Goal: Information Seeking & Learning: Compare options

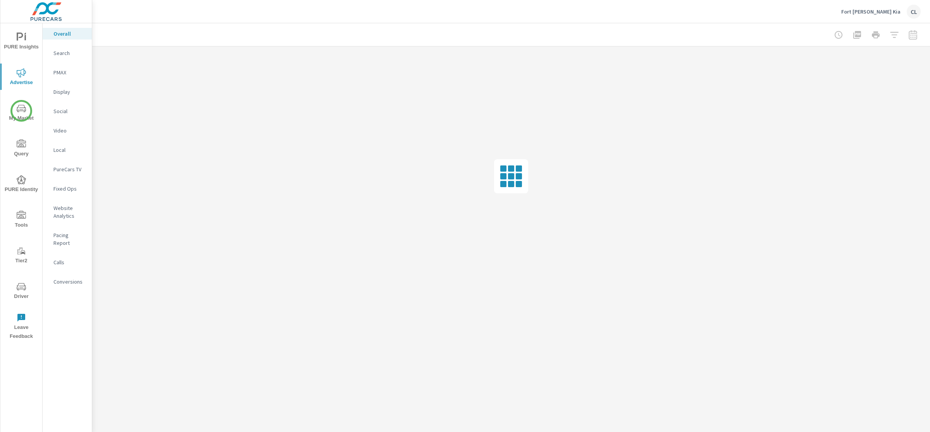
click at [21, 111] on icon "nav menu" at bounding box center [21, 108] width 9 height 9
click at [71, 135] on p "Competitors" at bounding box center [69, 135] width 32 height 8
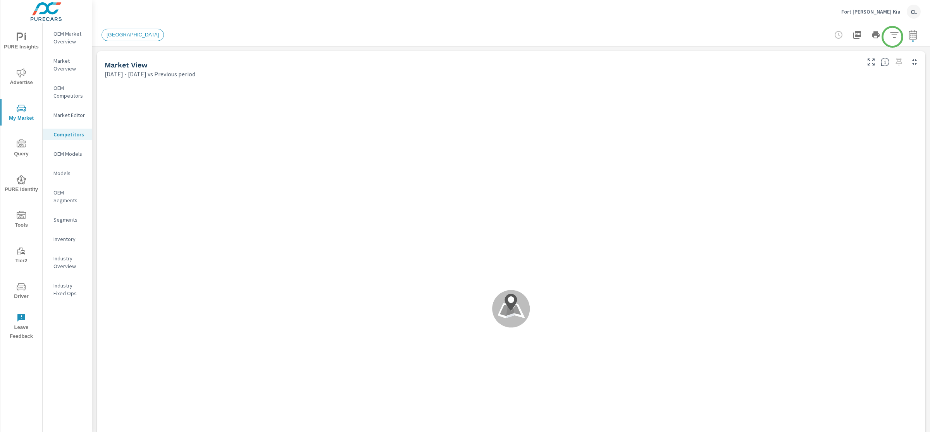
click at [892, 36] on button "button" at bounding box center [895, 35] width 16 height 16
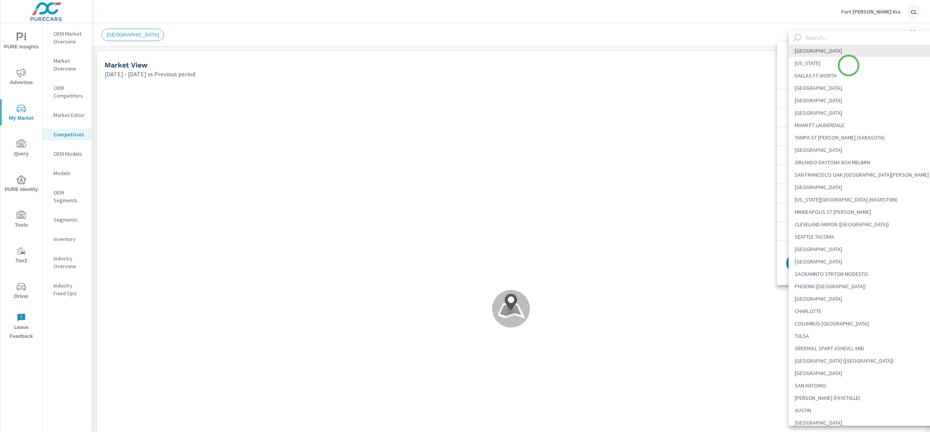
click at [849, 65] on body "PURE Insights Advertise My Market Query PURE Identity Tools Tier2 Driver Leave …" at bounding box center [465, 216] width 930 height 432
click at [818, 39] on input "text" at bounding box center [873, 38] width 140 height 14
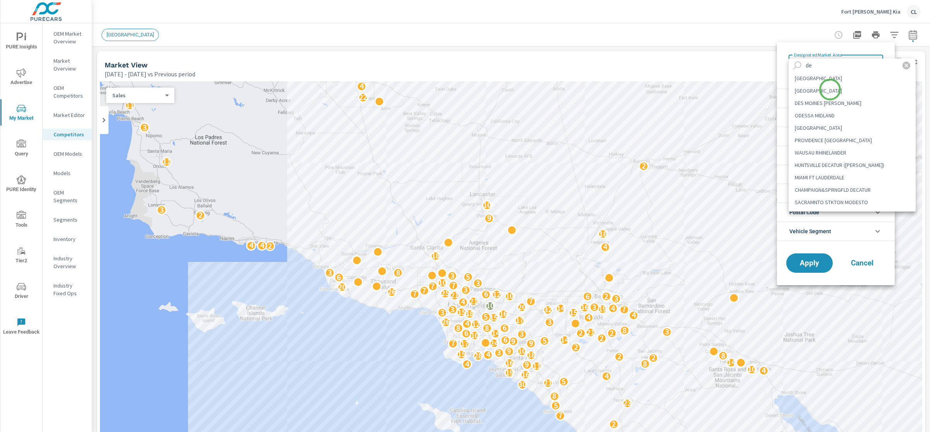
type input "de"
click at [830, 90] on li "[GEOGRAPHIC_DATA]" at bounding box center [852, 90] width 127 height 12
type Area "[GEOGRAPHIC_DATA]"
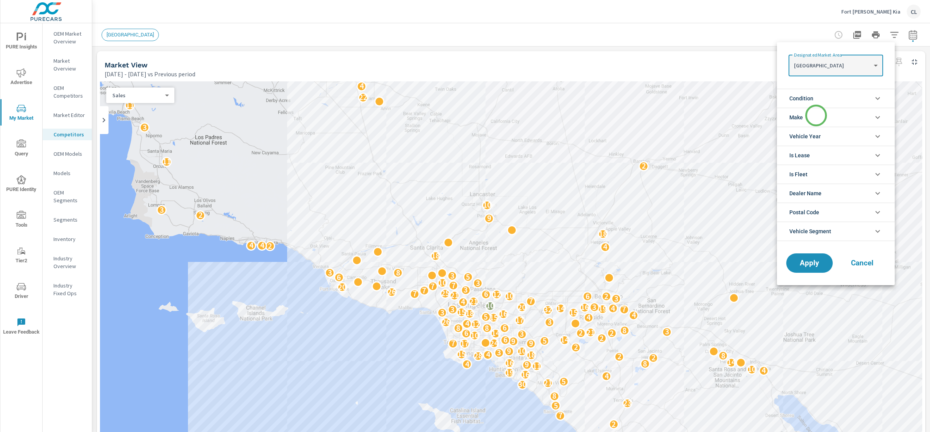
click at [816, 113] on li "Make" at bounding box center [836, 117] width 118 height 19
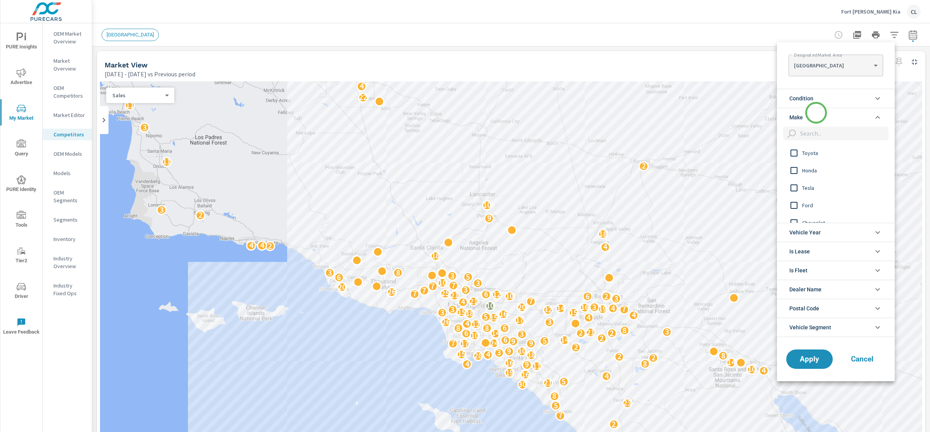
click at [816, 113] on li "Make" at bounding box center [836, 117] width 118 height 19
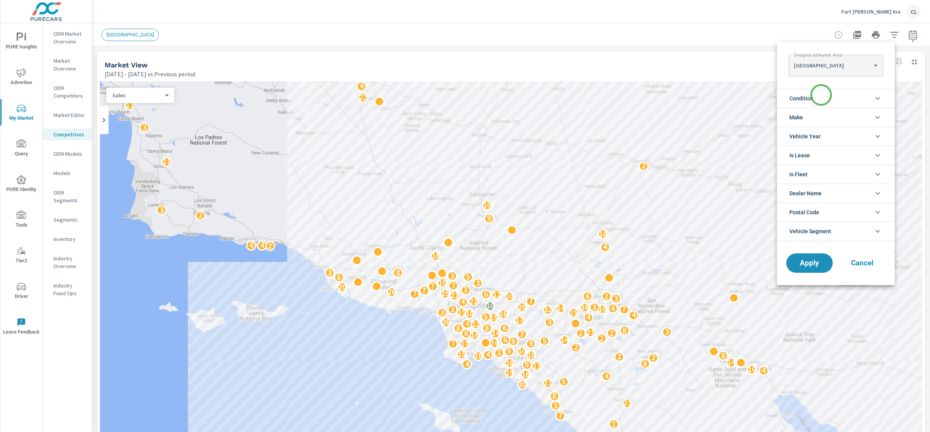
click at [821, 95] on li "Condition" at bounding box center [836, 98] width 118 height 19
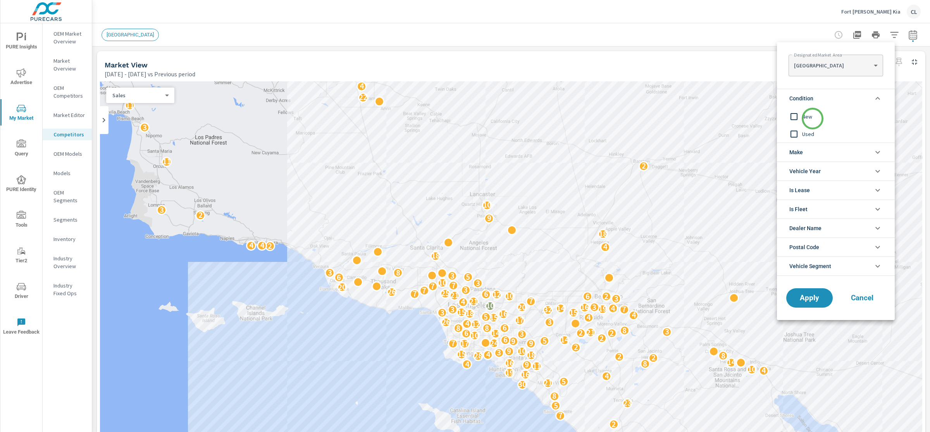
click at [813, 119] on span "New" at bounding box center [844, 116] width 85 height 9
click at [816, 162] on span "Vehicle Year" at bounding box center [804, 171] width 31 height 19
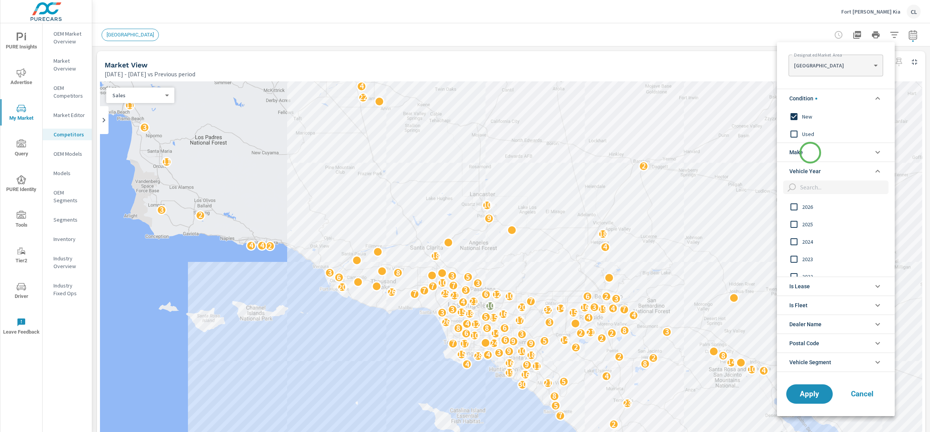
click at [810, 153] on li "Make" at bounding box center [836, 152] width 118 height 19
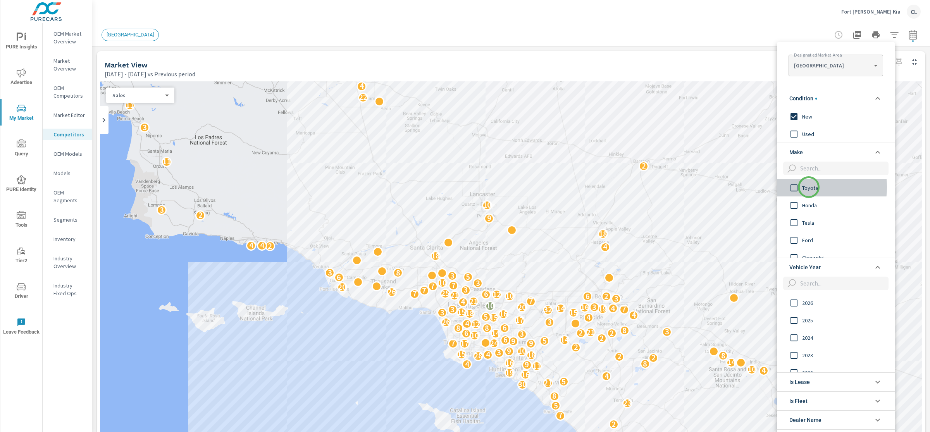
click at [809, 187] on span "Toyota" at bounding box center [844, 187] width 85 height 9
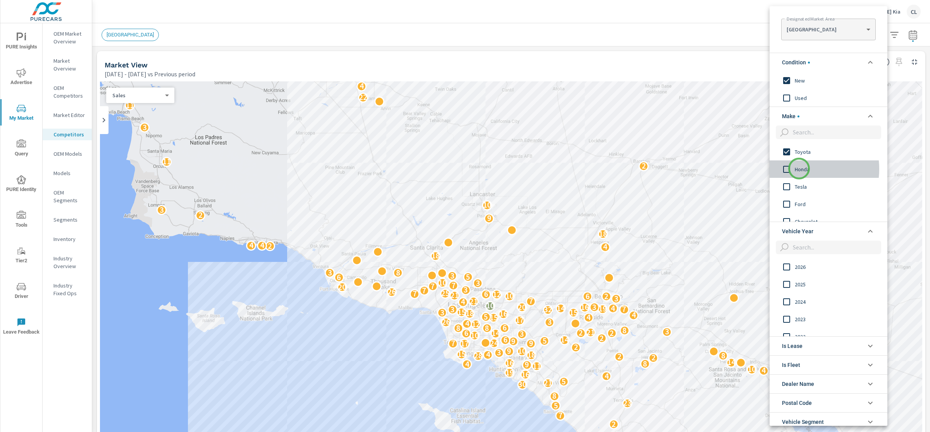
click at [799, 169] on span "Honda" at bounding box center [837, 169] width 85 height 9
click at [807, 192] on span "Hyundai" at bounding box center [837, 192] width 85 height 9
click at [798, 190] on span "Nissan" at bounding box center [837, 188] width 85 height 9
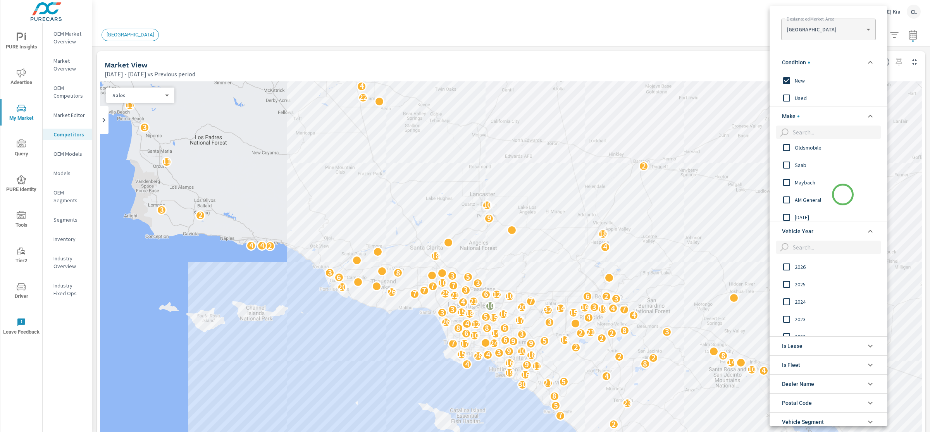
scroll to position [1037, 0]
click at [848, 114] on li "Make" at bounding box center [829, 116] width 118 height 19
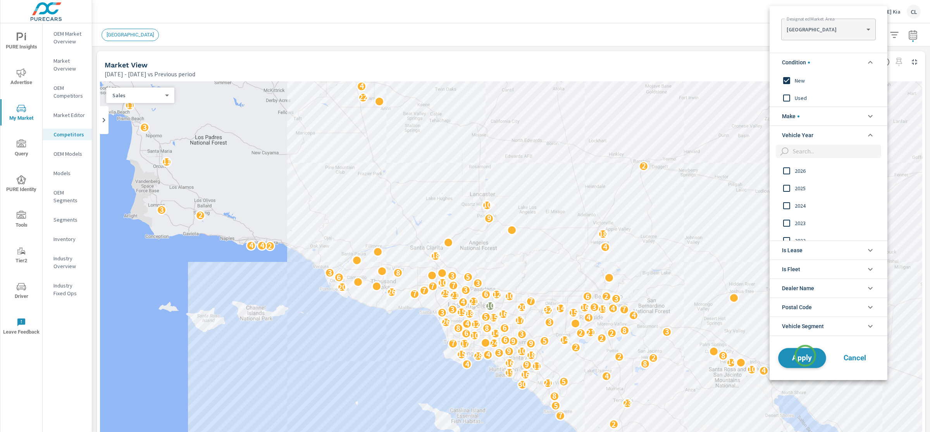
click at [805, 356] on span "Apply" at bounding box center [802, 357] width 32 height 7
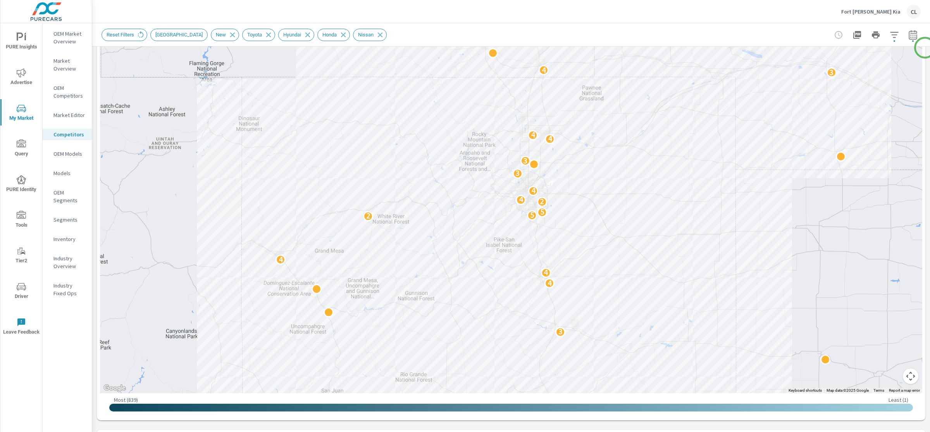
scroll to position [18, 0]
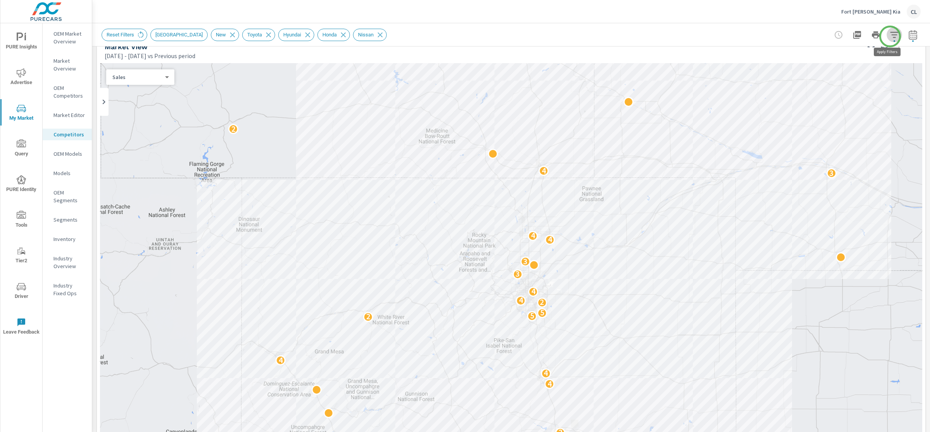
click at [890, 36] on icon "button" at bounding box center [894, 34] width 9 height 9
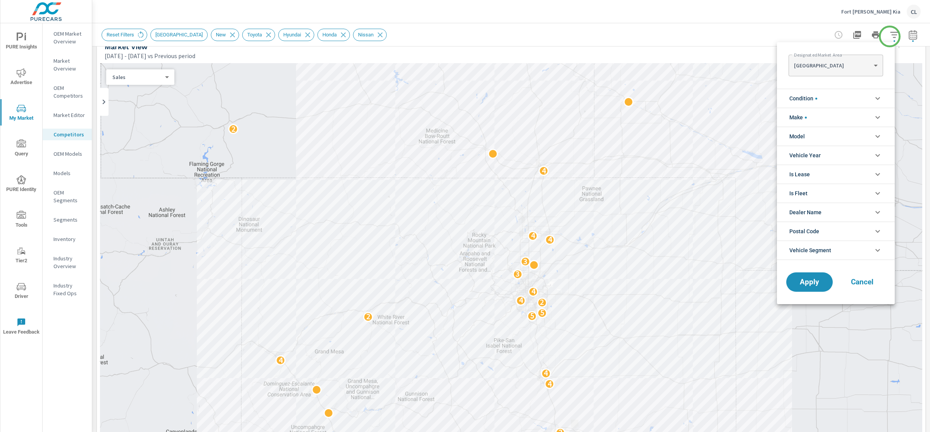
scroll to position [43, 0]
click at [868, 283] on span "Cancel" at bounding box center [862, 282] width 31 height 7
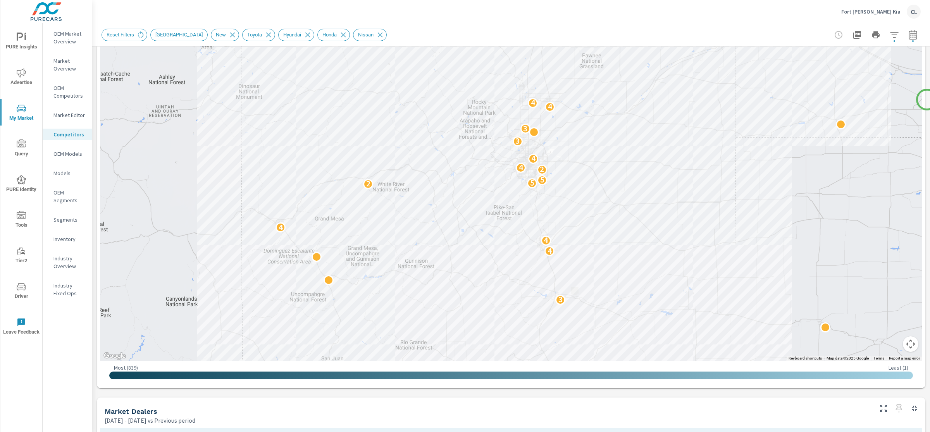
scroll to position [156, 0]
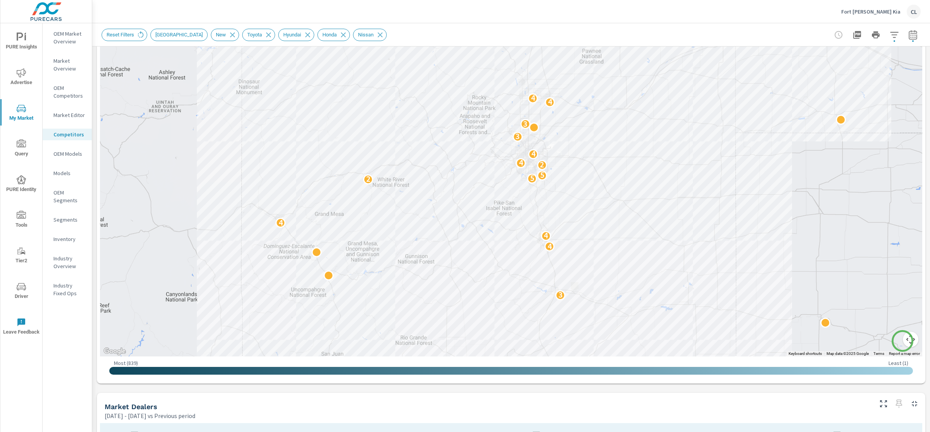
click at [903, 342] on button "Map camera controls" at bounding box center [911, 340] width 16 height 16
click at [884, 300] on button "Zoom in" at bounding box center [892, 301] width 16 height 16
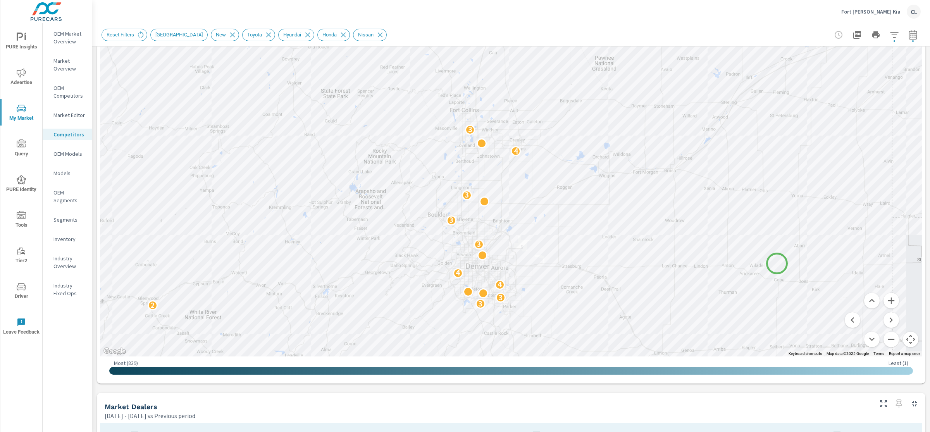
drag, startPoint x: 845, startPoint y: 169, endPoint x: 777, endPoint y: 264, distance: 116.3
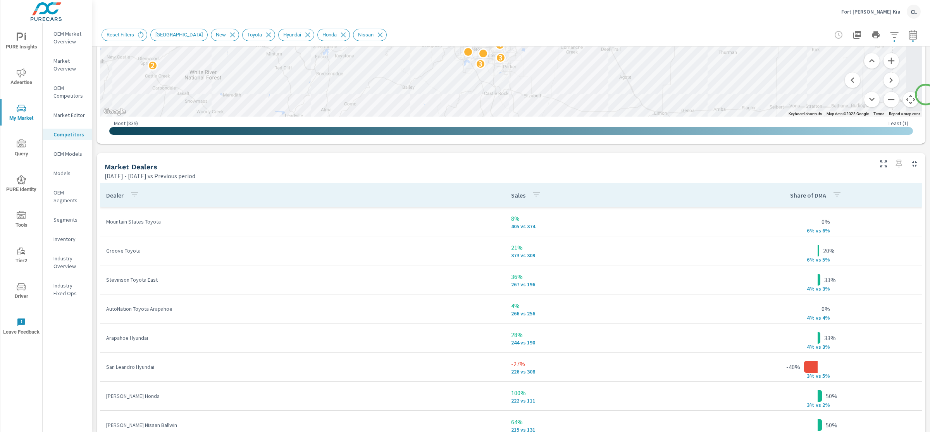
scroll to position [421, 0]
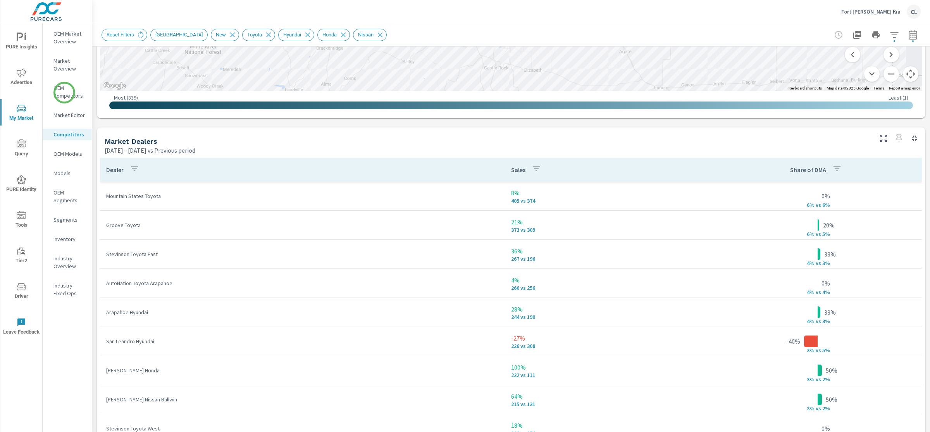
click at [64, 93] on p "OEM Competitors" at bounding box center [69, 92] width 32 height 16
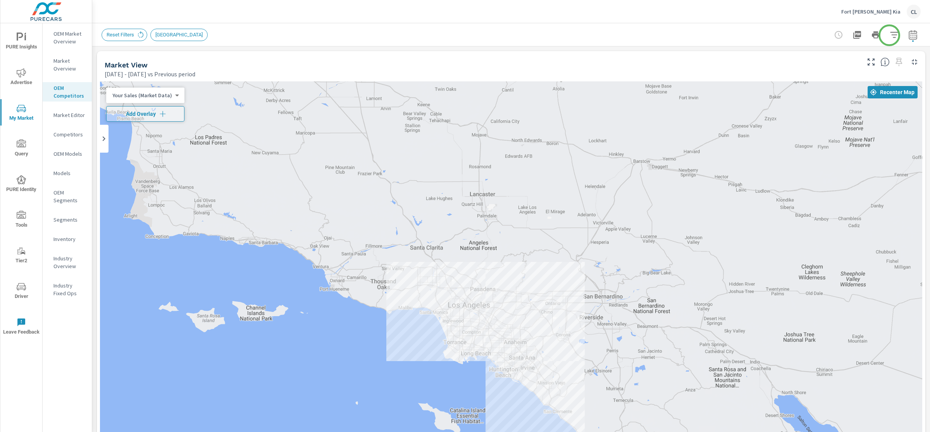
click at [890, 35] on icon "button" at bounding box center [894, 34] width 9 height 9
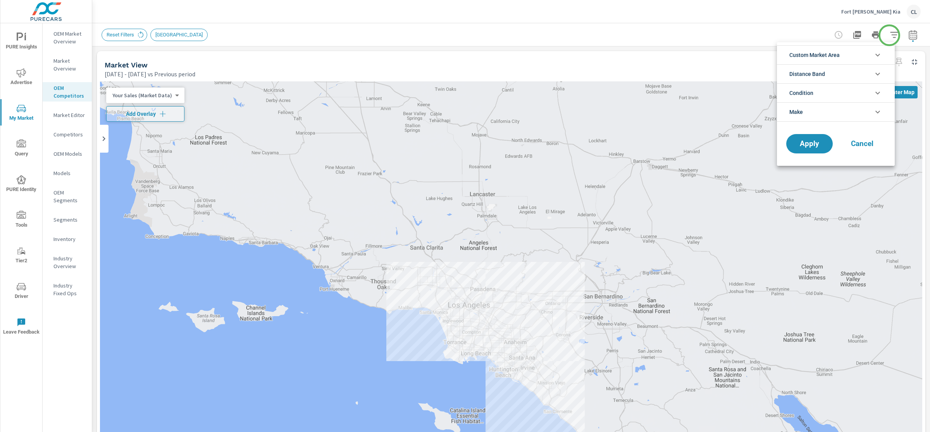
scroll to position [17, 0]
click at [855, 55] on li "Custom Market Area" at bounding box center [836, 54] width 118 height 19
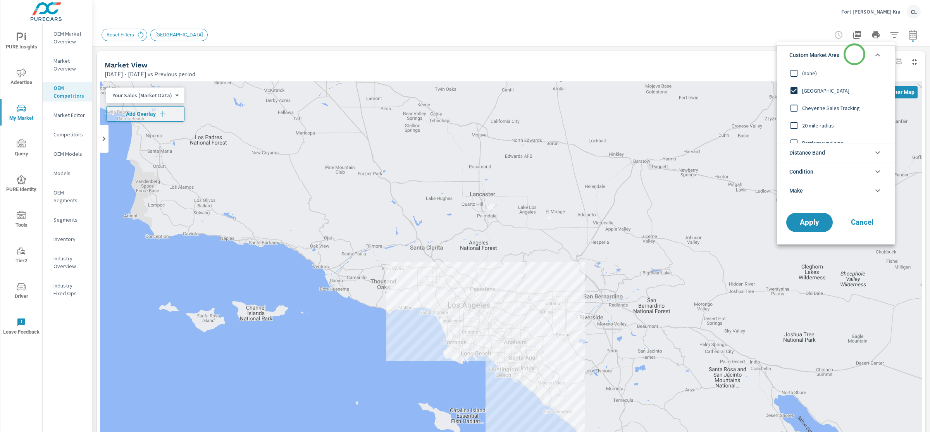
scroll to position [0, 0]
click at [865, 225] on span "Cancel" at bounding box center [862, 222] width 31 height 7
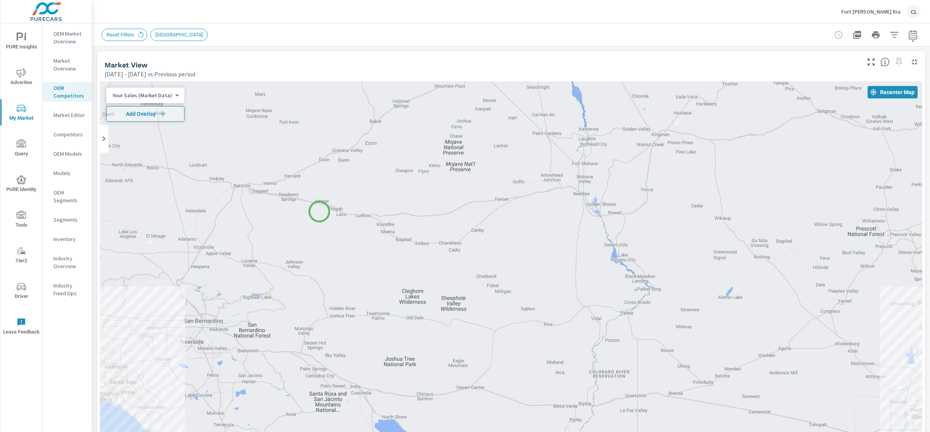
drag, startPoint x: 721, startPoint y: 186, endPoint x: 319, endPoint y: 211, distance: 402.2
click at [319, 211] on div at bounding box center [511, 296] width 822 height 431
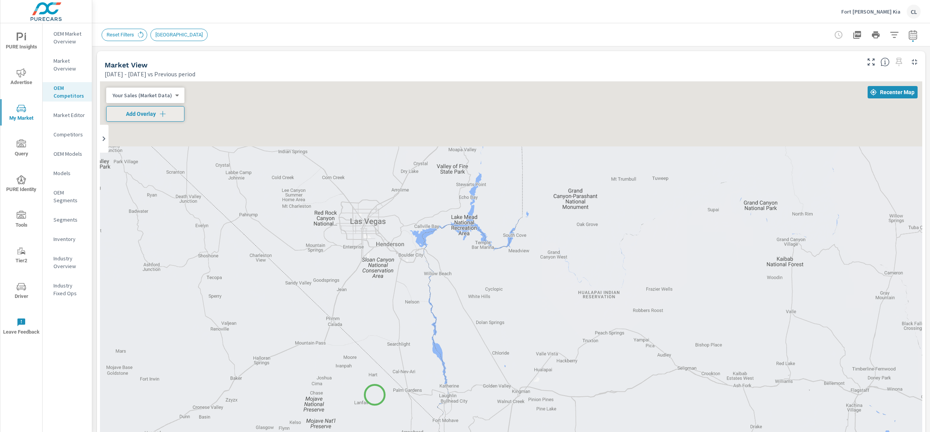
drag, startPoint x: 515, startPoint y: 135, endPoint x: 374, endPoint y: 395, distance: 295.8
click at [374, 395] on div at bounding box center [511, 296] width 822 height 431
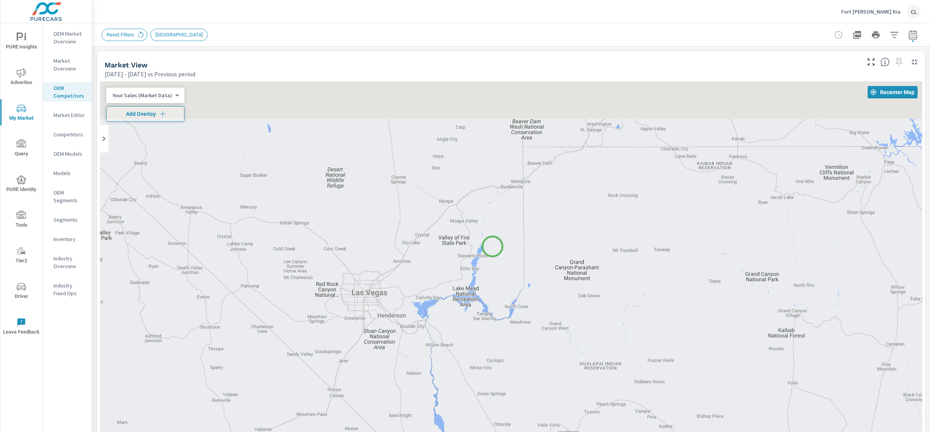
drag, startPoint x: 484, startPoint y: 196, endPoint x: 499, endPoint y: 332, distance: 136.8
click at [498, 334] on div at bounding box center [511, 296] width 822 height 431
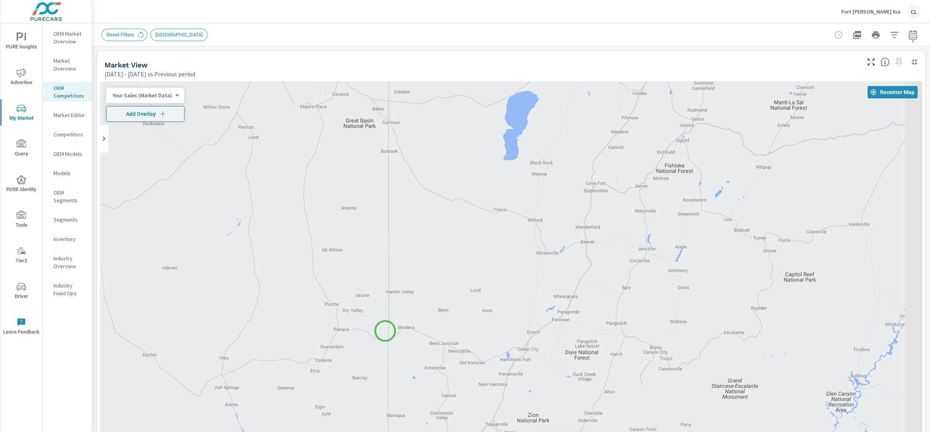
drag, startPoint x: 534, startPoint y: 208, endPoint x: 383, endPoint y: 331, distance: 195.0
click at [383, 331] on div at bounding box center [511, 296] width 822 height 431
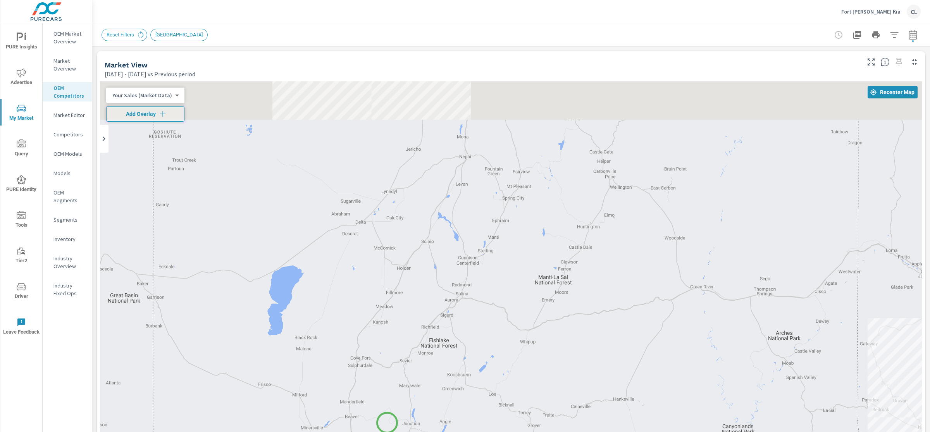
drag, startPoint x: 625, startPoint y: 247, endPoint x: 387, endPoint y: 423, distance: 296.5
click at [387, 423] on div "5" at bounding box center [511, 296] width 822 height 431
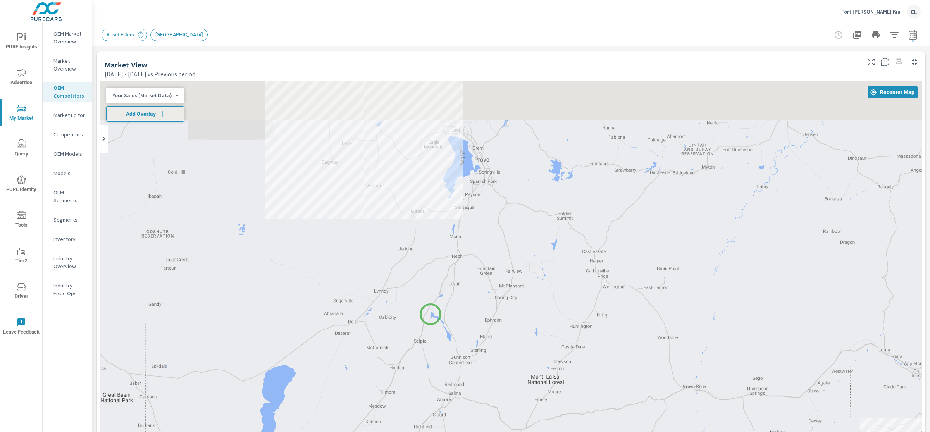
drag, startPoint x: 439, startPoint y: 234, endPoint x: 420, endPoint y: 374, distance: 141.2
click at [420, 374] on div "5" at bounding box center [511, 296] width 822 height 431
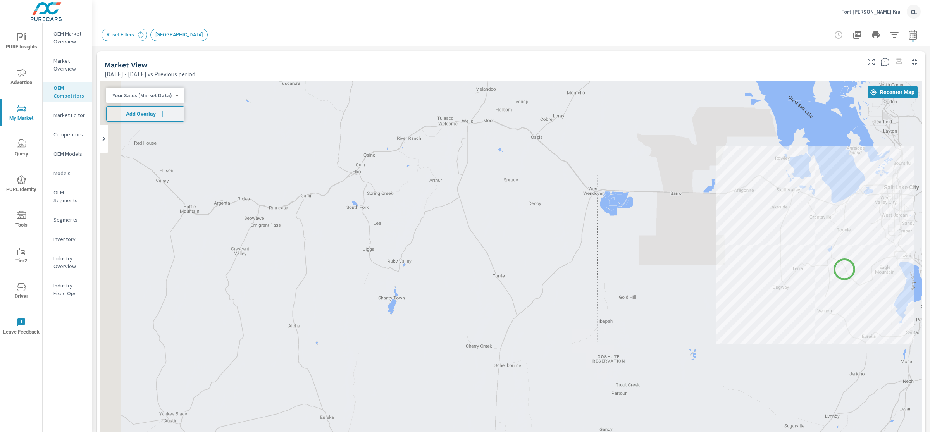
drag, startPoint x: 382, startPoint y: 210, endPoint x: 900, endPoint y: 270, distance: 521.2
click at [899, 270] on div "5" at bounding box center [511, 296] width 822 height 431
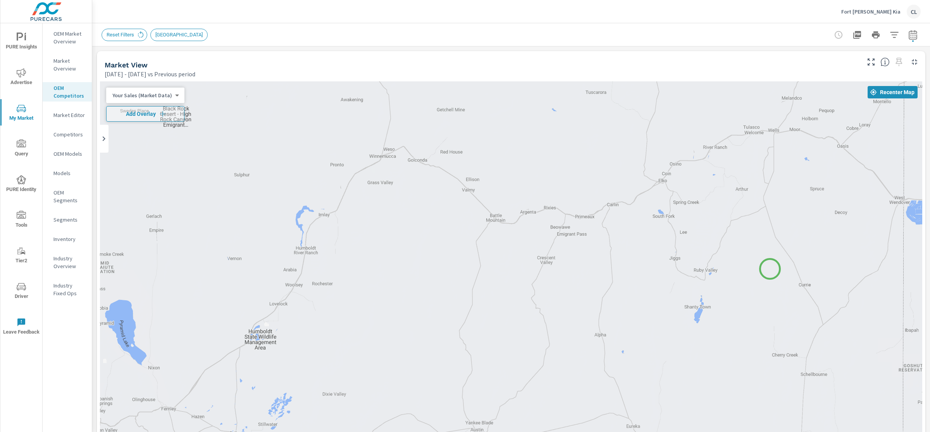
drag, startPoint x: 574, startPoint y: 260, endPoint x: 770, endPoint y: 269, distance: 196.7
click at [770, 269] on div at bounding box center [511, 296] width 822 height 431
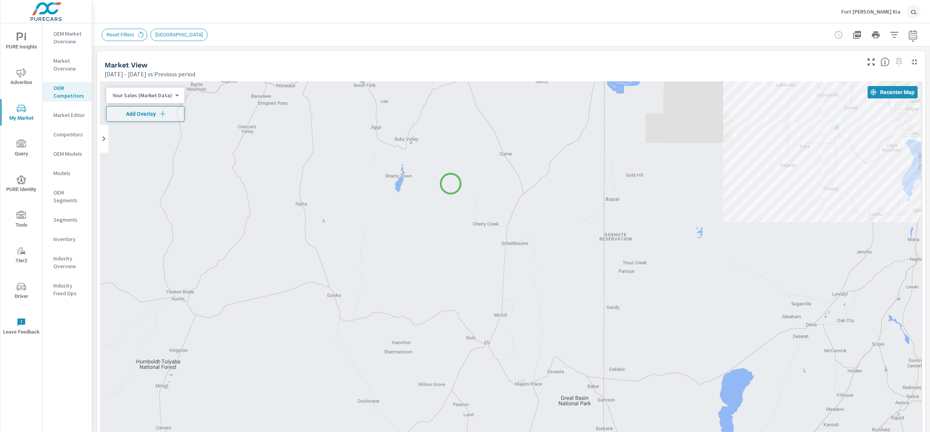
drag, startPoint x: 750, startPoint y: 315, endPoint x: 228, endPoint y: 182, distance: 539.1
click at [228, 181] on div at bounding box center [584, 375] width 744 height 419
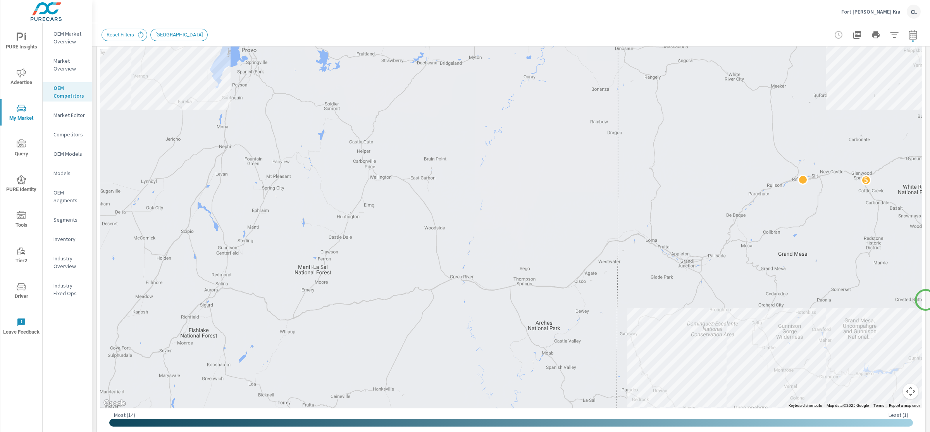
scroll to position [105, 0]
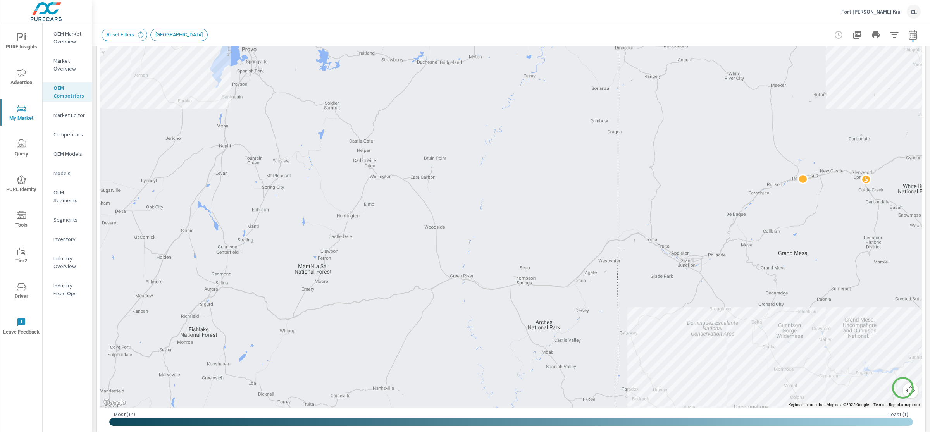
click at [903, 388] on button "Map camera controls" at bounding box center [911, 391] width 16 height 16
click at [884, 391] on button "Zoom out" at bounding box center [892, 391] width 16 height 16
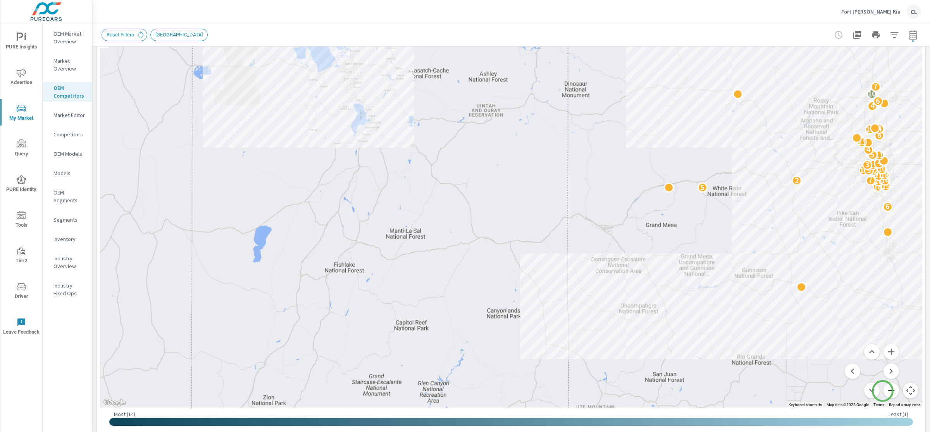
click at [884, 391] on button "Zoom out" at bounding box center [892, 391] width 16 height 16
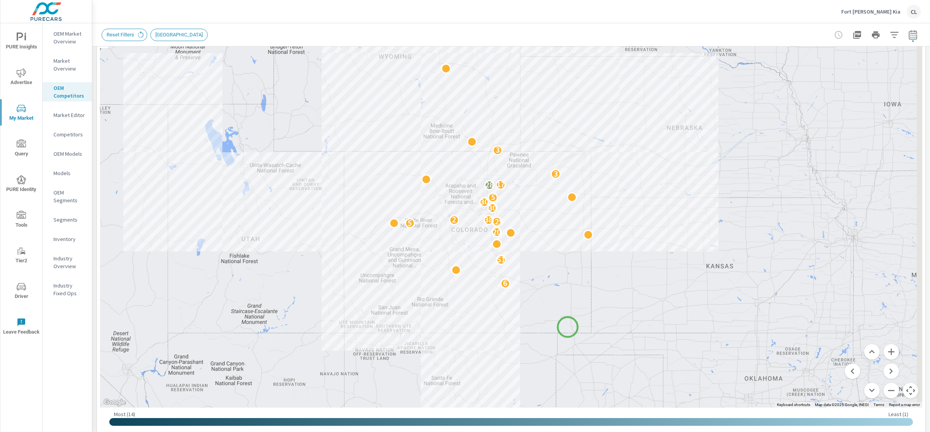
drag, startPoint x: 767, startPoint y: 296, endPoint x: 566, endPoint y: 331, distance: 203.7
click at [566, 331] on div "6 51 20 5 129 2 38 30 30 5 28 17 3 3" at bounding box center [689, 432] width 744 height 419
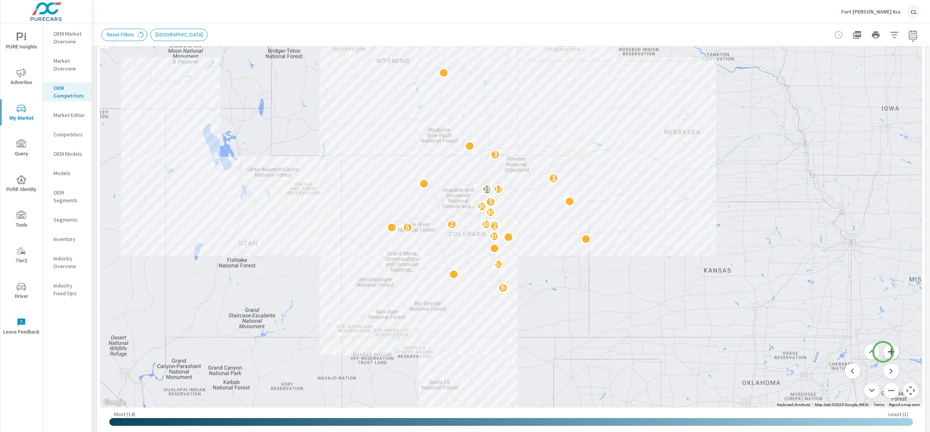
click at [884, 352] on button "Zoom in" at bounding box center [892, 352] width 16 height 16
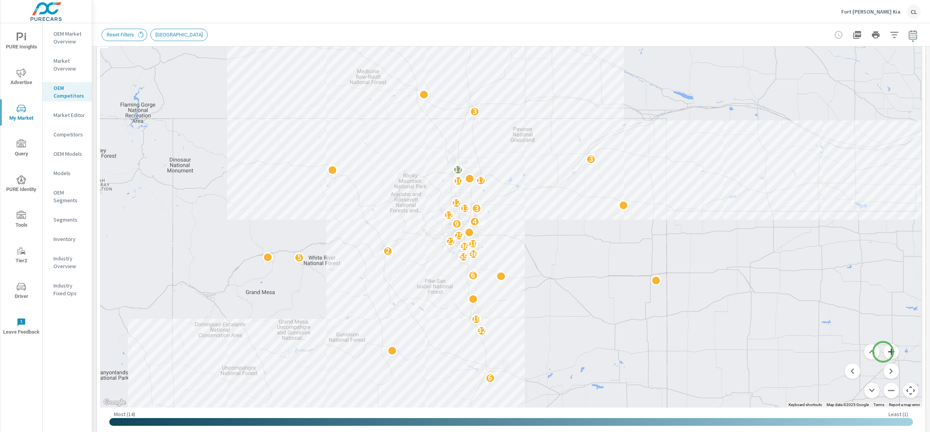
click at [884, 352] on button "Zoom in" at bounding box center [892, 352] width 16 height 16
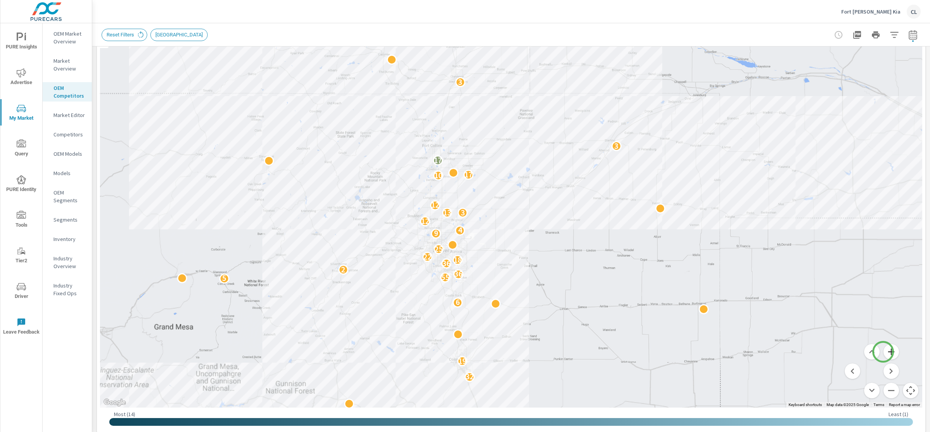
click at [884, 352] on button "Zoom in" at bounding box center [892, 352] width 16 height 16
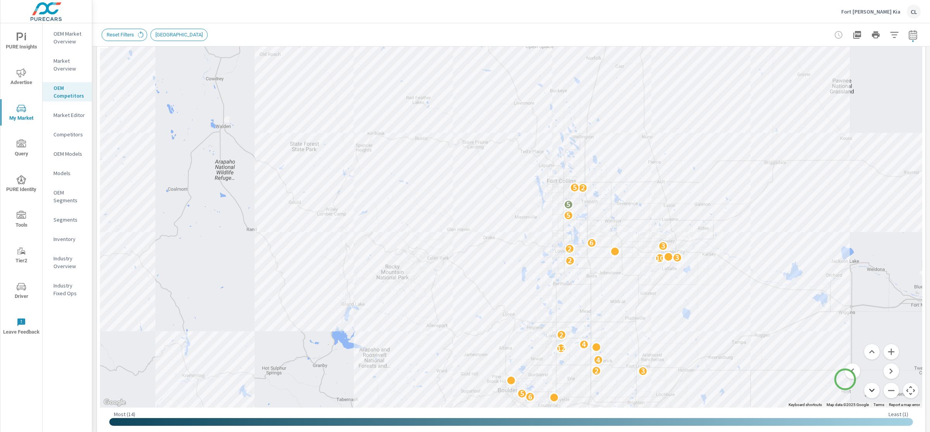
drag, startPoint x: 559, startPoint y: 252, endPoint x: 865, endPoint y: 386, distance: 333.9
click at [863, 385] on div "4 2 2 3 7 4 4 2 10 3 12 2 17 2 6 9 4 9 10 3 13 8 6 3 3 3 6 10 7 2 2 2 4 5 3 2 5…" at bounding box center [511, 192] width 822 height 431
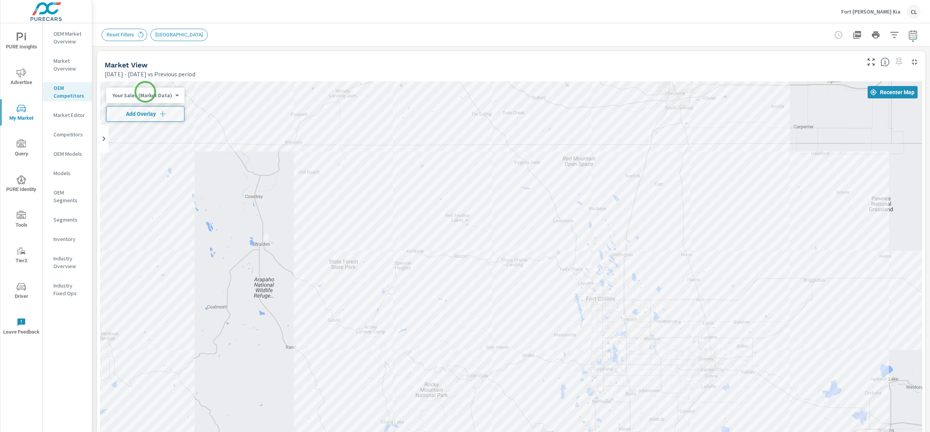
click at [148, 93] on body "PURE Insights Advertise My Market Query PURE Identity Tools Tier2 Driver Leave …" at bounding box center [465, 216] width 930 height 432
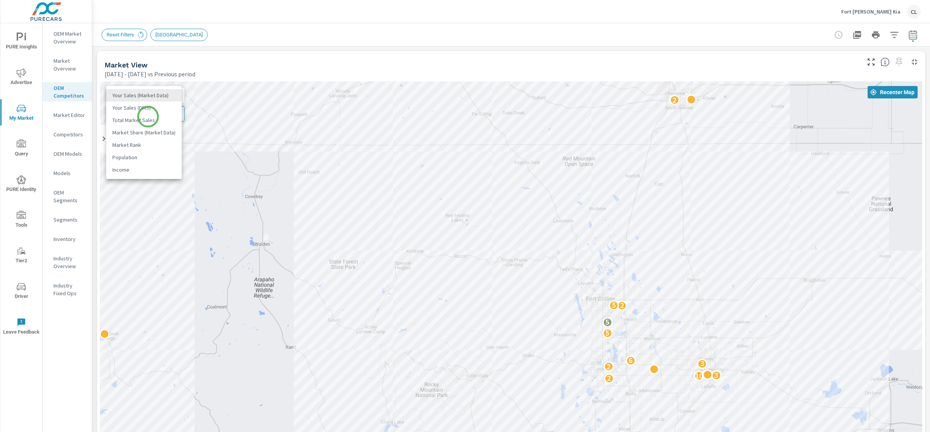
click at [148, 117] on li "Total Market Sales" at bounding box center [144, 120] width 76 height 12
click at [149, 116] on span "Add Overlay" at bounding box center [140, 114] width 61 height 8
click at [890, 36] on icon "button" at bounding box center [894, 34] width 9 height 9
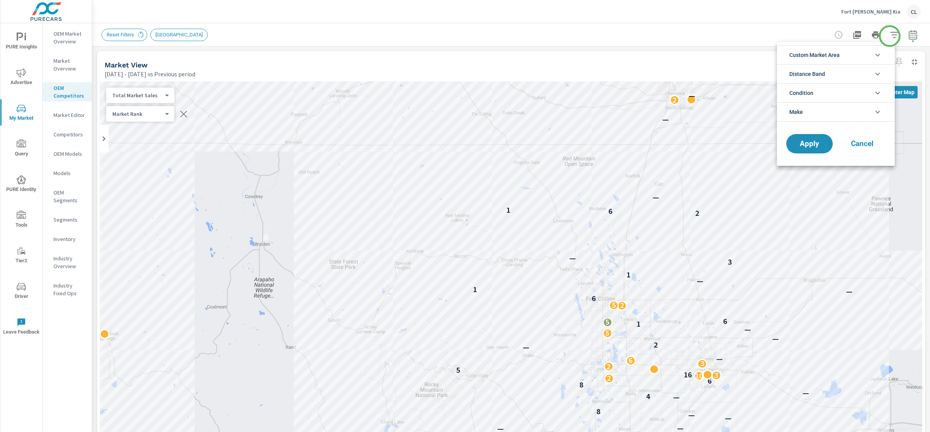
scroll to position [17, 0]
click at [841, 91] on li "Condition" at bounding box center [836, 92] width 118 height 19
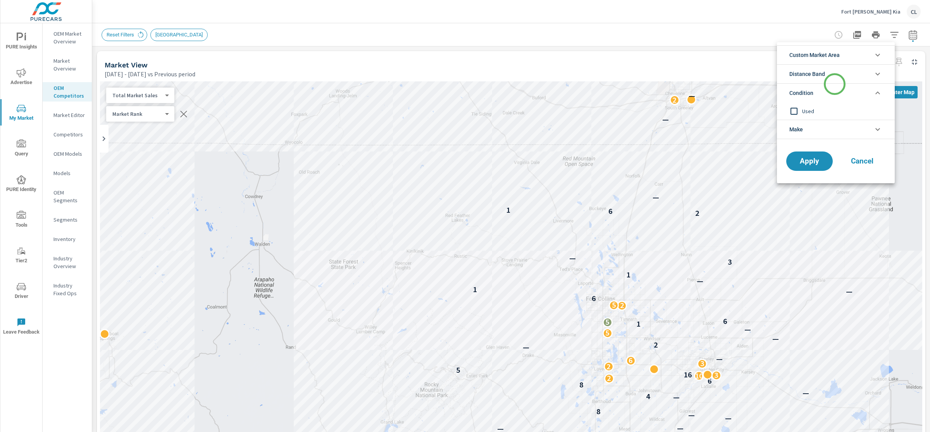
click at [835, 84] on li "Condition" at bounding box center [836, 92] width 118 height 19
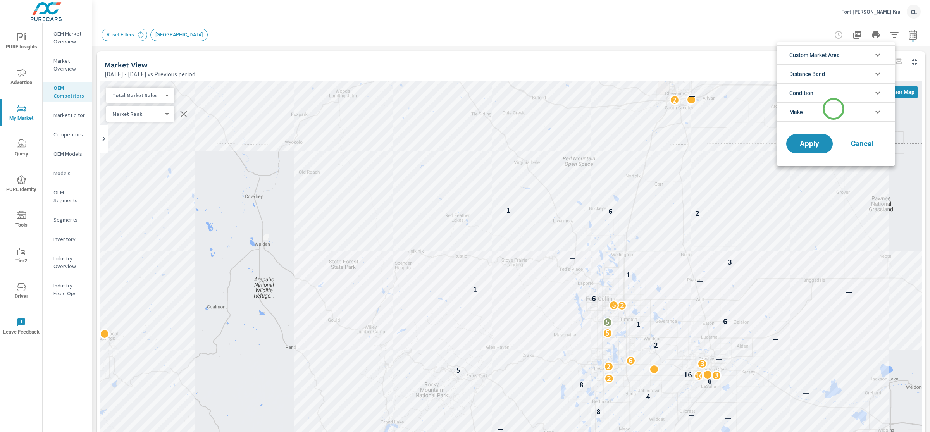
click at [834, 109] on li "Make" at bounding box center [836, 111] width 118 height 19
click at [62, 155] on div at bounding box center [465, 216] width 930 height 432
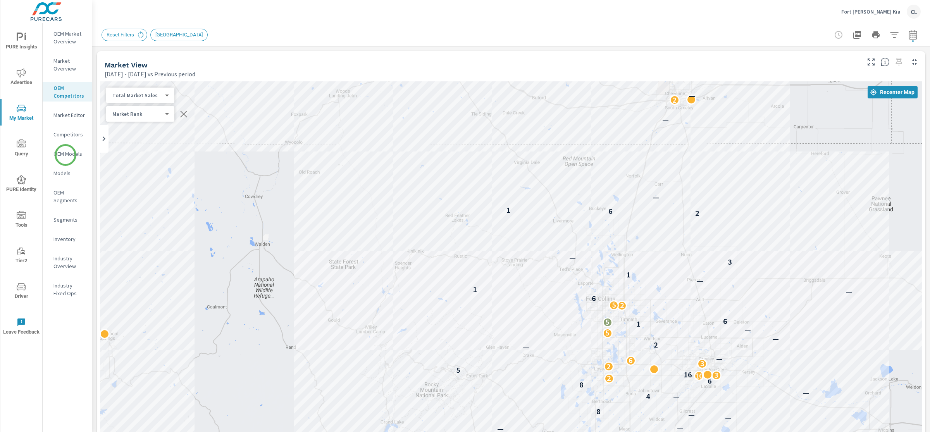
click at [65, 155] on p "OEM Models" at bounding box center [69, 154] width 32 height 8
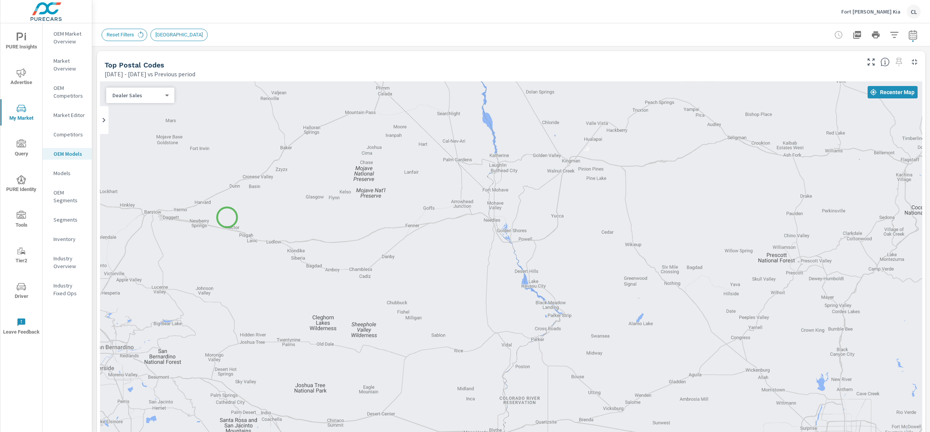
drag, startPoint x: 718, startPoint y: 167, endPoint x: 160, endPoint y: 267, distance: 567.4
click at [159, 267] on div at bounding box center [511, 296] width 822 height 431
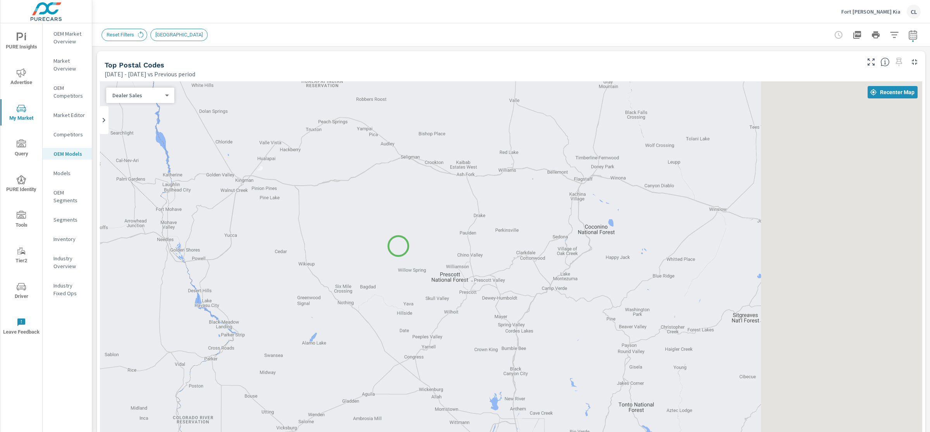
drag, startPoint x: 601, startPoint y: 312, endPoint x: 262, endPoint y: 255, distance: 344.5
click at [304, 248] on div at bounding box center [676, 440] width 744 height 419
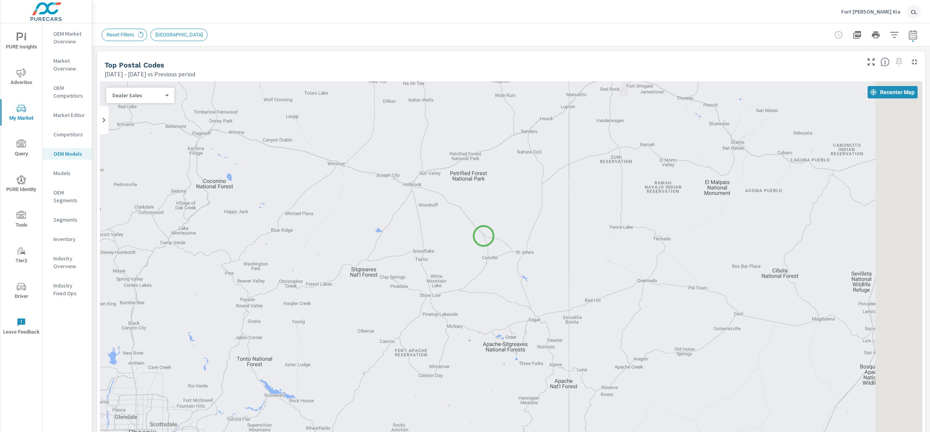
drag, startPoint x: 582, startPoint y: 299, endPoint x: 431, endPoint y: 169, distance: 198.9
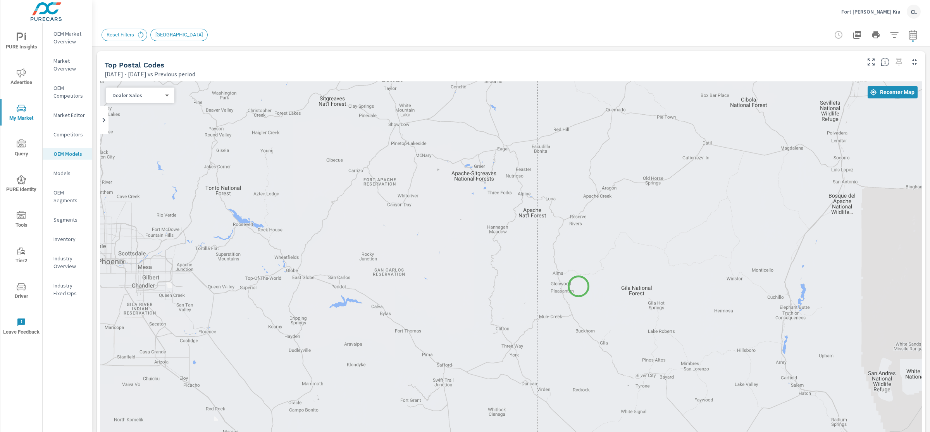
drag, startPoint x: 520, startPoint y: 329, endPoint x: 501, endPoint y: 366, distance: 41.3
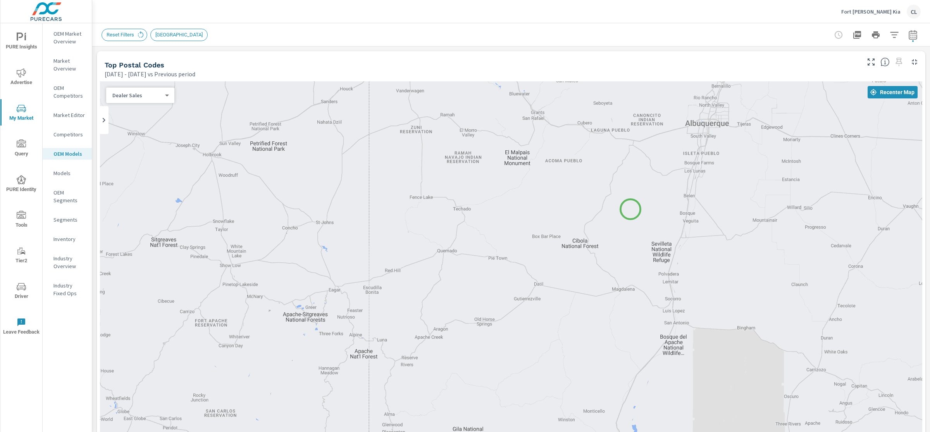
drag, startPoint x: 633, startPoint y: 202, endPoint x: 537, endPoint y: 329, distance: 159.5
click at [563, 308] on div at bounding box center [511, 296] width 822 height 431
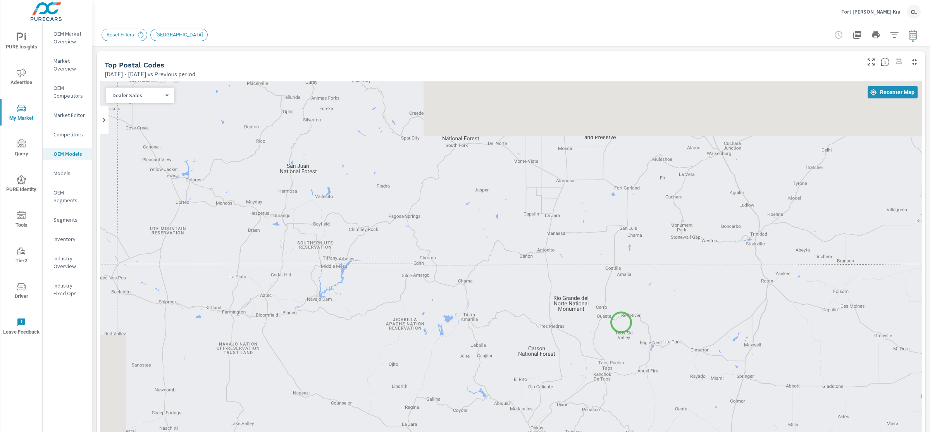
drag, startPoint x: 613, startPoint y: 310, endPoint x: 655, endPoint y: 356, distance: 61.7
click at [641, 343] on div "2 4 19 10 3 9 9" at bounding box center [511, 296] width 822 height 431
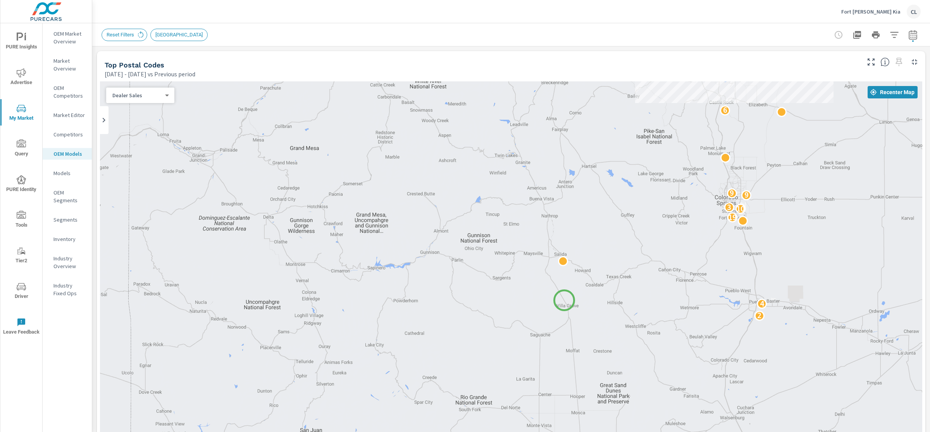
drag, startPoint x: 667, startPoint y: 235, endPoint x: 564, endPoint y: 300, distance: 121.9
click at [564, 300] on div "2 4 19 10 3 9 9 6 5 18 16 26 14 2 7 3 21 17 3 12 10 5 10 11 3 4 11 5 4 4 11 3 6…" at bounding box center [511, 296] width 822 height 431
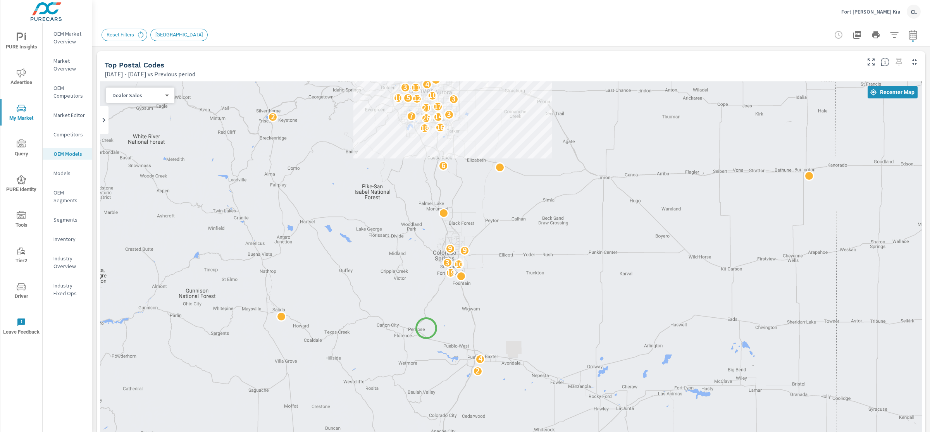
drag, startPoint x: 662, startPoint y: 286, endPoint x: 426, endPoint y: 328, distance: 238.9
click at [426, 328] on div "2 4 19 10 3 9 9 6 5 18 16 26 14 2 7 3 21 17 3 12 10 5 10 11 3 4 11 5 4 4 11 3 6…" at bounding box center [511, 296] width 822 height 431
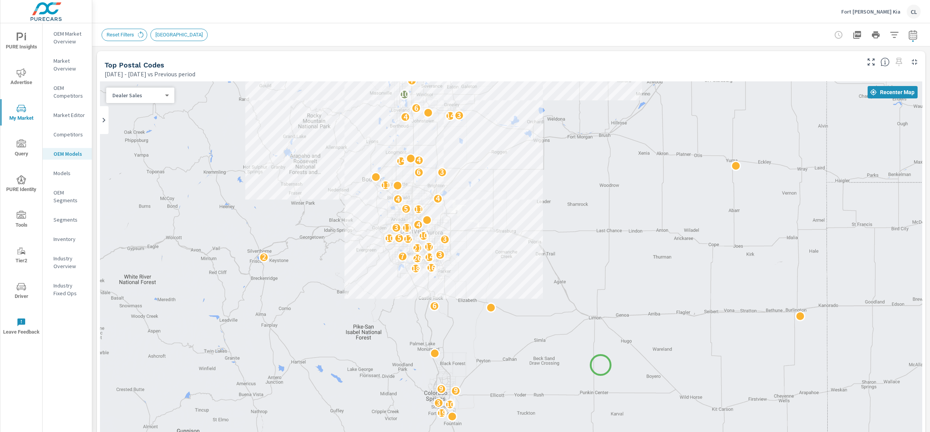
drag, startPoint x: 610, startPoint y: 221, endPoint x: 601, endPoint y: 365, distance: 144.5
click at [601, 365] on div "2 4 19 10 3 9 9 6 5 18 16 26 14 2 7 3 21 17 3 12 10 5 10 11 3 4 11 5 4 4 11 3 6…" at bounding box center [511, 296] width 822 height 431
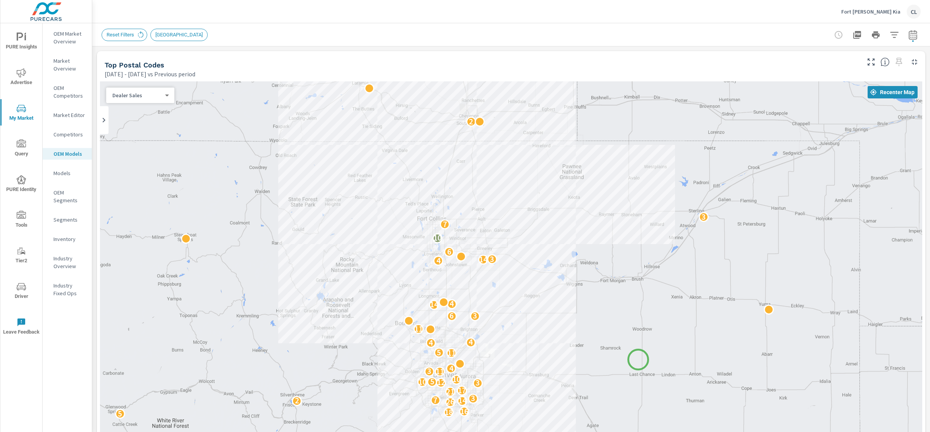
drag, startPoint x: 612, startPoint y: 269, endPoint x: 638, endPoint y: 360, distance: 94.8
click at [638, 360] on div "2 4 19 10 3 9 9 6 5 18 16 26 14 2 7 3 21 17 3 12 10 5 10 11 3 4 11 5 4 4 11 3 6…" at bounding box center [511, 296] width 822 height 431
click at [890, 31] on icon "button" at bounding box center [894, 34] width 9 height 9
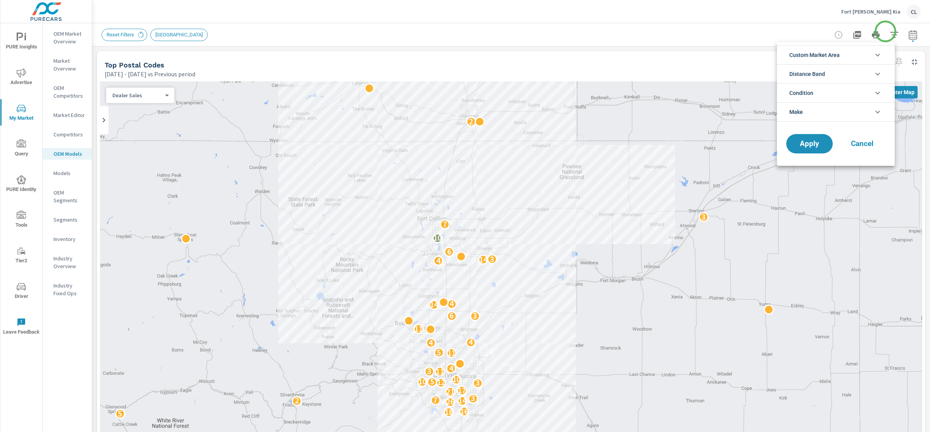
scroll to position [17, 0]
click at [830, 91] on li "Condition" at bounding box center [836, 92] width 118 height 19
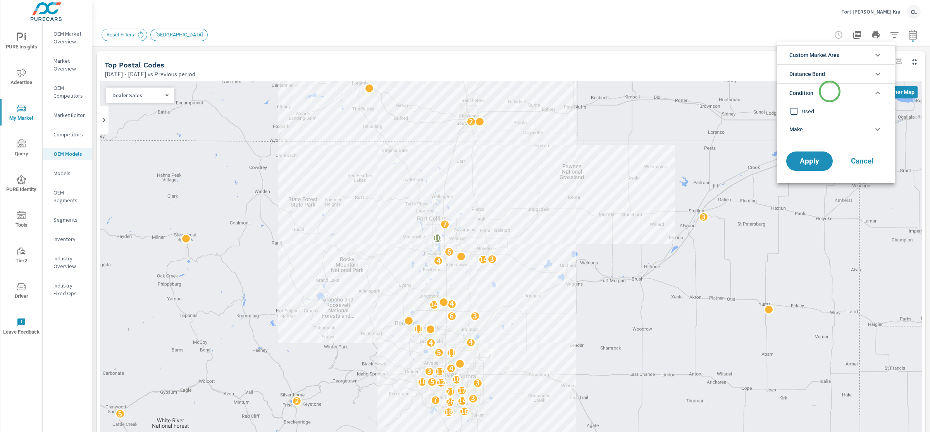
click at [830, 91] on li "Condition" at bounding box center [836, 92] width 118 height 19
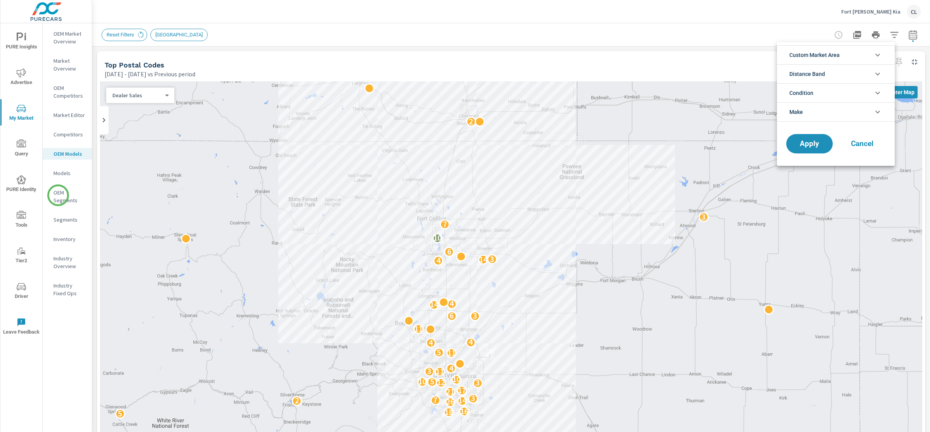
click at [59, 195] on div at bounding box center [465, 216] width 930 height 432
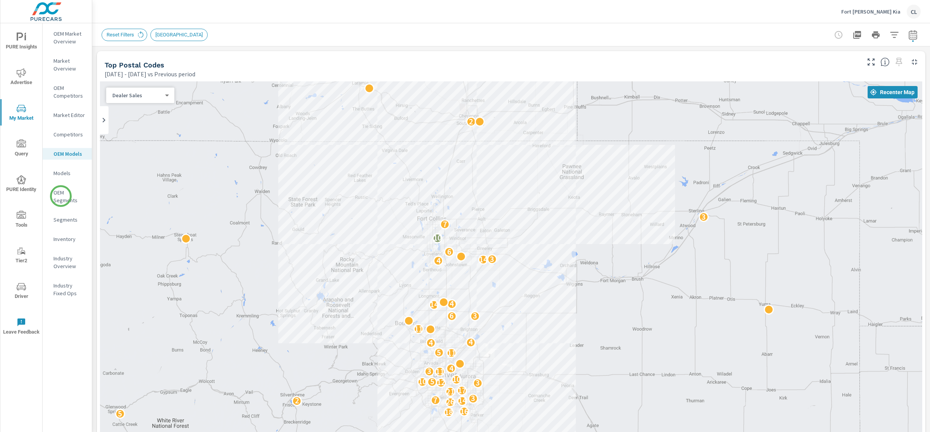
click at [61, 196] on p "OEM Segments" at bounding box center [69, 197] width 32 height 16
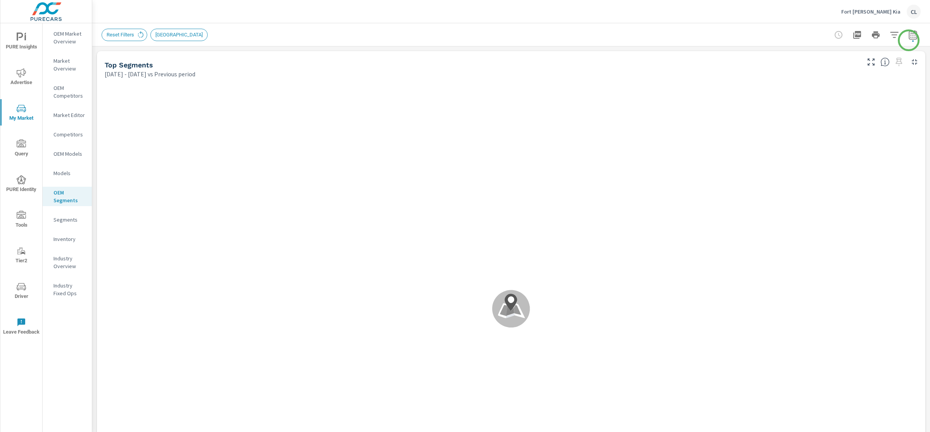
click at [909, 32] on icon "button" at bounding box center [912, 34] width 9 height 9
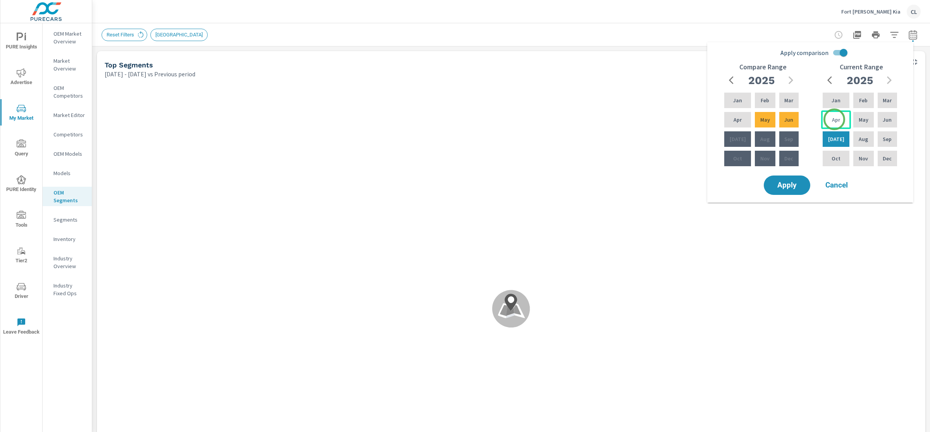
click at [834, 119] on p "Apr" at bounding box center [836, 120] width 8 height 8
click at [879, 135] on div "Sep" at bounding box center [887, 139] width 22 height 19
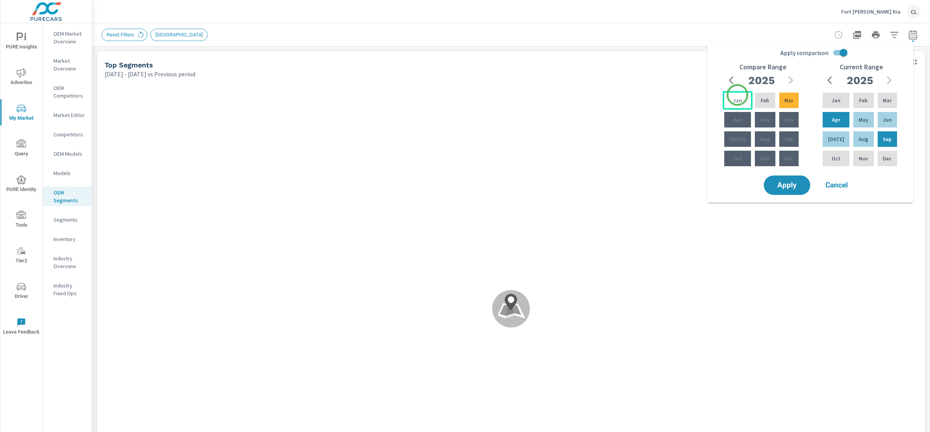
click at [737, 95] on div "Jan" at bounding box center [738, 100] width 30 height 19
click at [733, 81] on icon "button" at bounding box center [733, 80] width 9 height 9
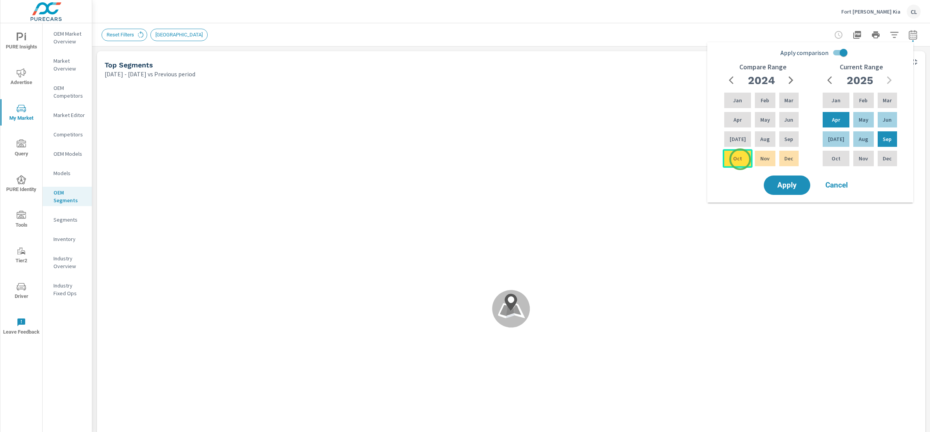
click at [740, 159] on div "Oct" at bounding box center [738, 158] width 30 height 19
click at [792, 79] on icon "button" at bounding box center [791, 80] width 5 height 8
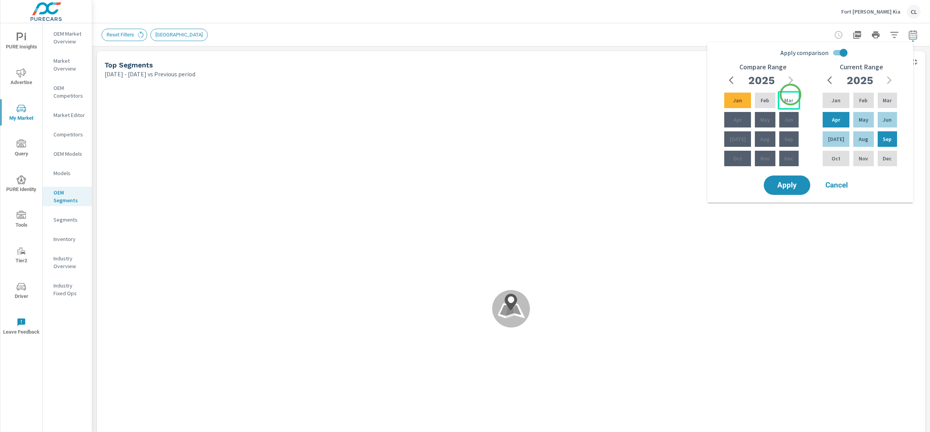
click at [788, 103] on p "Mar" at bounding box center [788, 100] width 9 height 8
click at [791, 104] on div "Mar" at bounding box center [789, 100] width 22 height 19
click at [730, 77] on icon "button" at bounding box center [733, 80] width 9 height 9
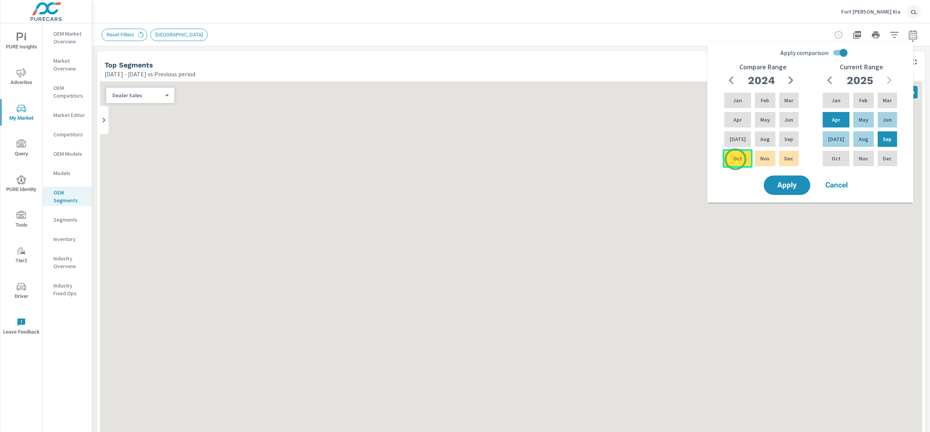
click at [736, 160] on p "Oct" at bounding box center [737, 159] width 9 height 8
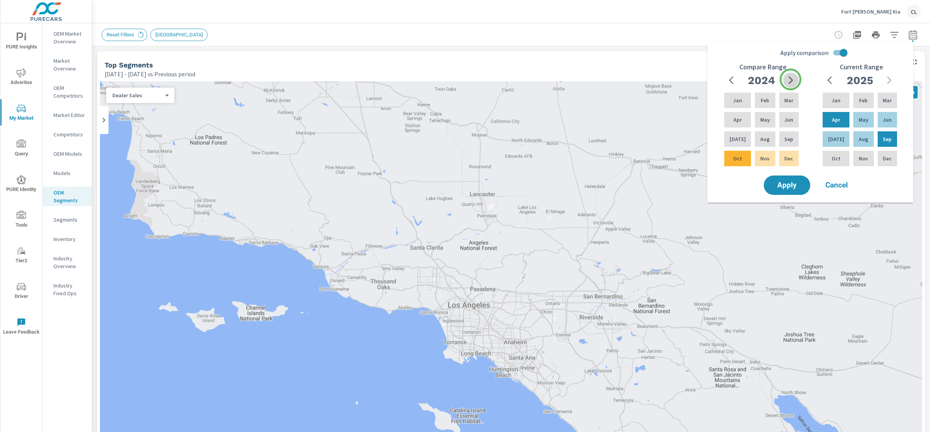
click at [791, 79] on icon "button" at bounding box center [790, 80] width 9 height 9
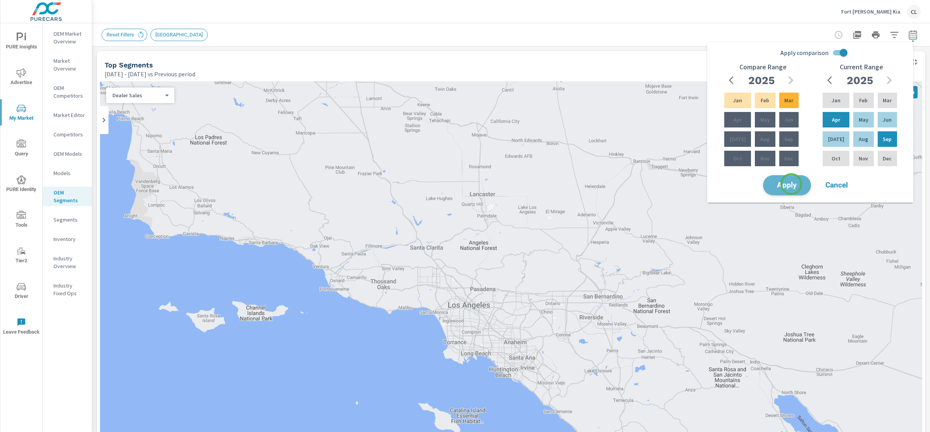
click at [791, 184] on span "Apply" at bounding box center [787, 185] width 32 height 7
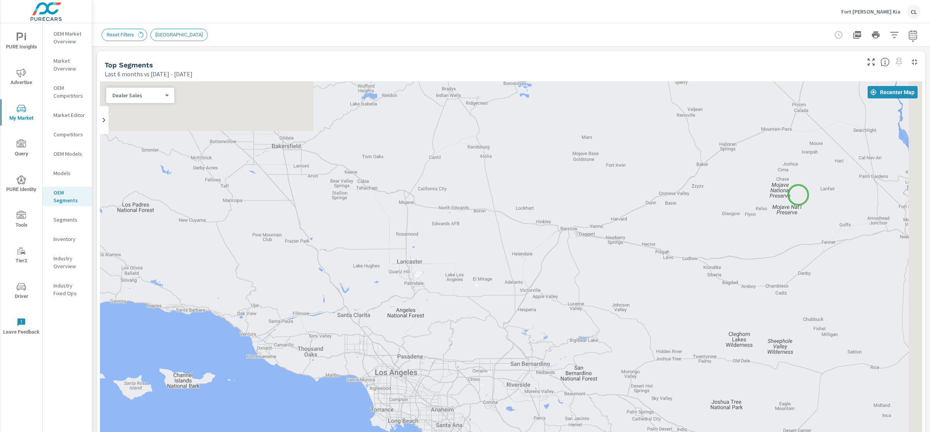
drag, startPoint x: 868, startPoint y: 131, endPoint x: 283, endPoint y: 356, distance: 626.8
click at [342, 342] on div at bounding box center [511, 296] width 822 height 431
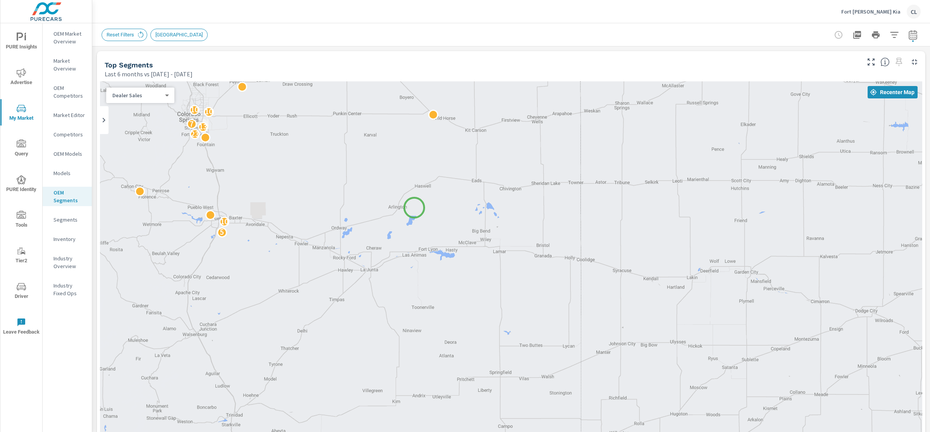
drag, startPoint x: 414, startPoint y: 208, endPoint x: 491, endPoint y: 344, distance: 156.0
click at [480, 325] on div "5 10 2 2 23 13 7 10 10 2 2 7 9 19 19 38 18 2 8 4 28 17 19 5 13 10 14 12 3 5 6 9…" at bounding box center [511, 296] width 822 height 431
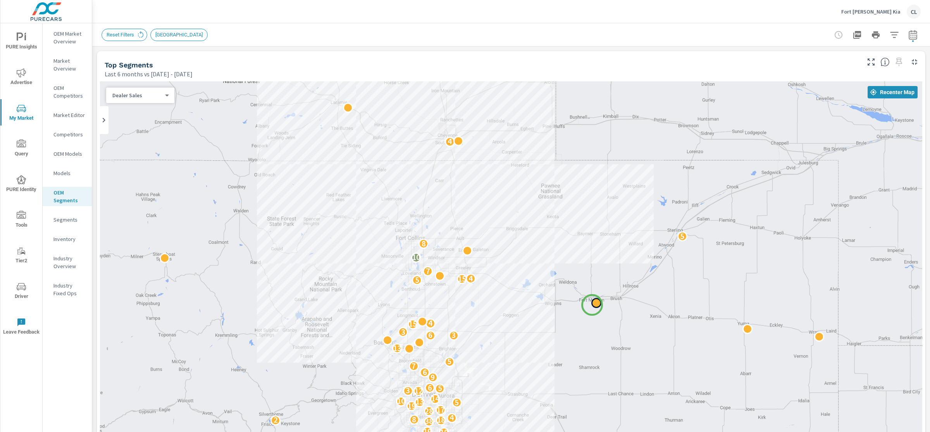
drag, startPoint x: 551, startPoint y: 245, endPoint x: 601, endPoint y: 314, distance: 85.3
click at [601, 308] on div at bounding box center [596, 303] width 10 height 10
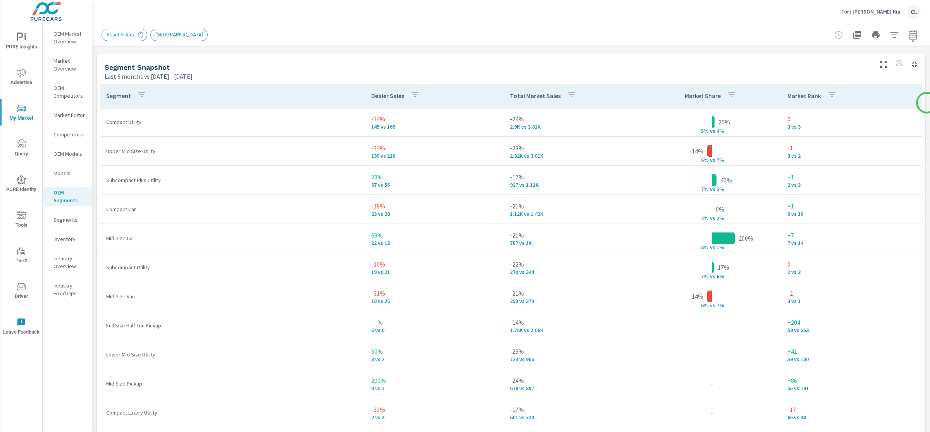
scroll to position [502, 0]
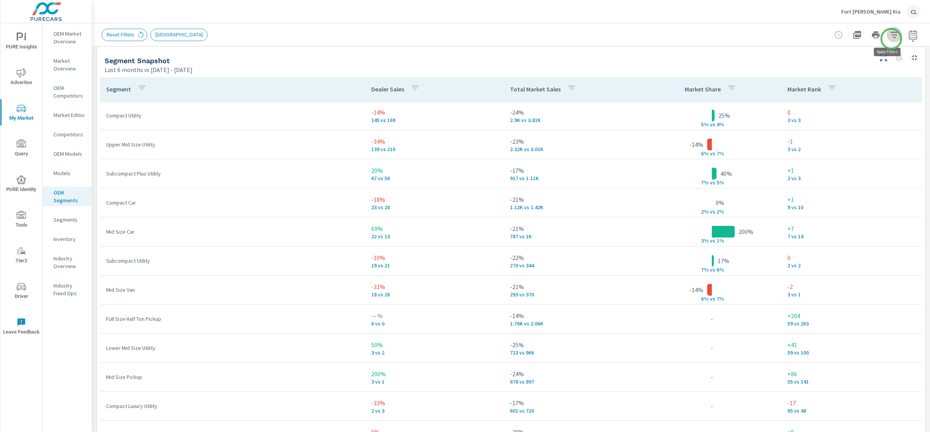
click at [891, 39] on icon "button" at bounding box center [894, 34] width 9 height 9
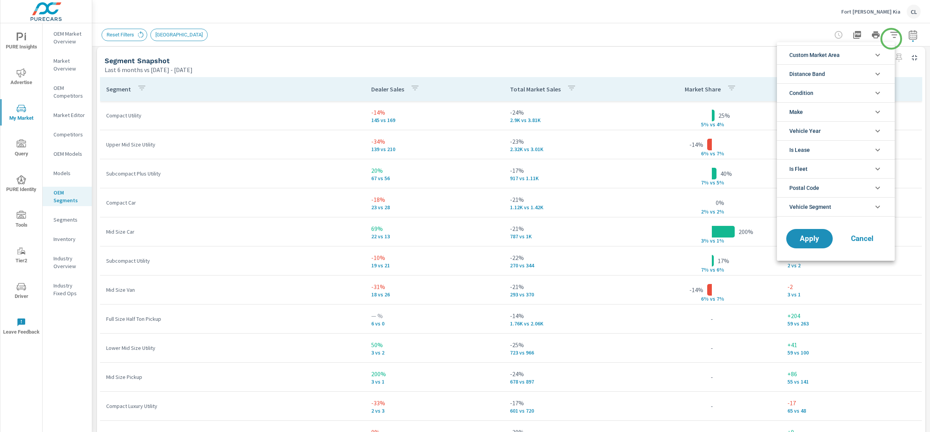
scroll to position [17, 0]
click at [845, 91] on li "Condition" at bounding box center [836, 92] width 118 height 19
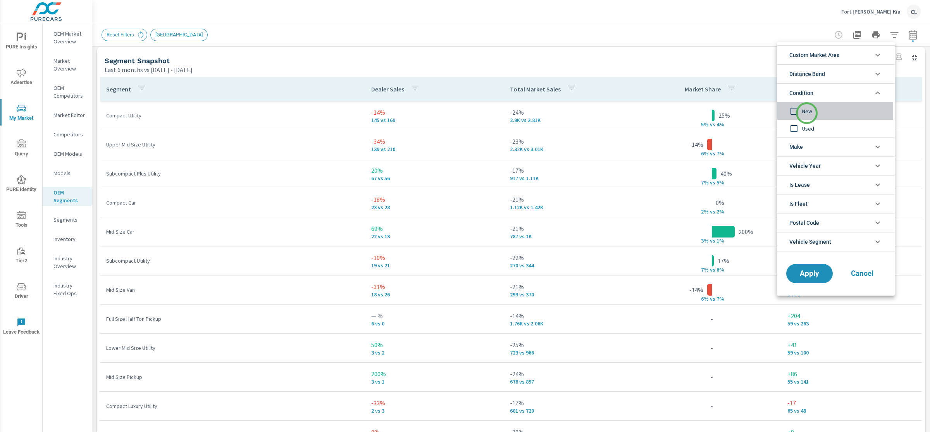
click at [807, 113] on span "New" at bounding box center [844, 111] width 85 height 9
click at [812, 151] on li "Make" at bounding box center [836, 146] width 118 height 19
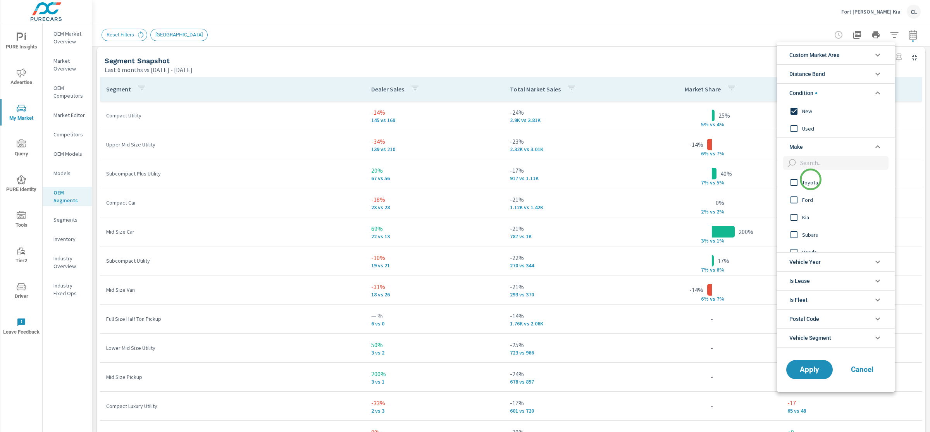
click at [810, 180] on span "Toyota" at bounding box center [844, 182] width 85 height 9
click at [807, 221] on span "Kia" at bounding box center [844, 217] width 85 height 9
click at [805, 236] on span "Honda" at bounding box center [844, 233] width 85 height 9
click at [815, 216] on span "Subaru" at bounding box center [844, 216] width 85 height 9
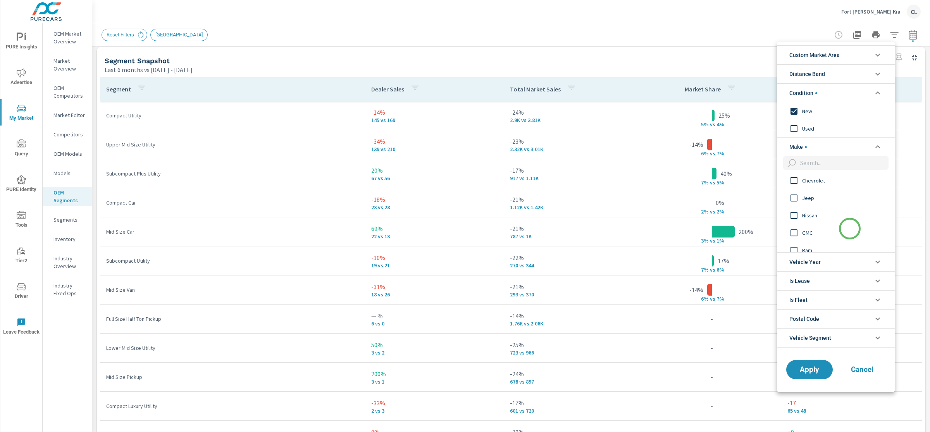
scroll to position [96, 0]
click at [818, 209] on span "Nissan" at bounding box center [844, 208] width 85 height 9
click at [811, 183] on span "Hyundai" at bounding box center [844, 185] width 85 height 9
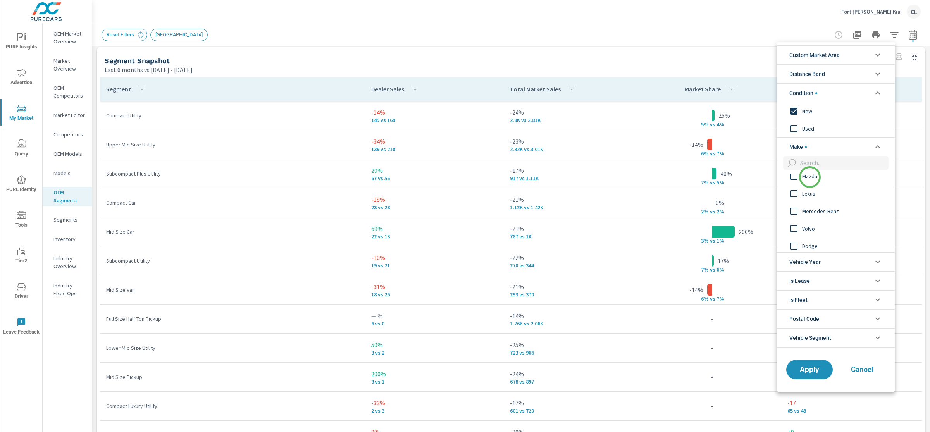
click at [810, 177] on span "Mazda" at bounding box center [844, 176] width 85 height 9
click at [811, 373] on span "Apply" at bounding box center [810, 369] width 32 height 7
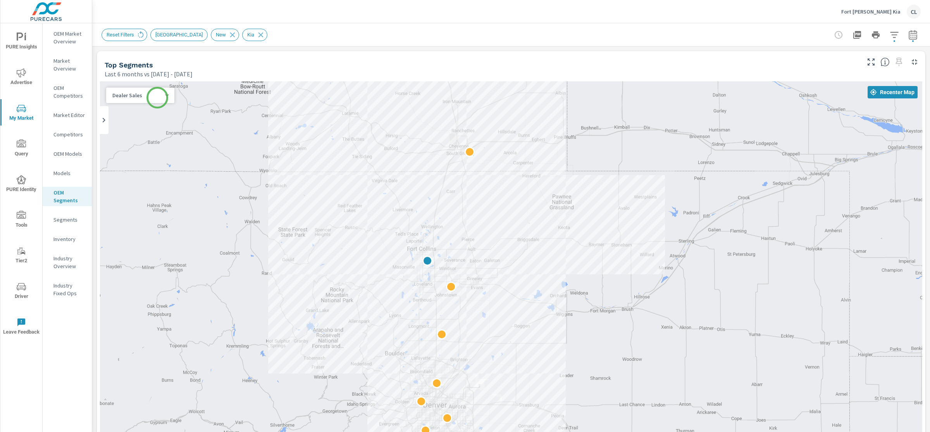
click at [148, 97] on body "PURE Insights Advertise My Market Query PURE Identity Tools Tier2 Driver Leave …" at bounding box center [465, 216] width 930 height 432
click at [148, 109] on li "Total Market Sales" at bounding box center [137, 108] width 62 height 12
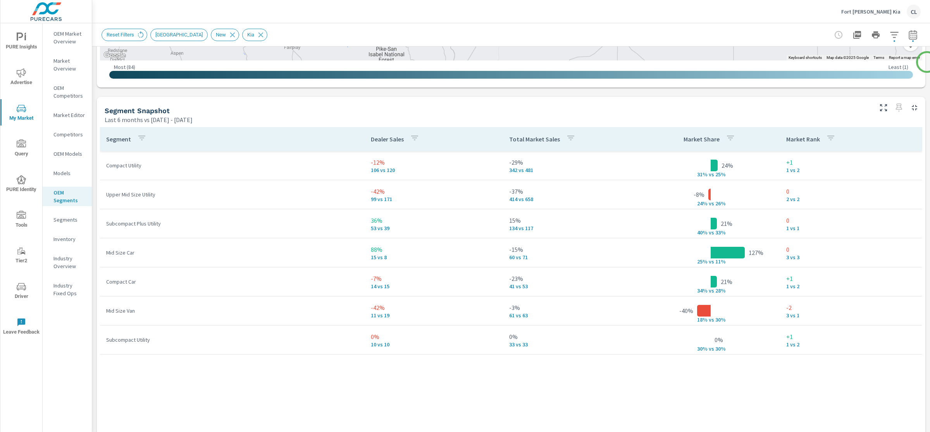
scroll to position [462, 0]
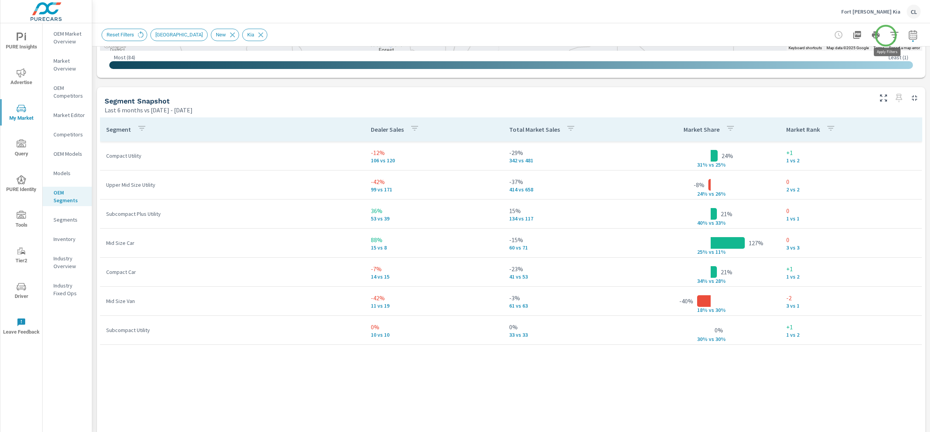
click at [890, 35] on icon "button" at bounding box center [894, 34] width 9 height 9
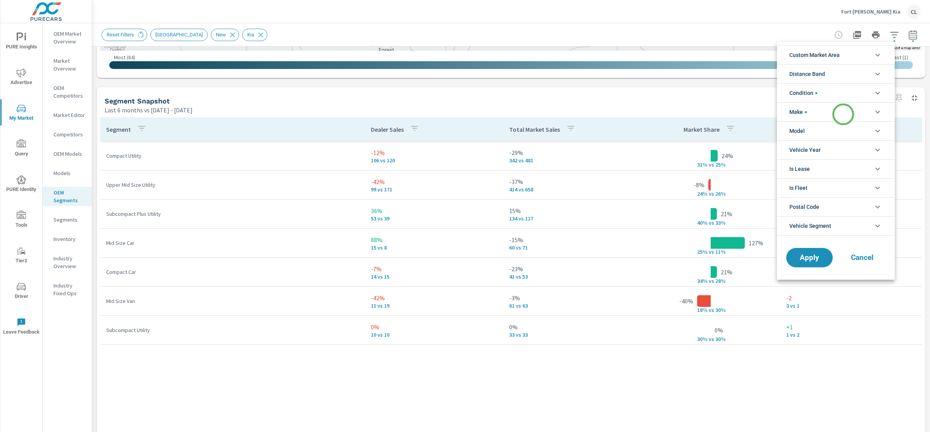
click at [838, 118] on li "Make" at bounding box center [836, 111] width 118 height 19
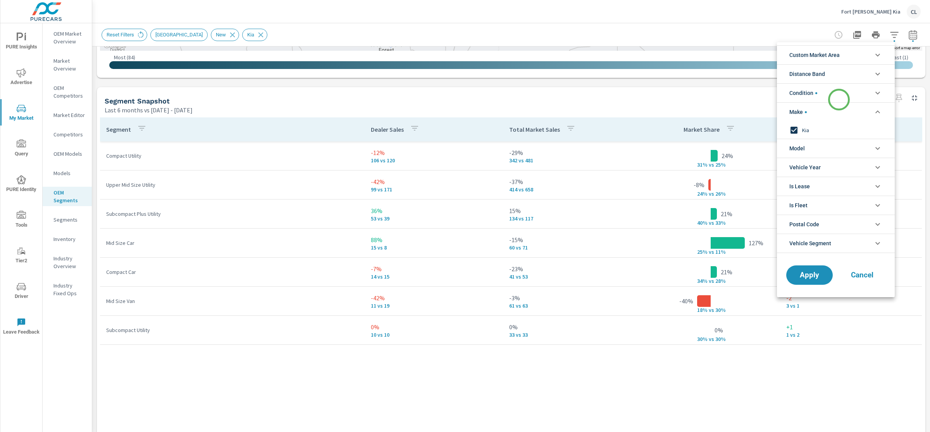
click at [839, 100] on li "Condition" at bounding box center [836, 92] width 118 height 19
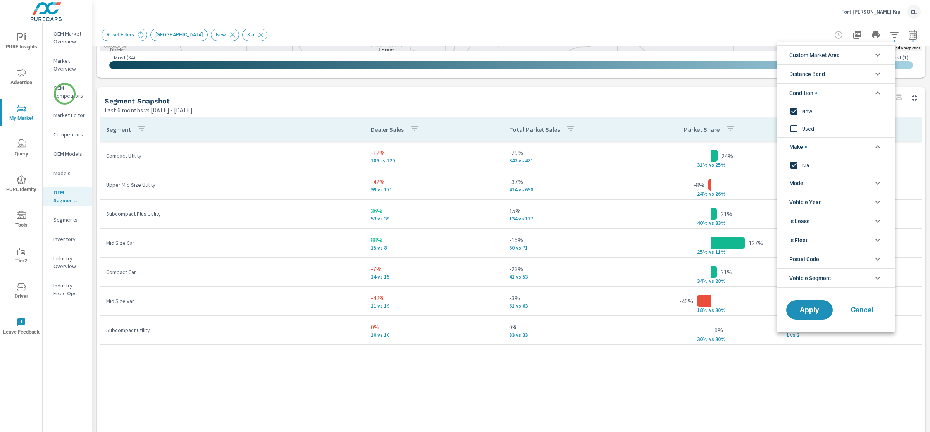
click at [65, 94] on div at bounding box center [465, 216] width 930 height 432
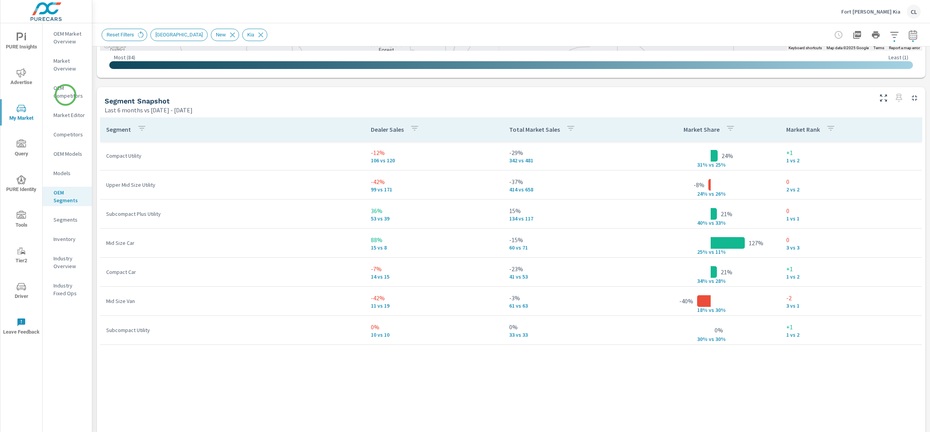
click at [65, 95] on p "OEM Competitors" at bounding box center [69, 92] width 32 height 16
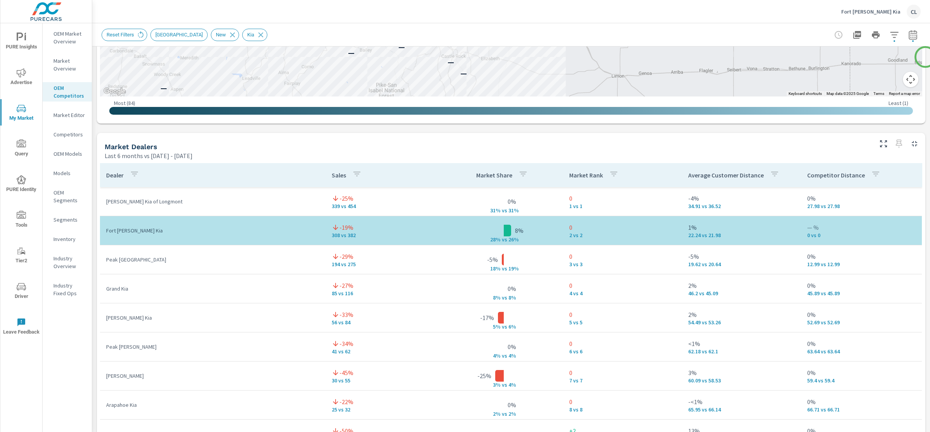
scroll to position [469, 0]
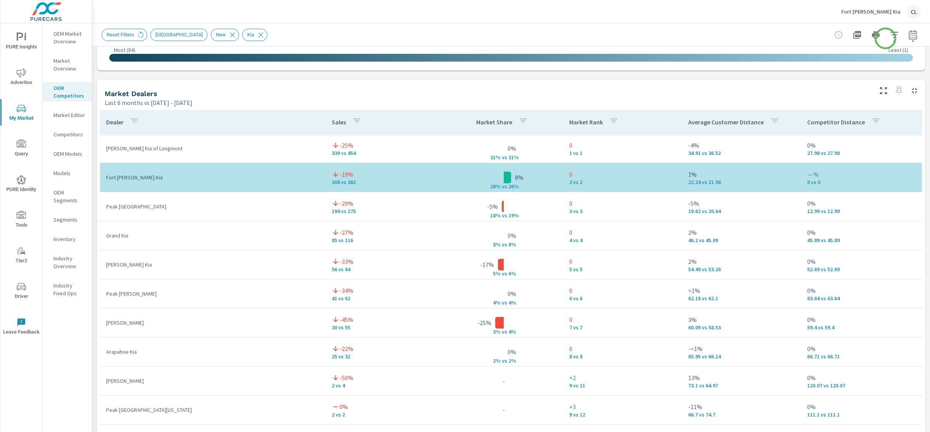
click at [890, 37] on icon "button" at bounding box center [894, 35] width 8 height 6
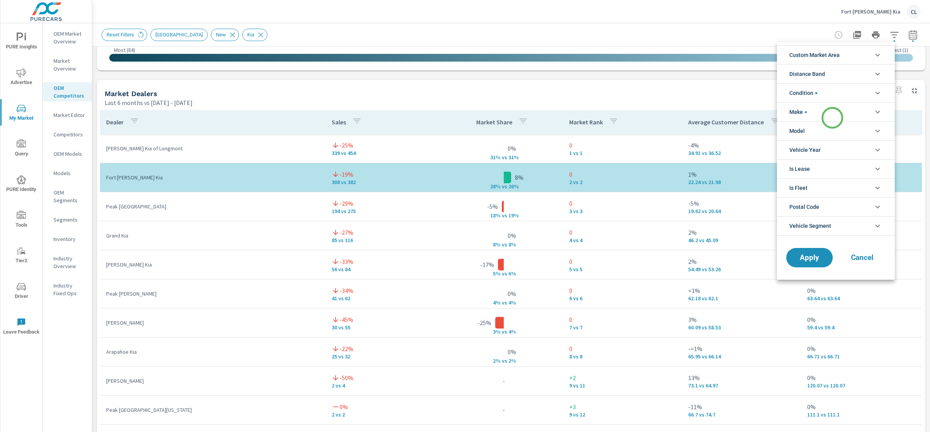
click at [832, 118] on li "Make" at bounding box center [836, 111] width 118 height 19
click at [830, 93] on li "Condition" at bounding box center [836, 92] width 118 height 19
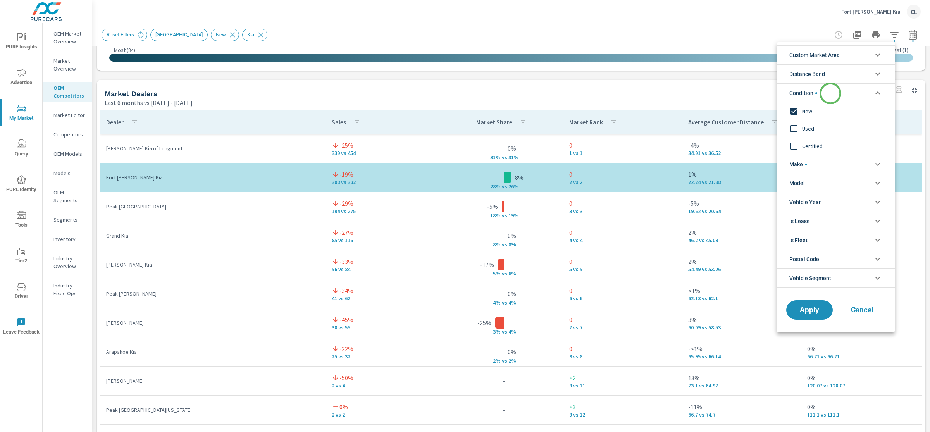
click at [830, 93] on li "Condition" at bounding box center [836, 92] width 118 height 19
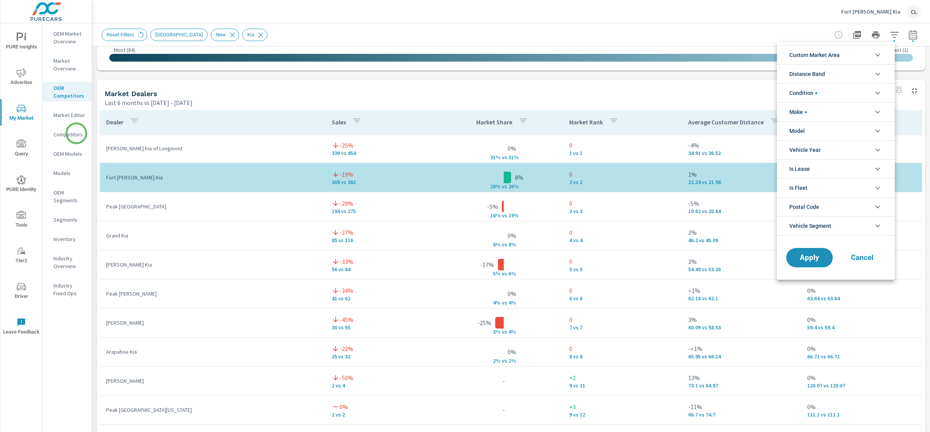
click at [76, 133] on div at bounding box center [465, 216] width 930 height 432
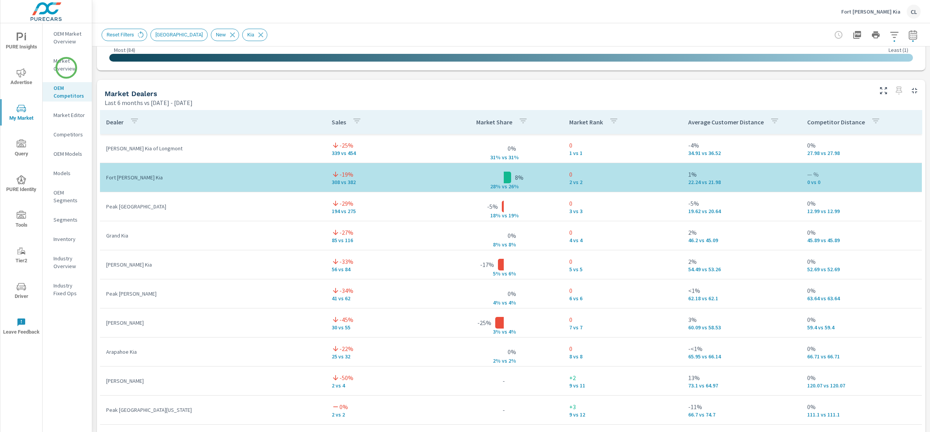
click at [66, 68] on p "Market Overview" at bounding box center [69, 65] width 32 height 16
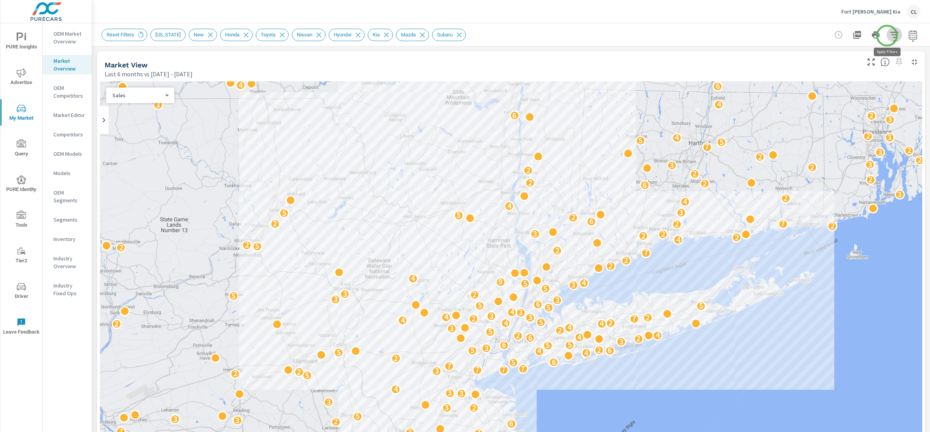
click at [890, 36] on icon "button" at bounding box center [894, 34] width 9 height 9
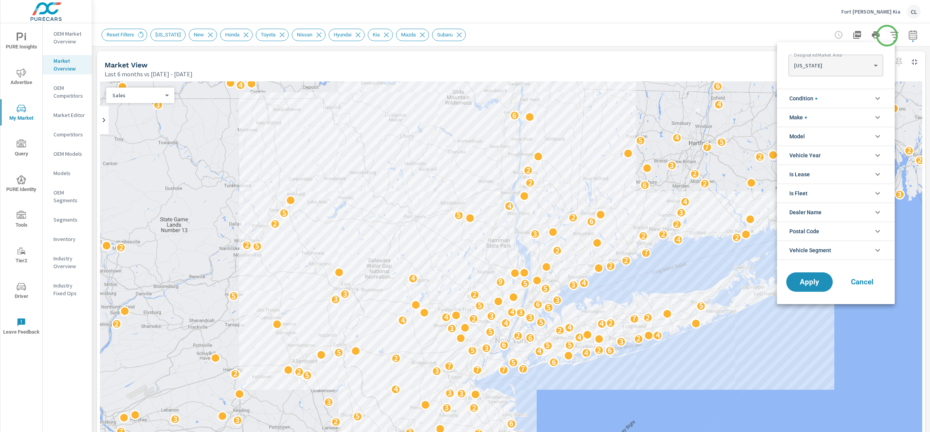
scroll to position [78, 0]
click at [859, 62] on body "PURE Insights Advertise My Market Query PURE Identity Tools Tier2 Driver Leave …" at bounding box center [465, 216] width 930 height 432
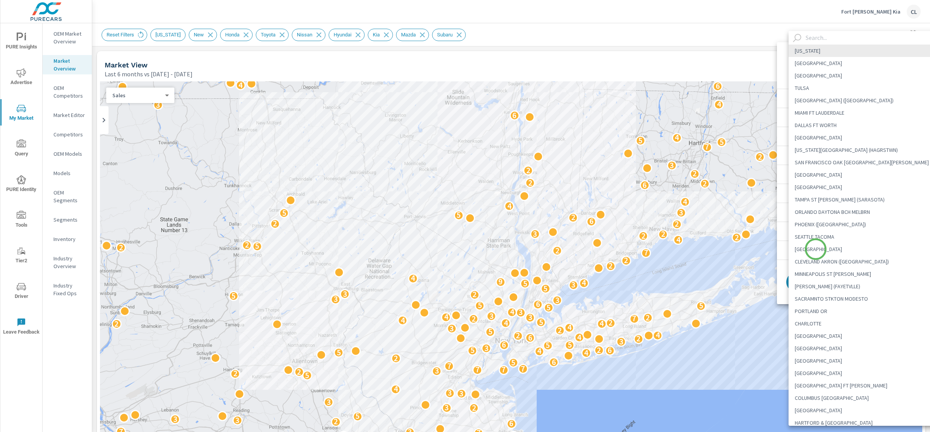
click at [816, 250] on li "[GEOGRAPHIC_DATA]" at bounding box center [866, 249] width 154 height 12
type Area "[GEOGRAPHIC_DATA]"
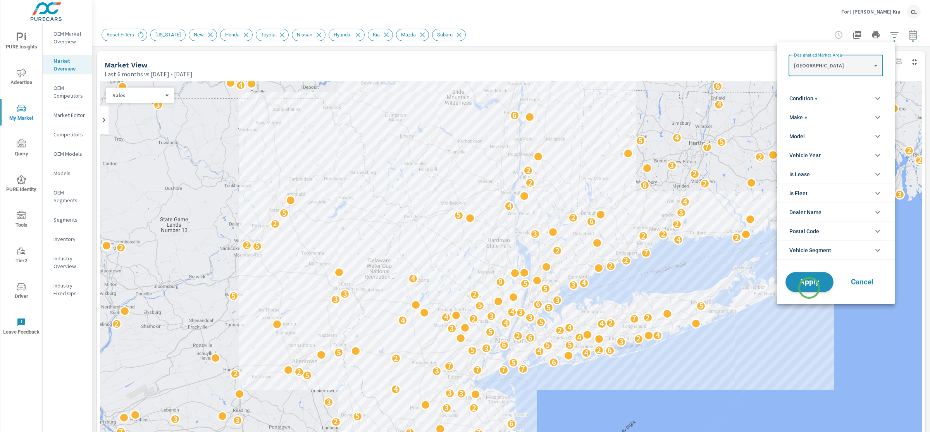
click at [809, 286] on span "Apply" at bounding box center [810, 282] width 32 height 7
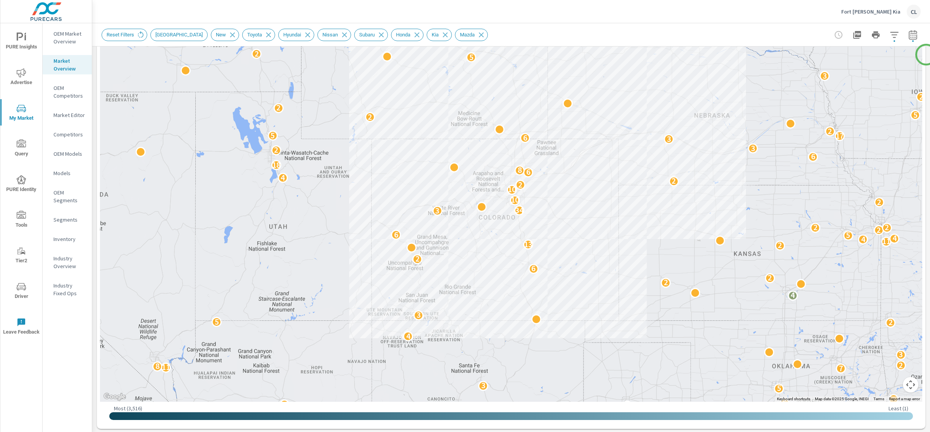
scroll to position [101, 0]
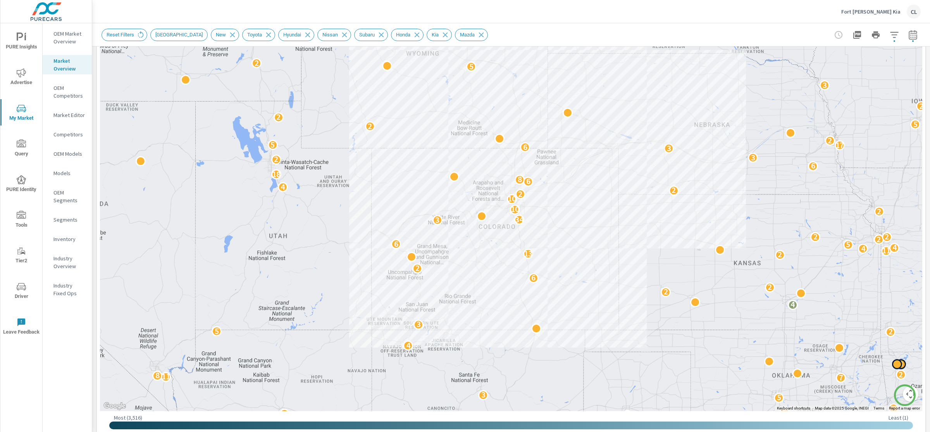
click at [905, 394] on button "Map camera controls" at bounding box center [911, 394] width 16 height 16
click at [887, 357] on button "Zoom in" at bounding box center [892, 356] width 16 height 16
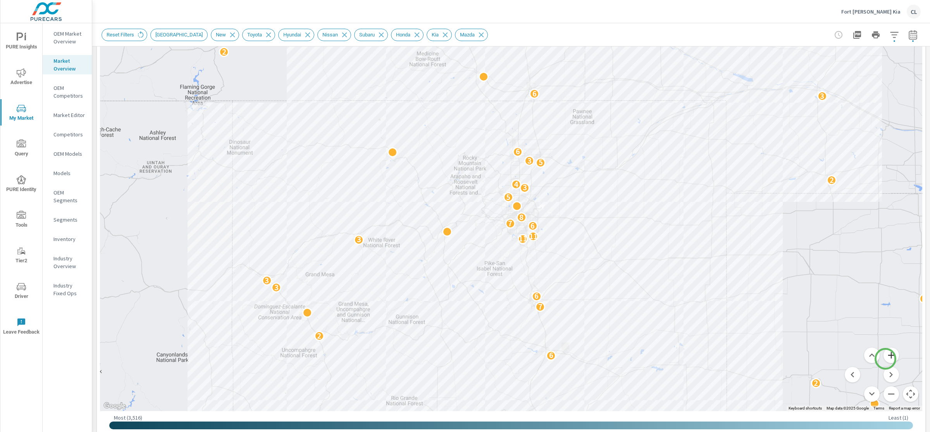
click at [885, 357] on button "Zoom in" at bounding box center [892, 356] width 16 height 16
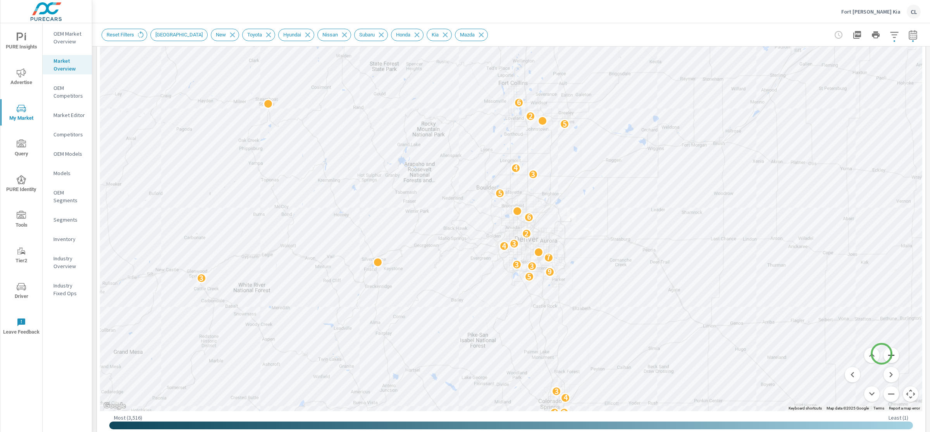
click at [884, 354] on button "Zoom in" at bounding box center [892, 356] width 16 height 16
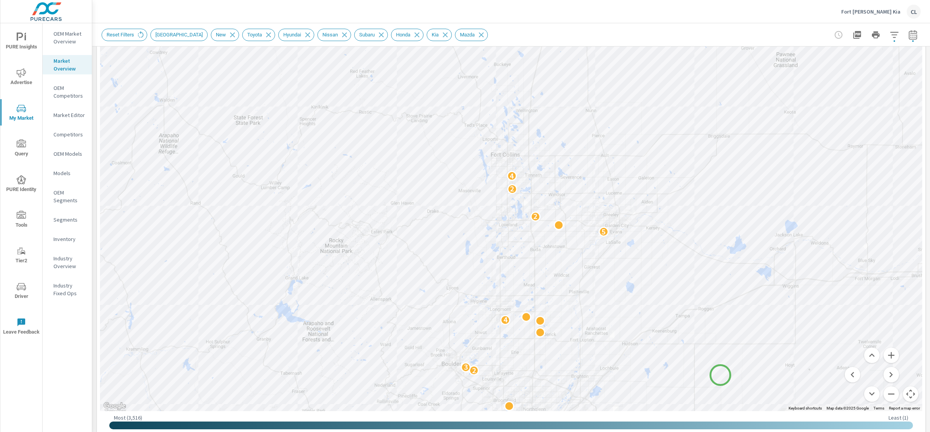
drag, startPoint x: 730, startPoint y: 190, endPoint x: 720, endPoint y: 375, distance: 185.1
click at [720, 375] on div "2 4 3 3 2 2 9 5 3 6 4 2 5 2 3 4 5 2 2 4 5" at bounding box center [511, 195] width 822 height 431
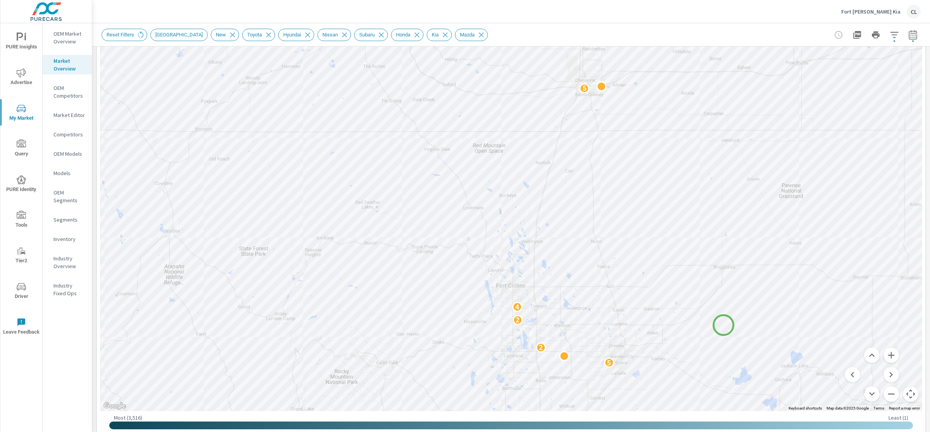
drag, startPoint x: 718, startPoint y: 189, endPoint x: 724, endPoint y: 325, distance: 136.1
click at [724, 325] on div "2 2 9 5 3 6 4 2 5 2 3 4 5 2 2 4 5" at bounding box center [511, 195] width 822 height 431
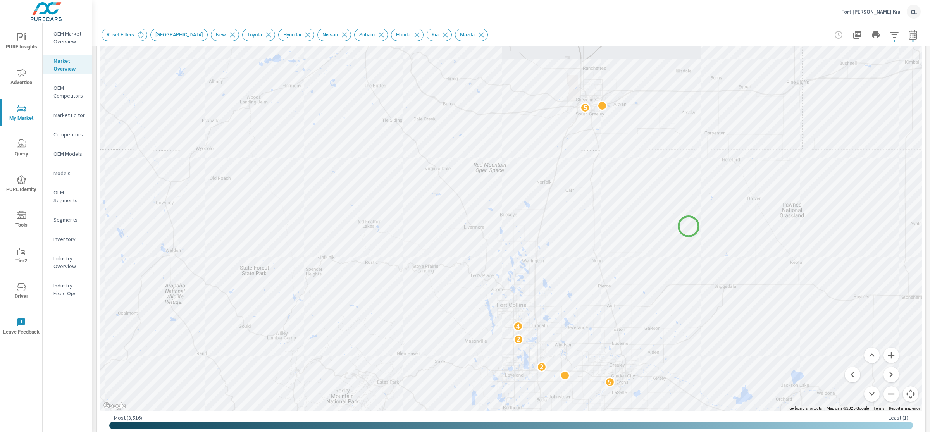
drag, startPoint x: 688, startPoint y: 206, endPoint x: 689, endPoint y: 227, distance: 20.6
click at [689, 227] on div "2 2 9 5 3 6 4 2 5 2 3 4 5 2 2 4 5" at bounding box center [884, 424] width 744 height 419
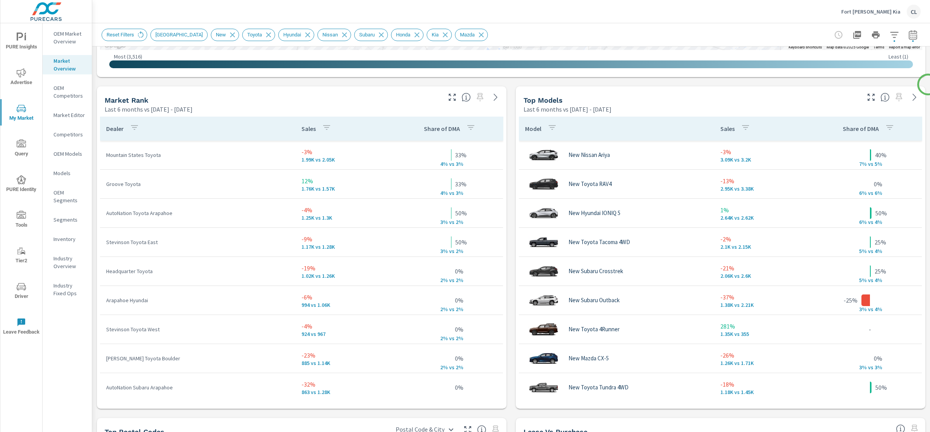
scroll to position [469, 0]
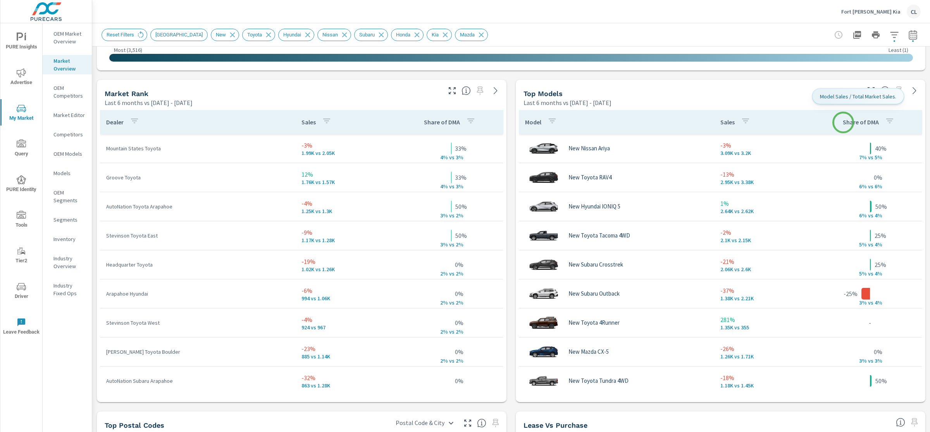
click at [843, 122] on p "Share of DMA" at bounding box center [861, 122] width 36 height 8
click at [843, 122] on p "Share of DMA" at bounding box center [856, 122] width 36 height 8
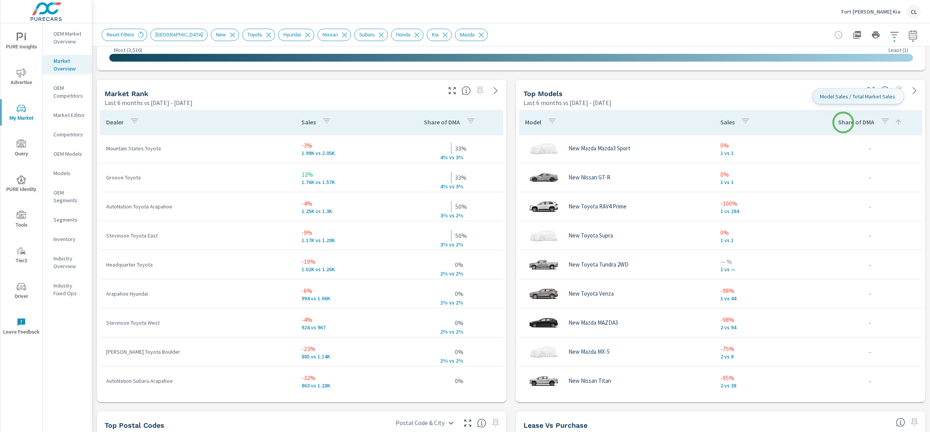
click at [843, 122] on p "Share of DMA" at bounding box center [856, 122] width 36 height 8
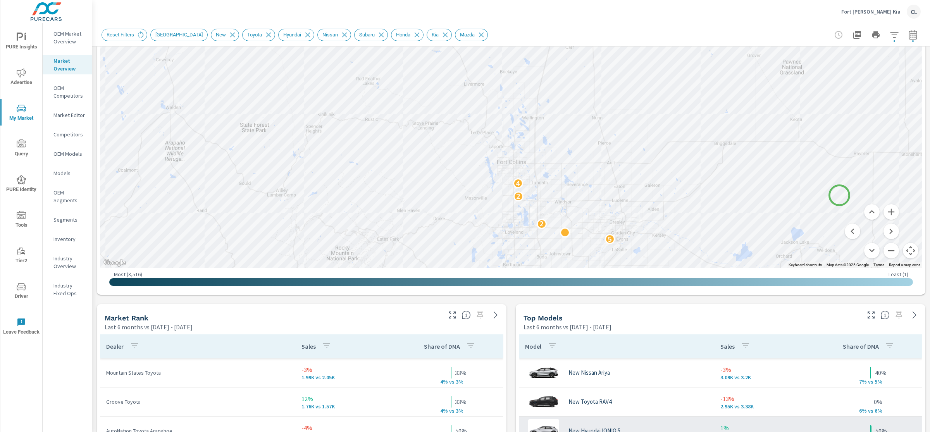
scroll to position [226, 0]
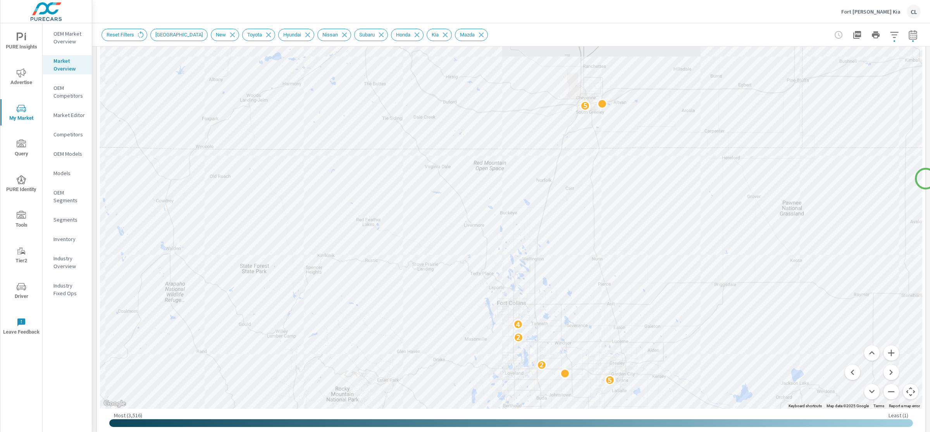
scroll to position [96, 0]
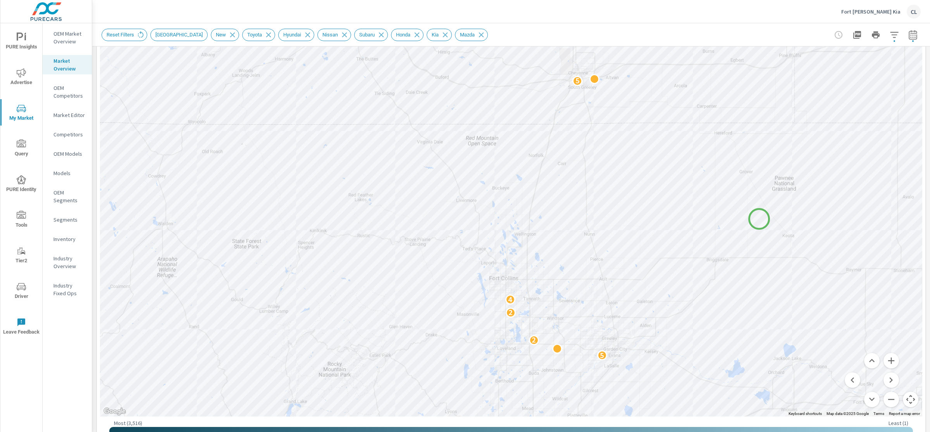
drag, startPoint x: 767, startPoint y: 252, endPoint x: 708, endPoint y: 156, distance: 112.5
click at [759, 218] on div "2 2 9 5 3 6 4 2 5 2 3 4 5 2 2 4 5" at bounding box center [875, 378] width 744 height 419
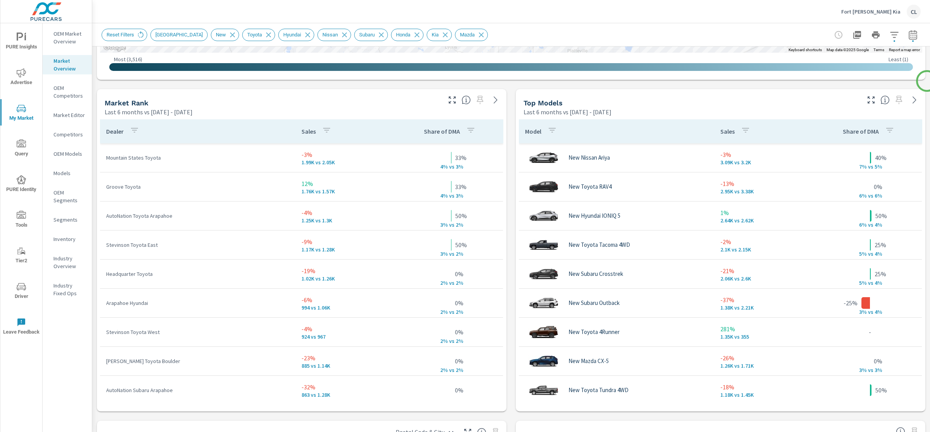
scroll to position [458, 0]
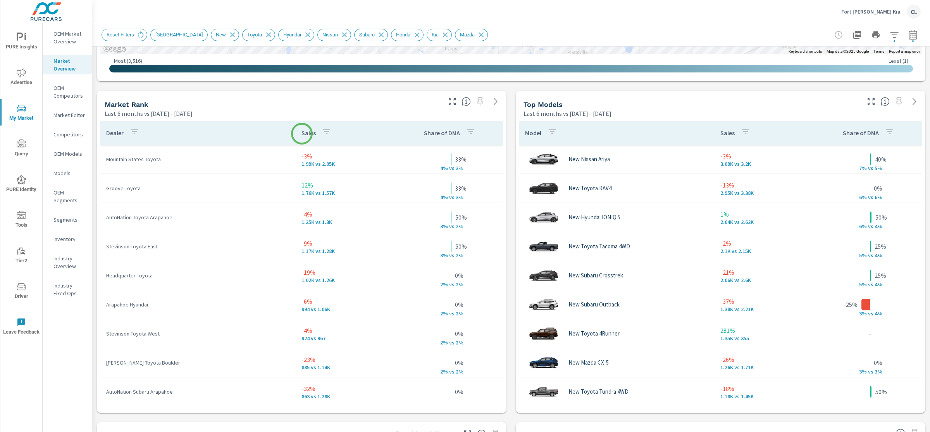
click at [302, 134] on p "Sales" at bounding box center [308, 133] width 14 height 8
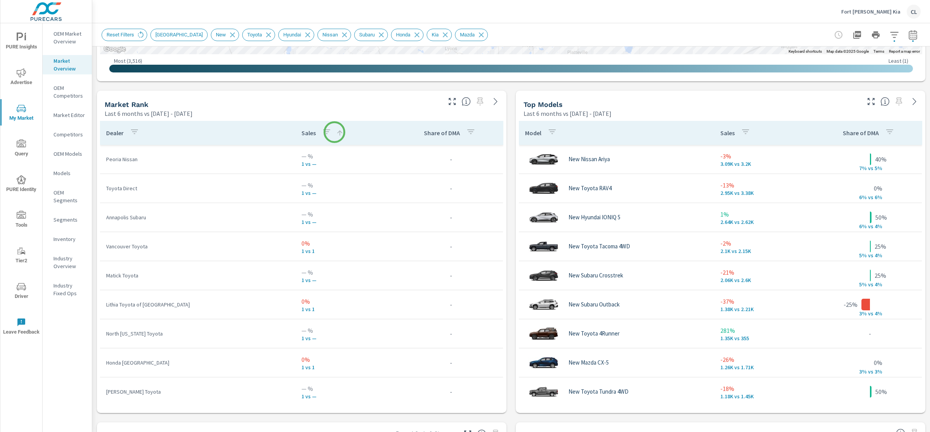
click at [336, 132] on icon at bounding box center [340, 133] width 8 height 8
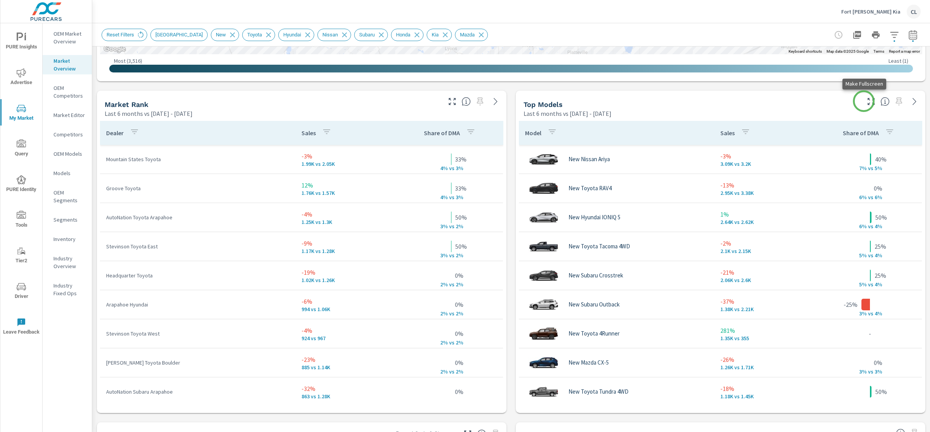
click at [867, 101] on icon "button" at bounding box center [871, 101] width 9 height 9
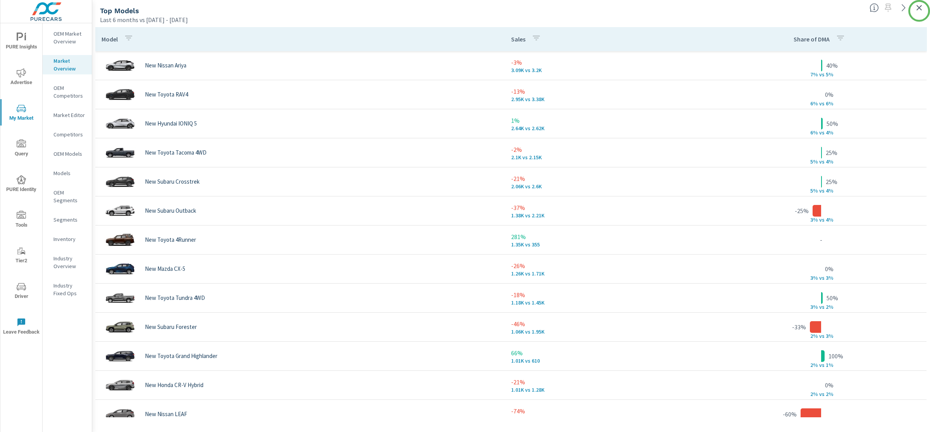
click at [920, 9] on icon "button" at bounding box center [919, 7] width 9 height 9
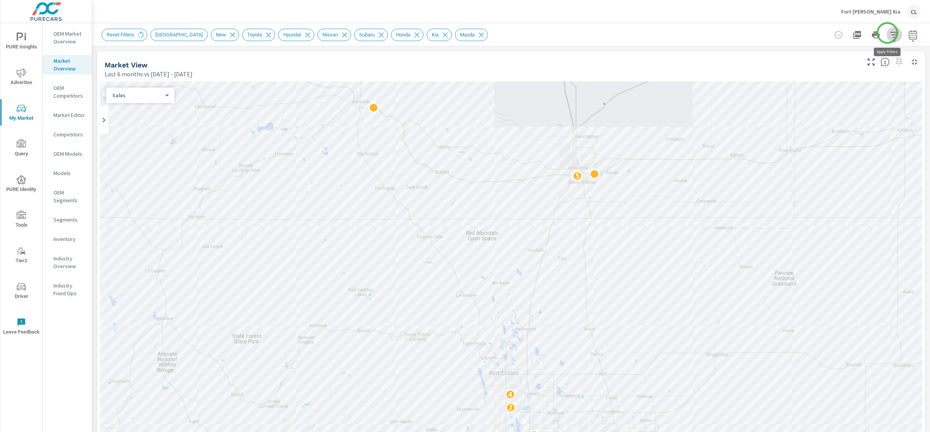
click at [890, 33] on icon "button" at bounding box center [894, 34] width 9 height 9
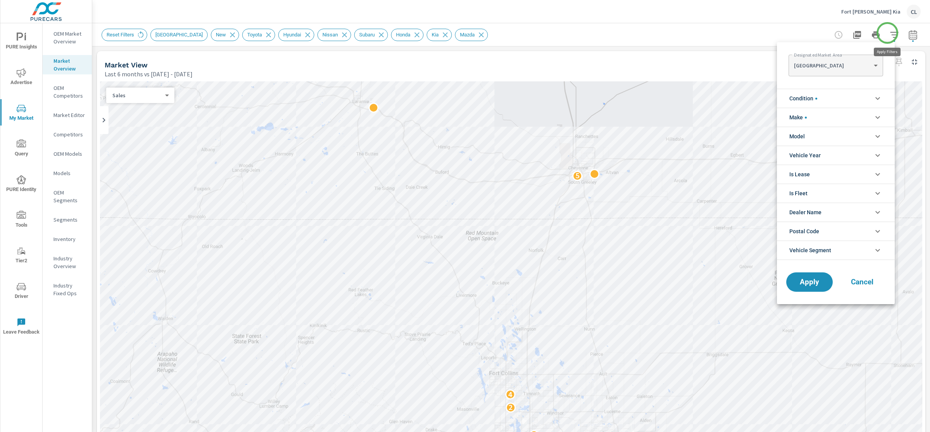
scroll to position [43, 0]
click at [810, 138] on li "Model" at bounding box center [836, 136] width 118 height 19
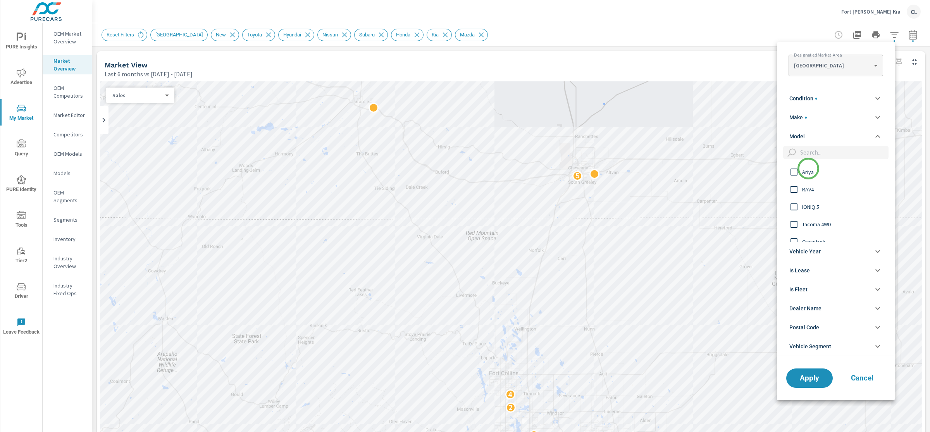
click at [808, 169] on span "Ariya" at bounding box center [844, 171] width 85 height 9
click at [811, 203] on span "IONIQ 5" at bounding box center [844, 206] width 85 height 9
click at [808, 180] on span "RAV4" at bounding box center [844, 180] width 85 height 9
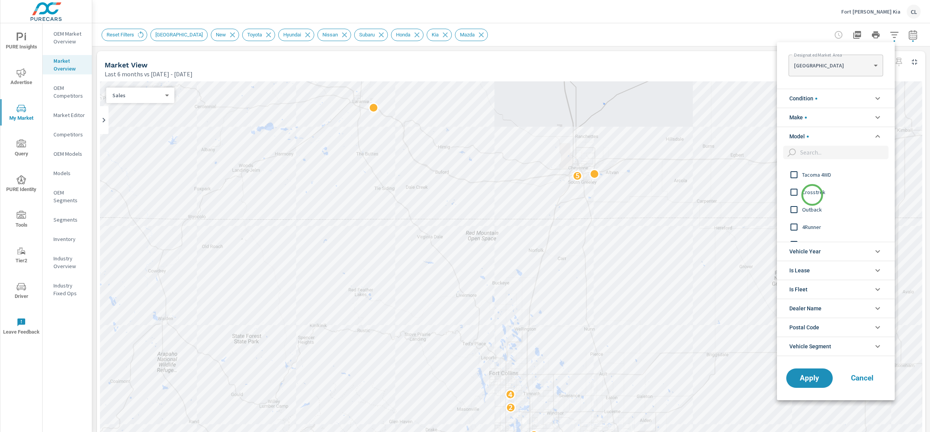
click at [811, 191] on span "Crosstrek" at bounding box center [844, 192] width 85 height 9
click at [811, 209] on span "Outback" at bounding box center [844, 209] width 85 height 9
click at [810, 209] on span "CX-5" at bounding box center [844, 209] width 85 height 9
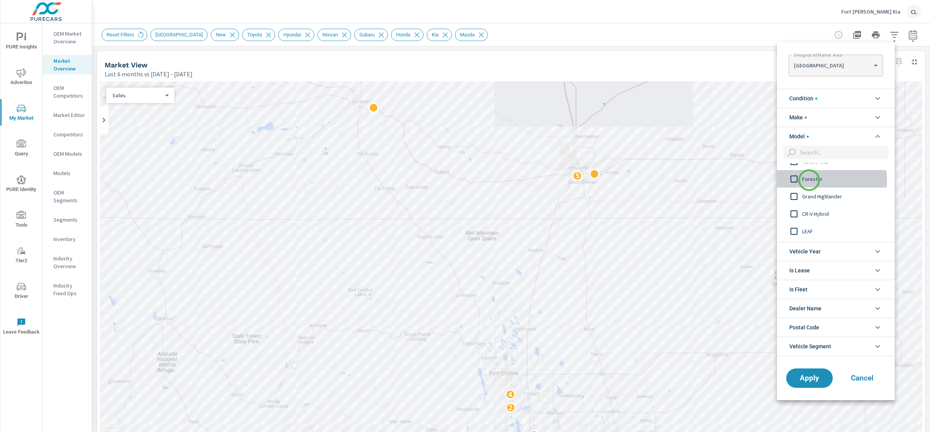
click at [809, 180] on span "Forester" at bounding box center [844, 178] width 85 height 9
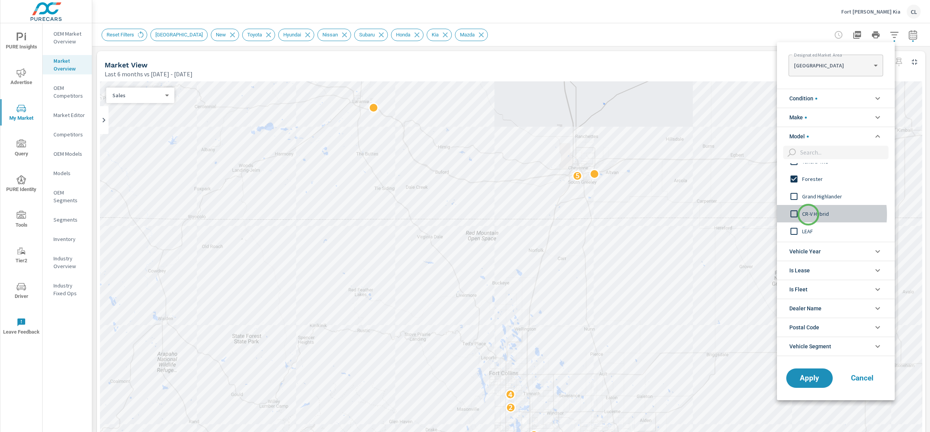
click at [808, 215] on span "CR-V Hybrid" at bounding box center [844, 213] width 85 height 9
click at [806, 231] on span "LEAF" at bounding box center [844, 231] width 85 height 9
click at [814, 214] on span "Palisade" at bounding box center [844, 213] width 85 height 9
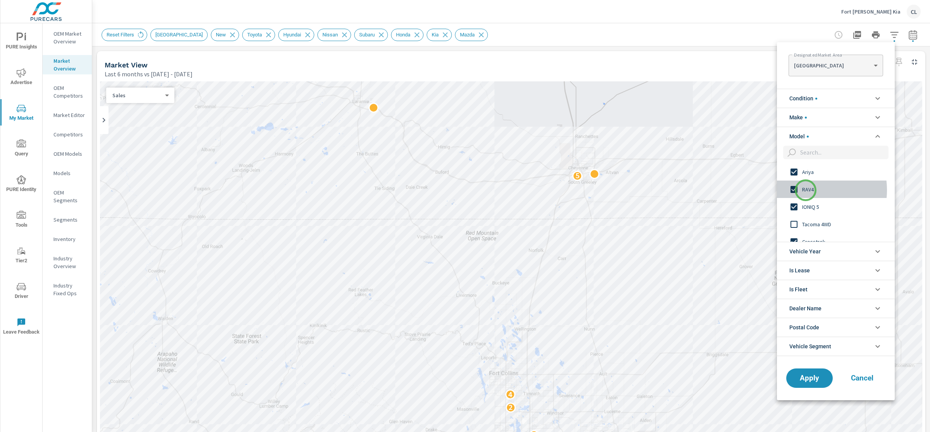
click at [806, 190] on span "RAV4" at bounding box center [844, 189] width 85 height 9
click at [815, 227] on span "Crosstrek" at bounding box center [844, 225] width 85 height 9
click at [809, 171] on span "Outback" at bounding box center [844, 169] width 85 height 9
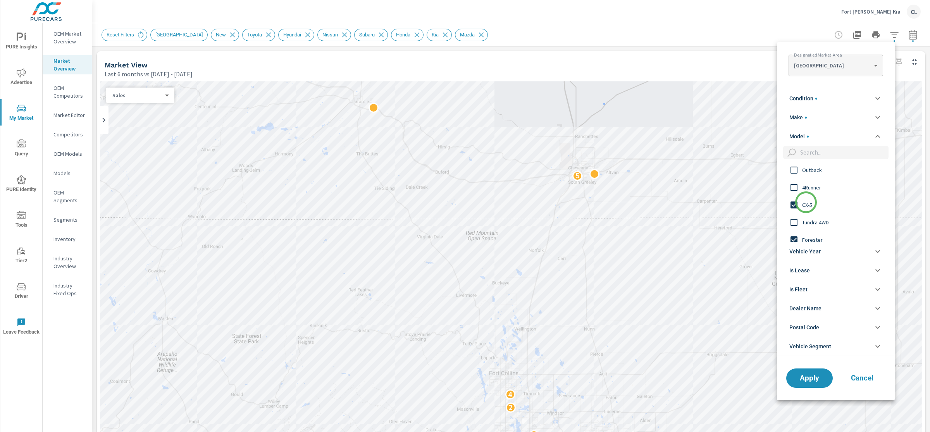
click at [806, 202] on span "CX-5" at bounding box center [844, 204] width 85 height 9
click at [813, 236] on span "Forester" at bounding box center [844, 239] width 85 height 9
click at [815, 210] on span "Palisade" at bounding box center [844, 212] width 85 height 9
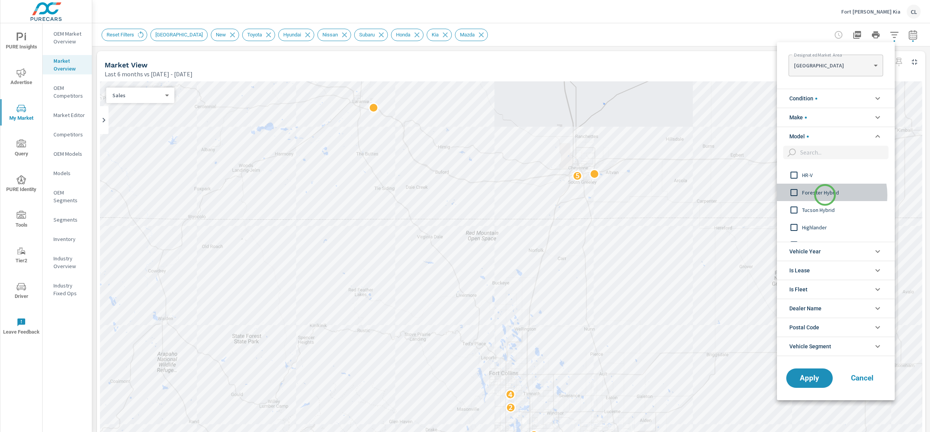
click at [825, 195] on span "Forester Hybrid" at bounding box center [844, 192] width 85 height 9
click at [825, 210] on span "Tucson Hybrid" at bounding box center [844, 209] width 85 height 9
click at [826, 195] on span "Santa Fe Hybrid" at bounding box center [844, 195] width 85 height 9
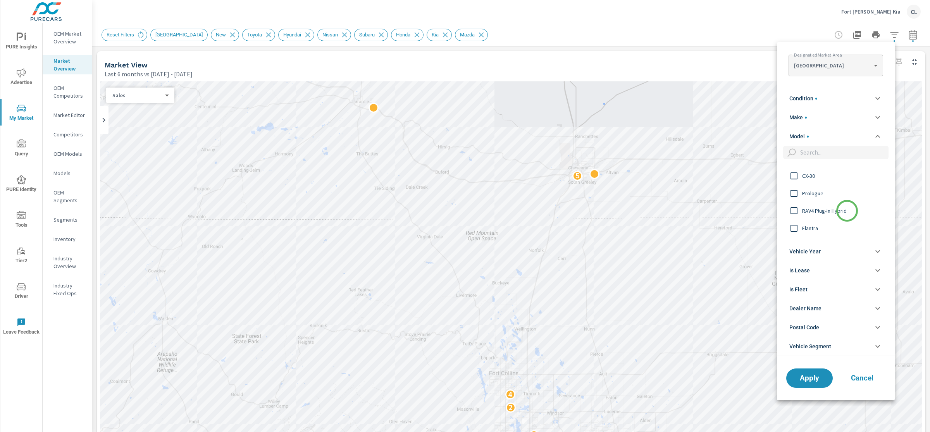
click at [846, 210] on span "RAV4 Plug-In Hybrid" at bounding box center [844, 210] width 85 height 9
click at [823, 181] on span "Sportage Hybrid" at bounding box center [844, 182] width 85 height 9
click at [845, 203] on span "Sportage Plug-In Hybrid" at bounding box center [844, 204] width 85 height 9
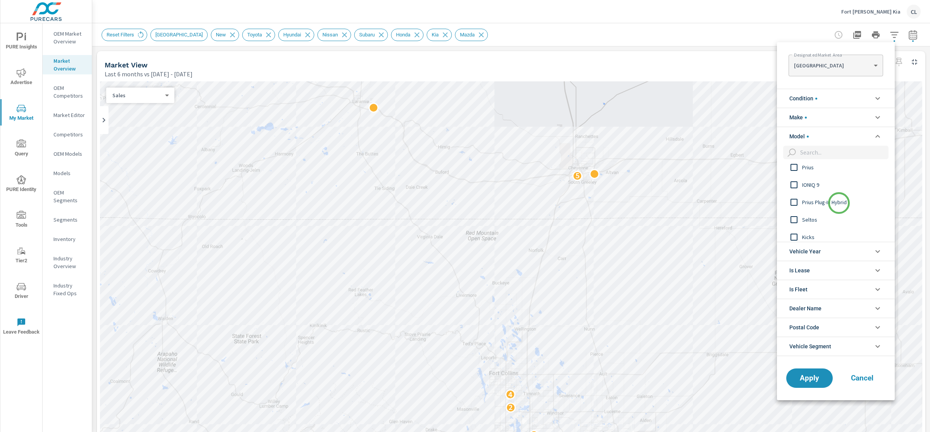
click at [838, 203] on span "Prius Plug-In Hybrid" at bounding box center [844, 202] width 85 height 9
click at [811, 197] on span "IONIQ 9" at bounding box center [844, 193] width 85 height 9
click at [814, 201] on span "Prius" at bounding box center [844, 199] width 85 height 9
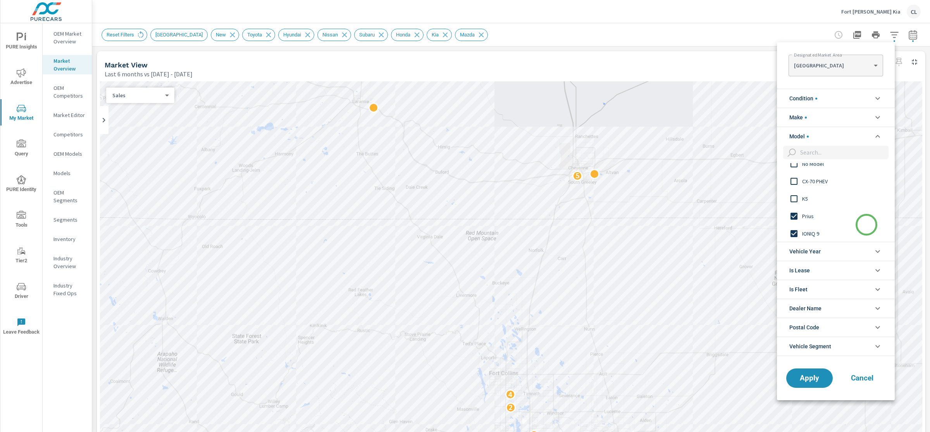
scroll to position [1004, 0]
click at [808, 191] on div "CX-70 PHEV" at bounding box center [835, 196] width 116 height 17
click at [813, 200] on span "EV6" at bounding box center [844, 199] width 85 height 9
click at [820, 203] on span "CX-50 Hybrid" at bounding box center [844, 202] width 85 height 9
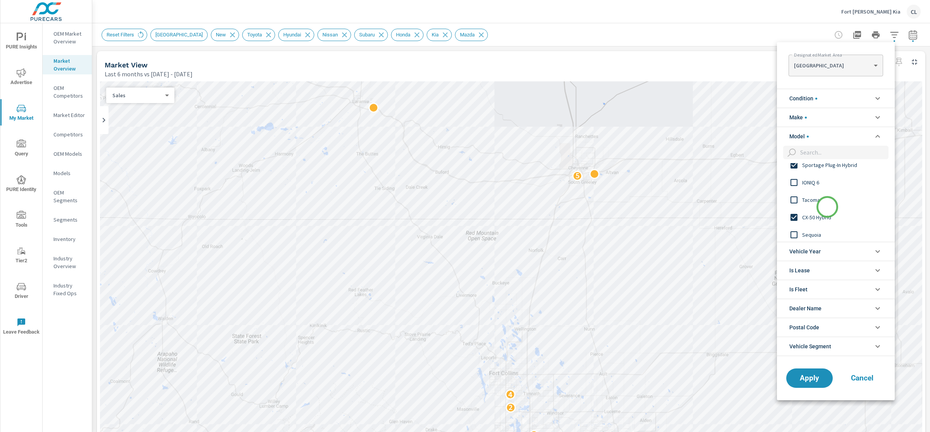
scroll to position [896, 0]
click at [805, 183] on span "IONIQ 6" at bounding box center [844, 183] width 85 height 9
click at [854, 224] on span "Tucson Plug-in Hybrid" at bounding box center [844, 227] width 85 height 9
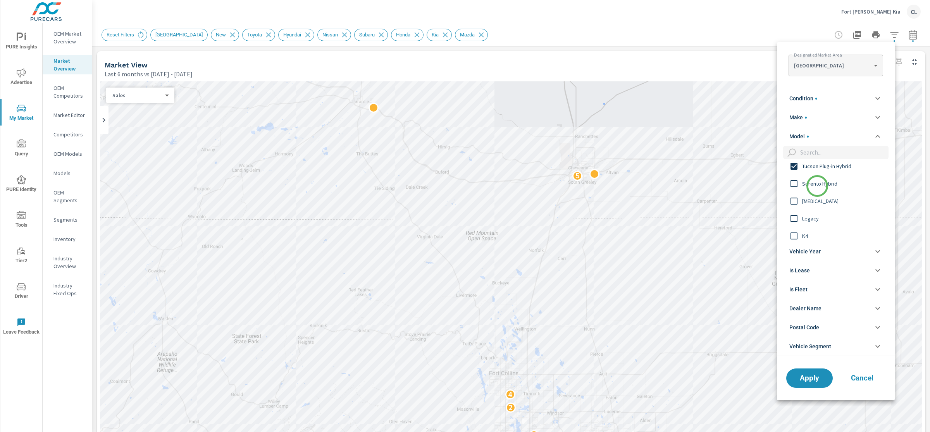
click at [817, 186] on span "Sorento Hybrid" at bounding box center [844, 183] width 85 height 9
click at [822, 229] on span "Accord Hybrid" at bounding box center [844, 233] width 85 height 9
click at [807, 219] on span "Niro EV" at bounding box center [844, 215] width 85 height 9
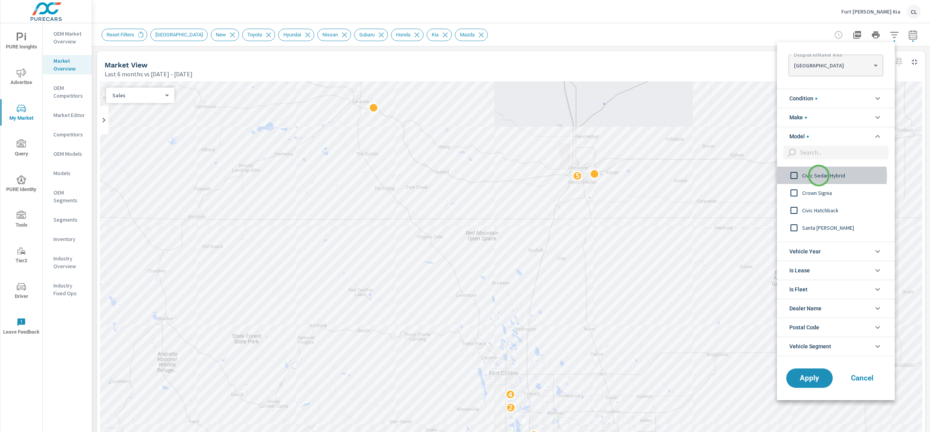
click at [819, 176] on span "Civic Sedan Hybrid" at bounding box center [844, 175] width 85 height 9
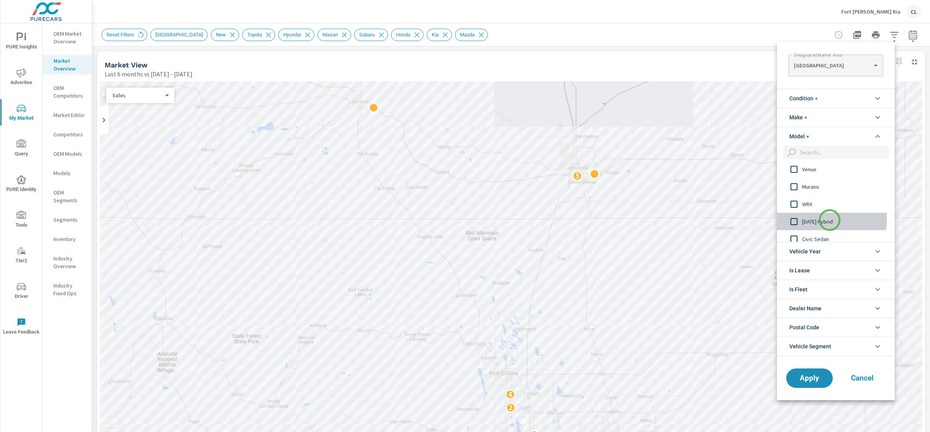
click at [830, 220] on span "Carnival Hybrid" at bounding box center [844, 221] width 85 height 9
click at [828, 198] on span "Sorento Plug-in Hybrid" at bounding box center [844, 195] width 85 height 9
click at [841, 204] on span "Civic Hatchback Hybrid" at bounding box center [844, 203] width 85 height 9
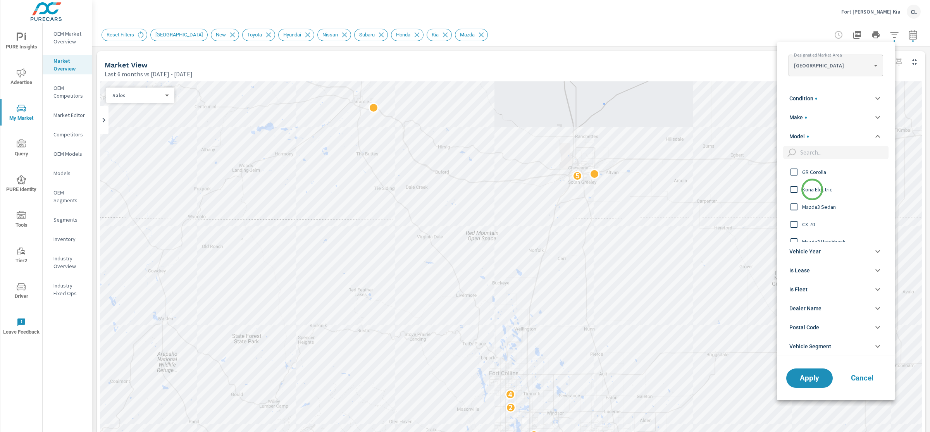
click at [812, 189] on span "Kona Electric" at bounding box center [844, 189] width 85 height 9
click at [820, 207] on span "Elantra Hybrid" at bounding box center [844, 205] width 85 height 9
click at [814, 191] on span "Prius Prime" at bounding box center [844, 188] width 85 height 9
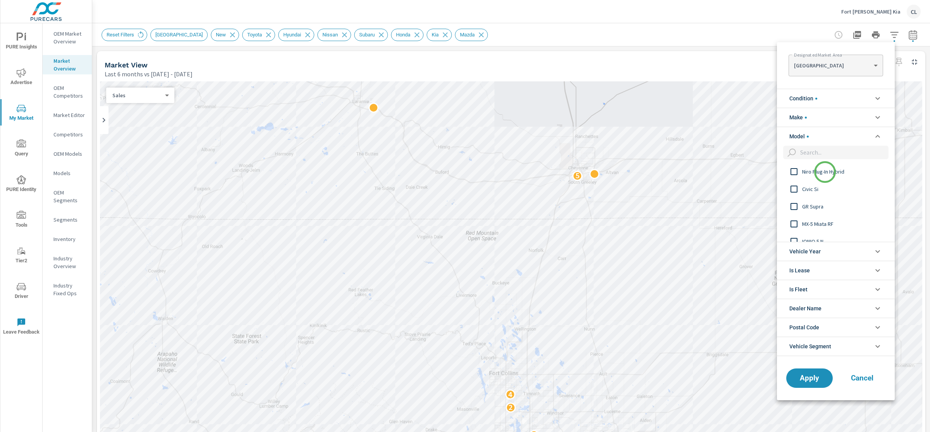
click at [825, 172] on span "Niro Plug-In Hybrid" at bounding box center [844, 171] width 85 height 9
click at [814, 193] on span "IONIQ 5 N" at bounding box center [844, 194] width 85 height 9
click at [810, 381] on span "Apply" at bounding box center [810, 377] width 32 height 7
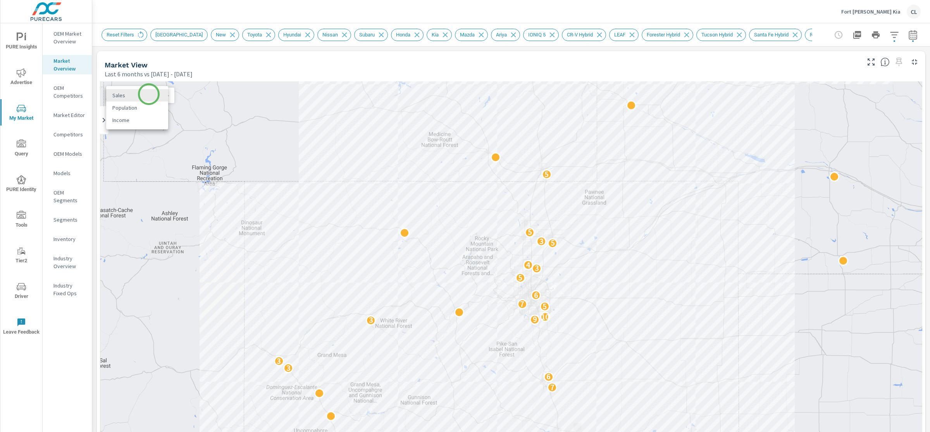
click at [149, 94] on body "PURE Insights Advertise My Market Query PURE Identity Tools Tier2 Driver Leave …" at bounding box center [465, 216] width 930 height 432
click at [149, 94] on li "Sales" at bounding box center [137, 95] width 62 height 12
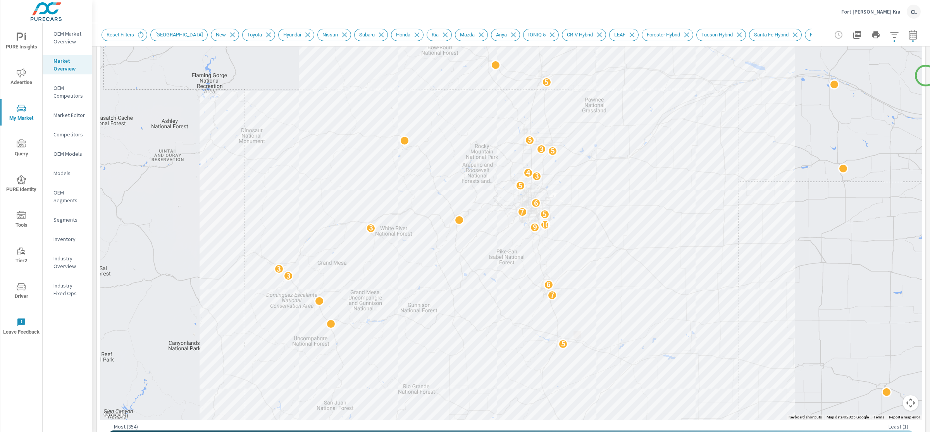
scroll to position [83, 0]
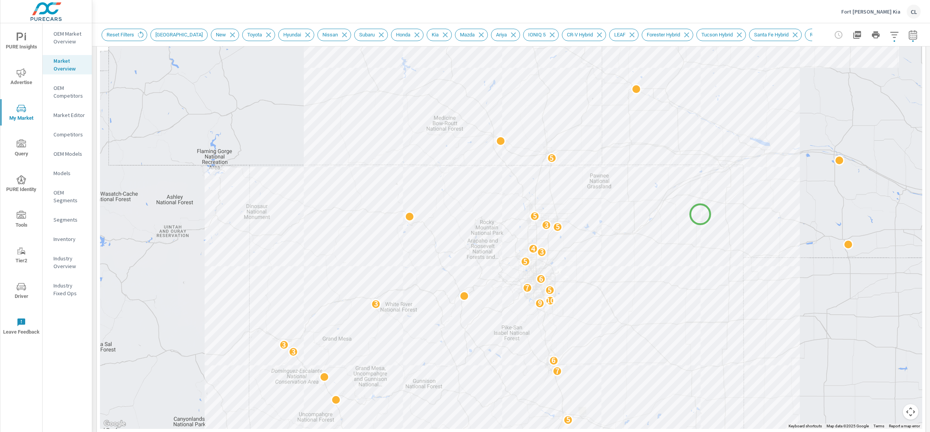
drag, startPoint x: 697, startPoint y: 153, endPoint x: 697, endPoint y: 222, distance: 69.0
click at [697, 222] on div "4 3 2 2 3 5 7 6 3 3 3 9 10 5 7 6 5 3 4 2 5 3 5 5 3 5 2 2 2 2 4 5" at bounding box center [511, 213] width 822 height 431
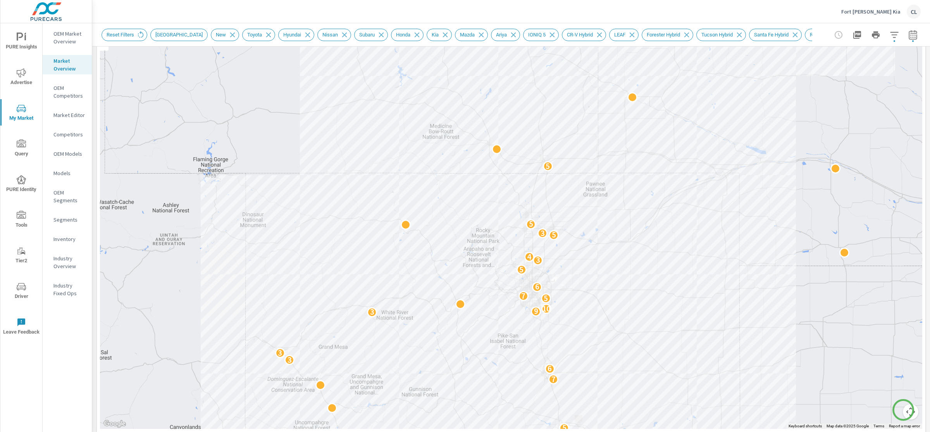
click at [903, 410] on button "Map camera controls" at bounding box center [911, 412] width 16 height 16
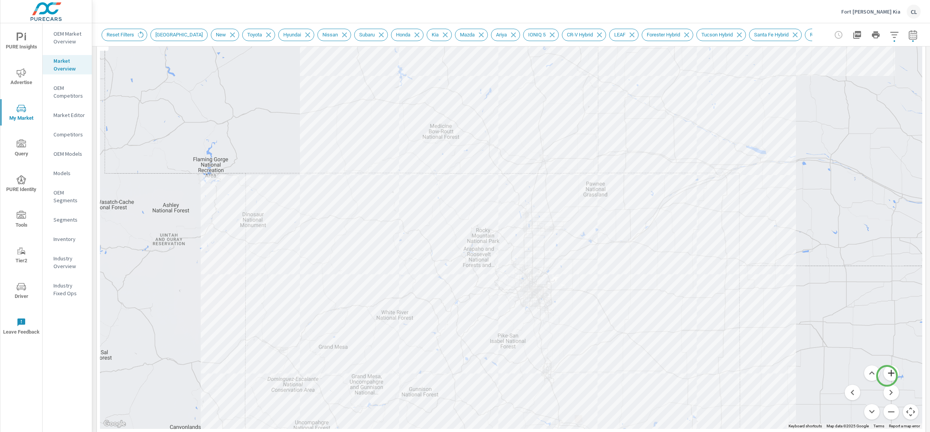
click at [887, 376] on button "Zoom in" at bounding box center [892, 373] width 16 height 16
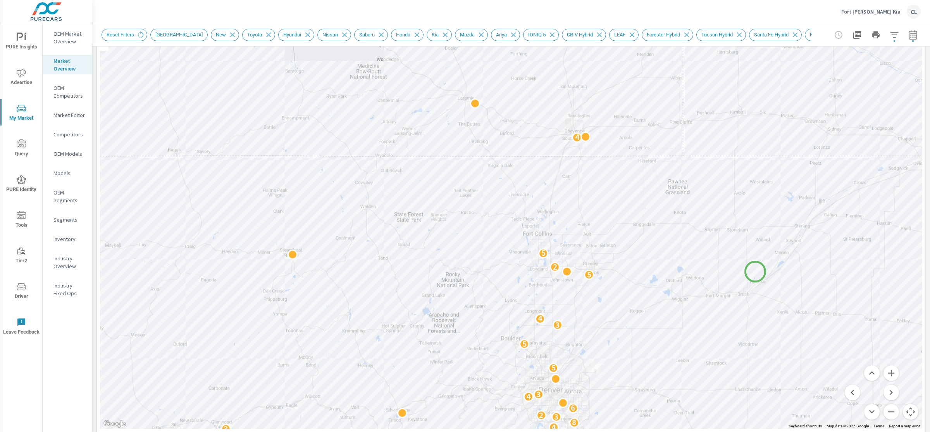
drag, startPoint x: 758, startPoint y: 247, endPoint x: 755, endPoint y: 272, distance: 24.5
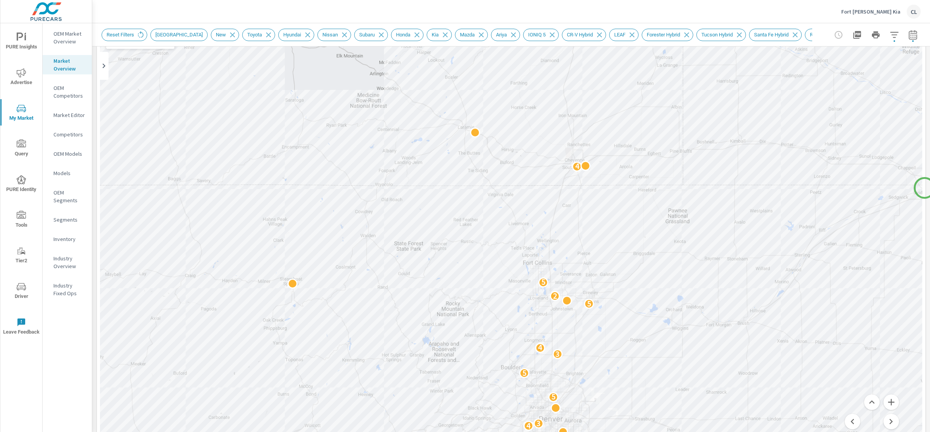
scroll to position [45, 0]
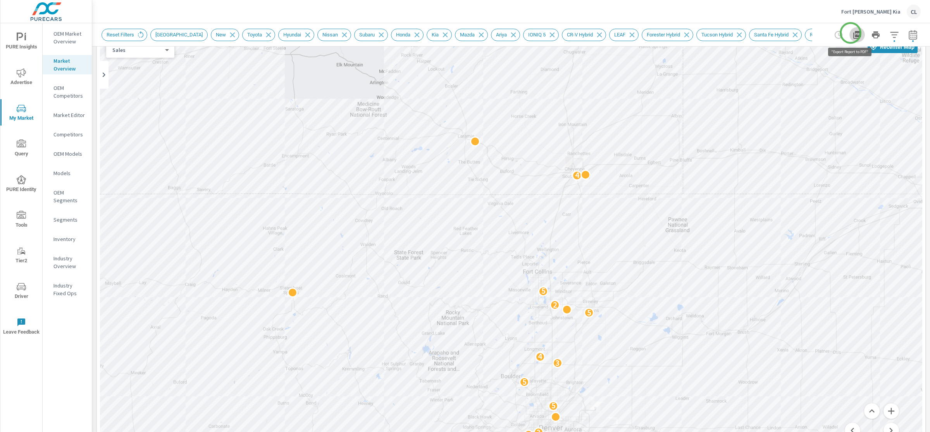
click at [853, 33] on icon "button" at bounding box center [857, 34] width 9 height 9
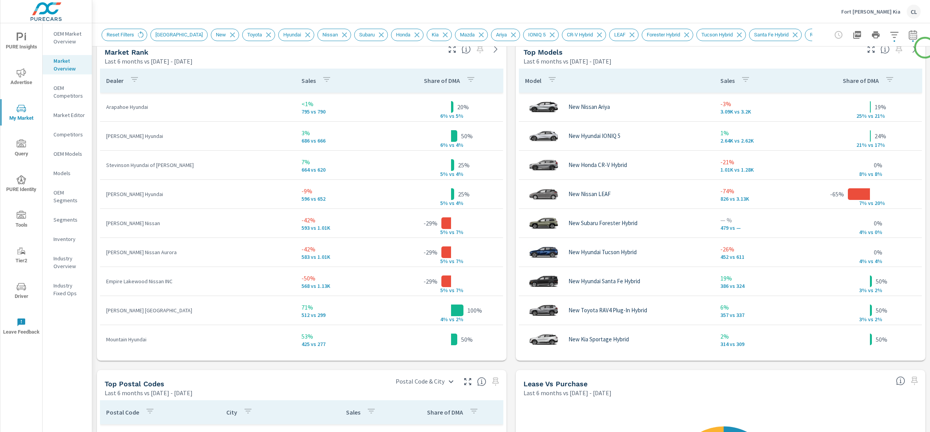
scroll to position [512, 0]
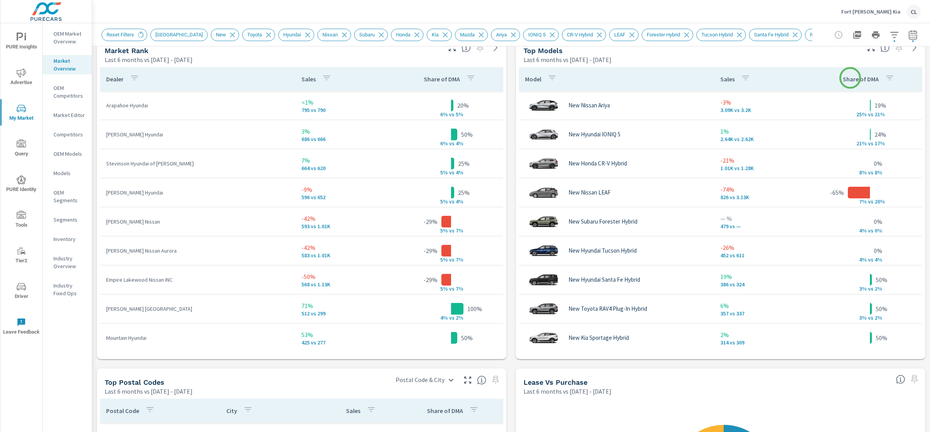
click at [850, 78] on p "Share of DMA" at bounding box center [861, 79] width 36 height 8
click at [850, 78] on p "Share of DMA" at bounding box center [856, 79] width 36 height 8
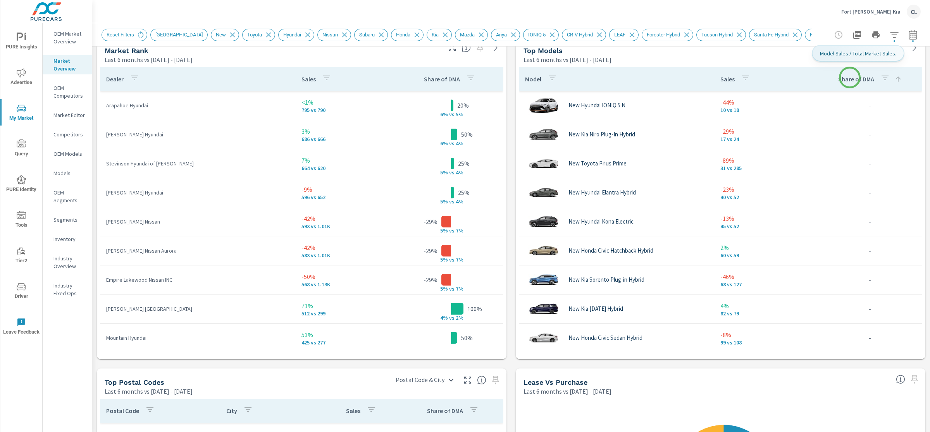
click at [850, 78] on p "Share of DMA" at bounding box center [856, 79] width 36 height 8
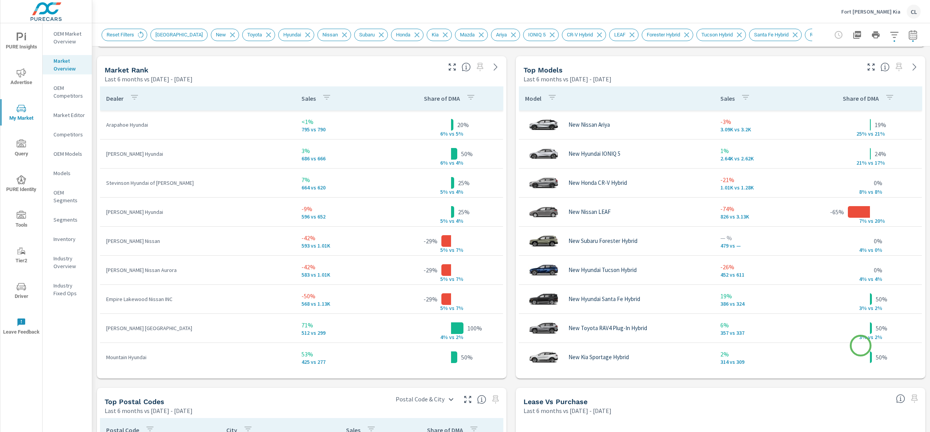
scroll to position [482, 0]
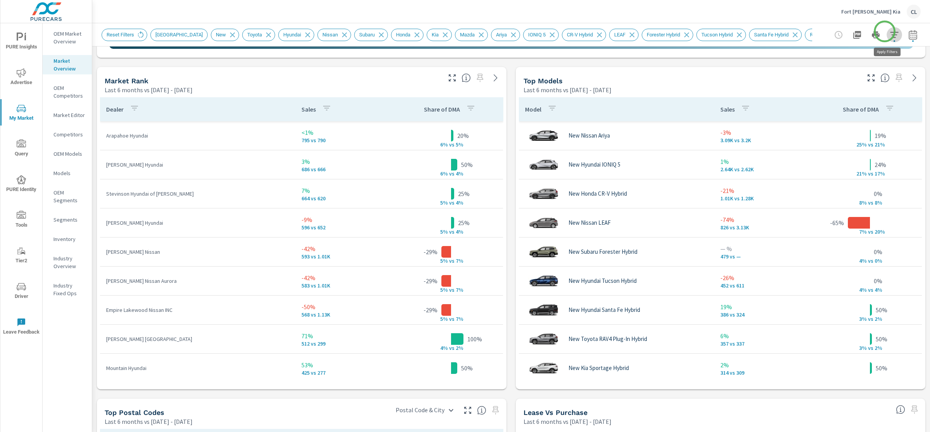
click at [890, 31] on icon "button" at bounding box center [894, 34] width 9 height 9
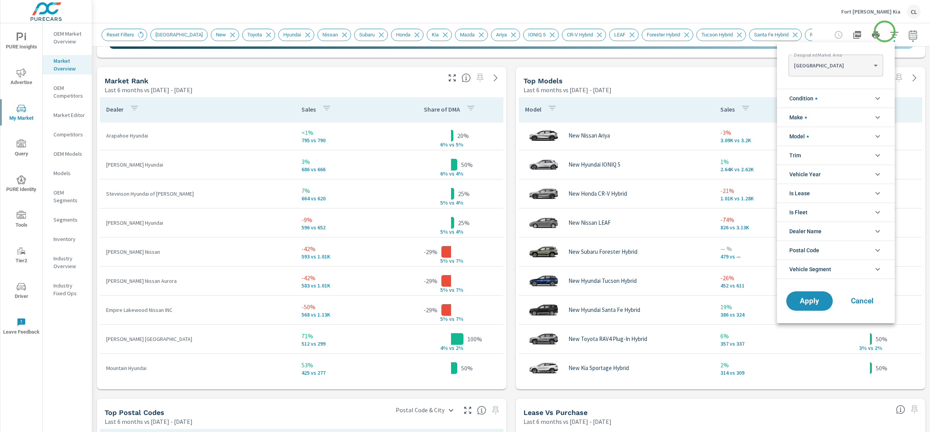
scroll to position [52, 0]
click at [853, 102] on li "Condition" at bounding box center [836, 98] width 118 height 19
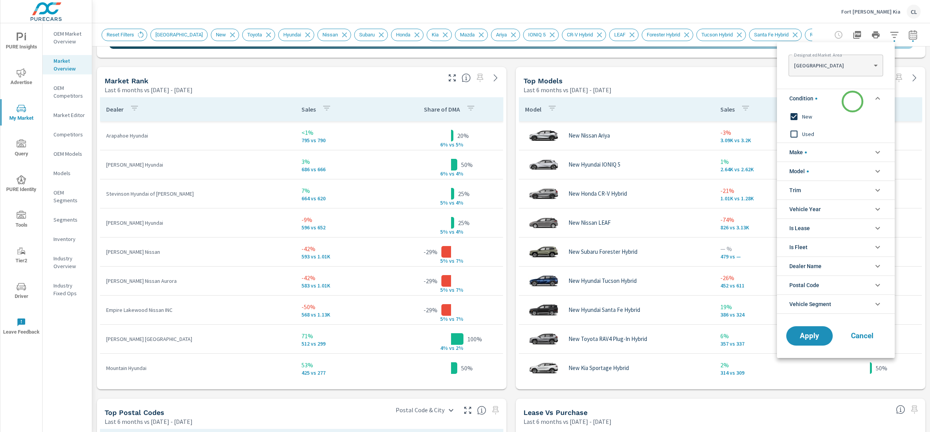
click at [853, 102] on li "Condition" at bounding box center [836, 98] width 118 height 19
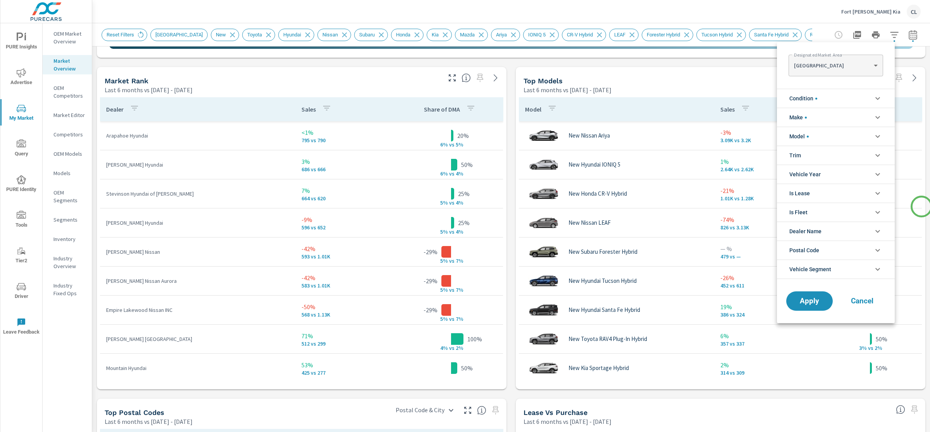
click at [922, 207] on div at bounding box center [465, 216] width 930 height 432
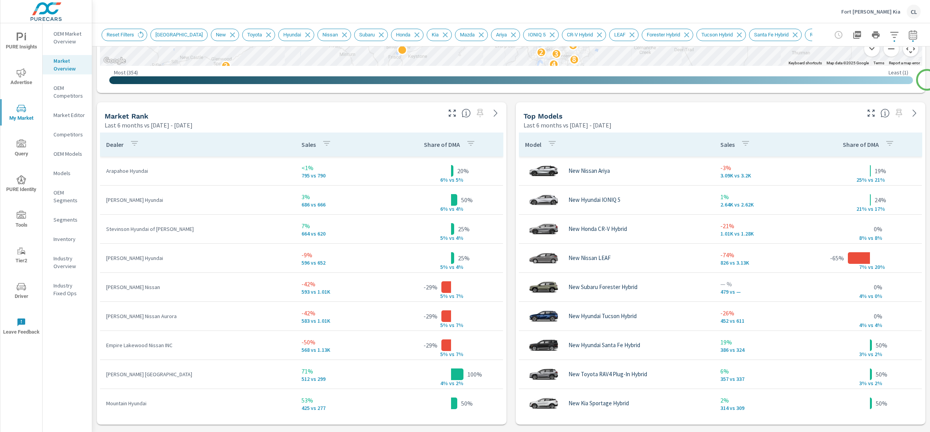
scroll to position [460, 0]
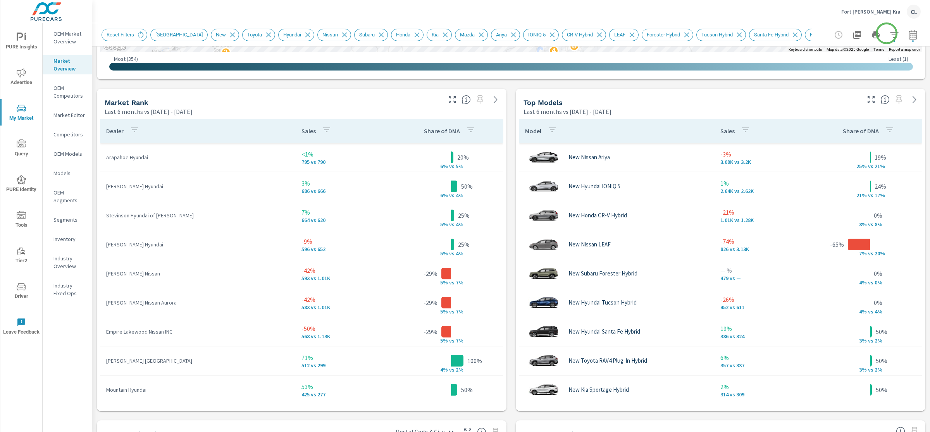
click at [890, 33] on icon "button" at bounding box center [894, 34] width 9 height 9
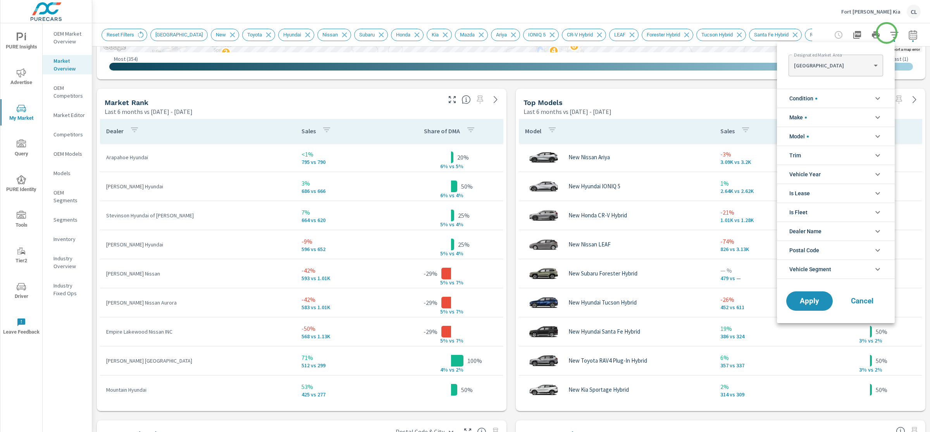
scroll to position [52, 0]
click at [820, 138] on li "Model" at bounding box center [836, 136] width 118 height 19
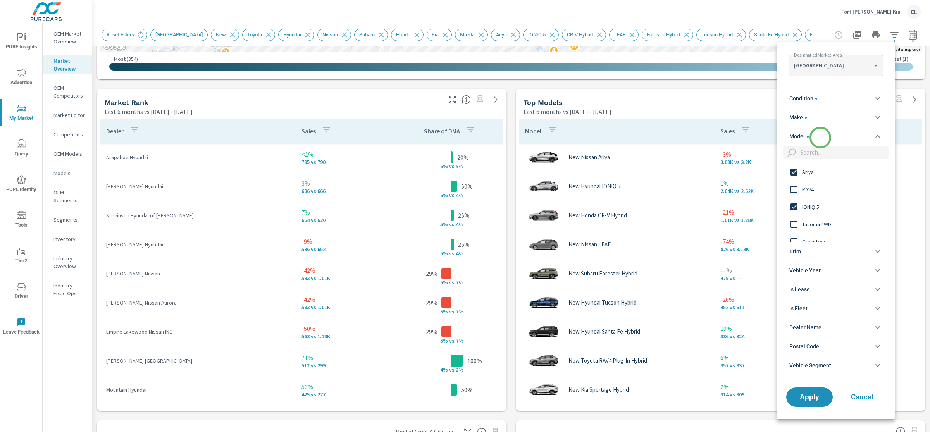
scroll to position [0, 0]
click at [821, 203] on span "CR-V Hybrid" at bounding box center [844, 202] width 85 height 9
click at [825, 215] on span "Forester Hybrid" at bounding box center [844, 215] width 85 height 9
click at [822, 233] on span "Tucson Hybrid" at bounding box center [844, 233] width 85 height 9
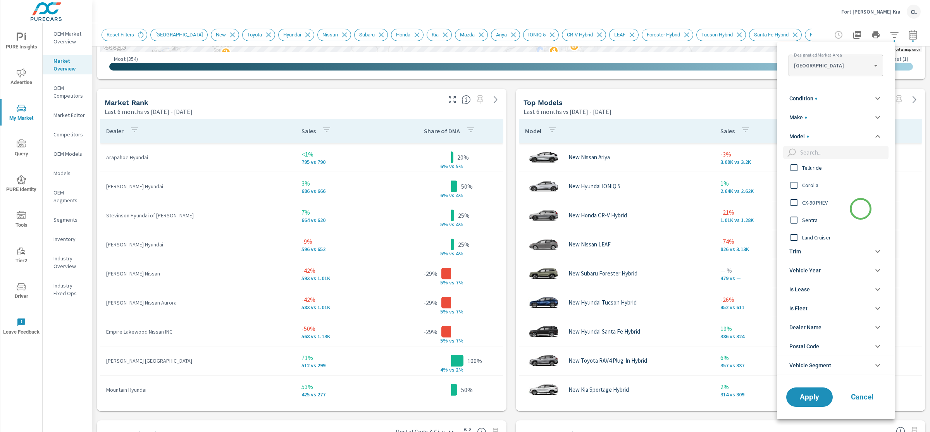
scroll to position [269, 0]
click at [813, 217] on span "CX-90 PHEV" at bounding box center [844, 217] width 85 height 9
click at [819, 210] on span "CX-90 PHEV" at bounding box center [844, 213] width 85 height 9
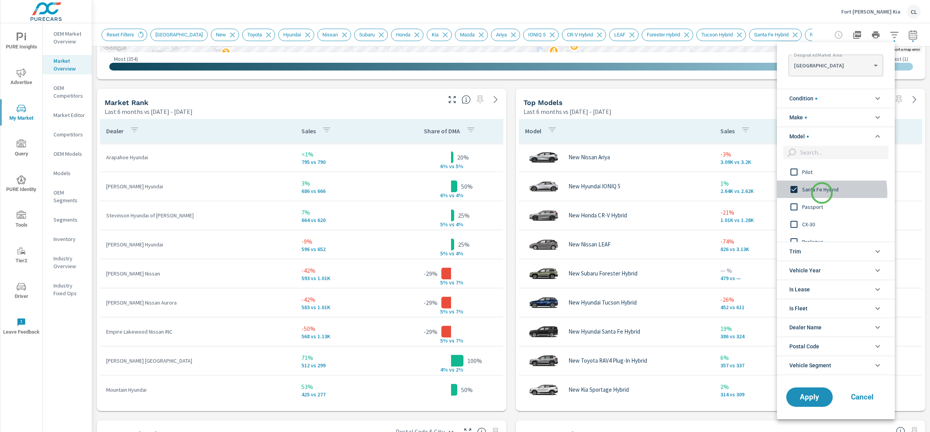
click at [822, 193] on span "Santa Fe Hybrid" at bounding box center [844, 189] width 85 height 9
click at [833, 194] on span "RAV4 Plug-In Hybrid" at bounding box center [844, 192] width 85 height 9
click at [825, 211] on span "Sportage Hybrid" at bounding box center [844, 213] width 85 height 9
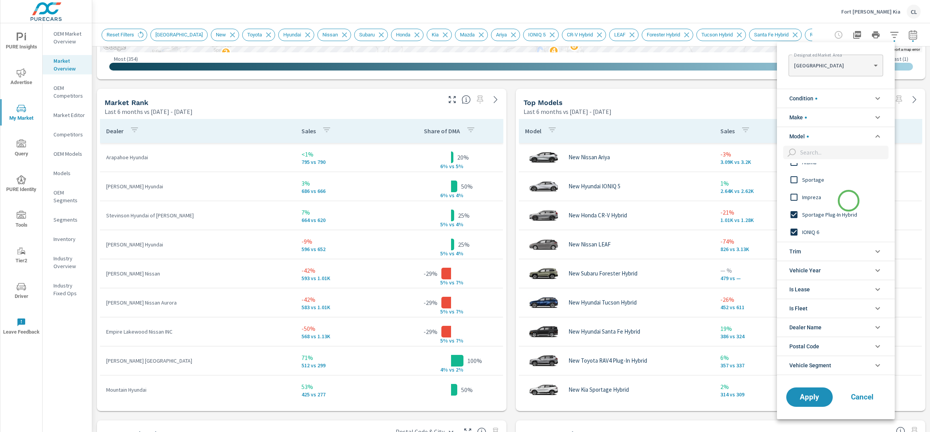
scroll to position [847, 0]
click at [842, 212] on span "Sportage Plug-In Hybrid" at bounding box center [844, 214] width 85 height 9
click at [818, 199] on span "CX-50 Hybrid" at bounding box center [844, 200] width 85 height 9
click at [822, 203] on span "CX-70 PHEV" at bounding box center [844, 202] width 85 height 9
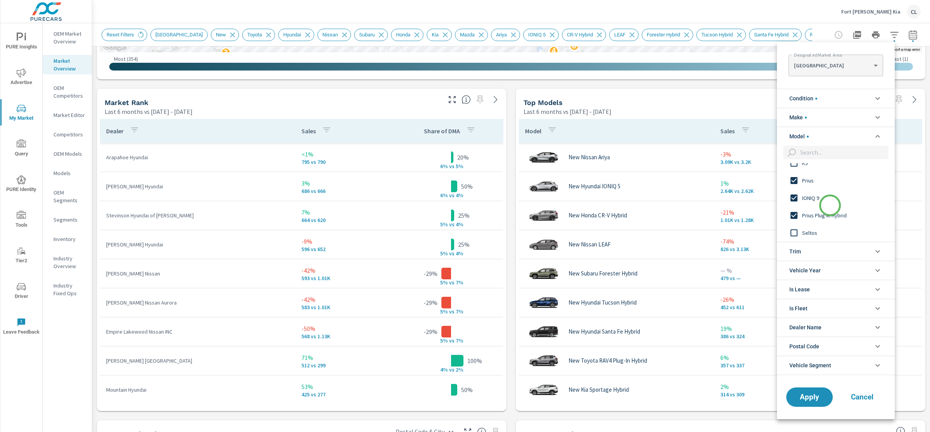
scroll to position [1056, 0]
click at [830, 214] on span "Prius Plug-In Hybrid" at bounding box center [844, 214] width 85 height 9
click at [845, 208] on span "Tucson Plug-in Hybrid" at bounding box center [844, 206] width 85 height 9
click at [831, 225] on span "Sorento Hybrid" at bounding box center [844, 224] width 85 height 9
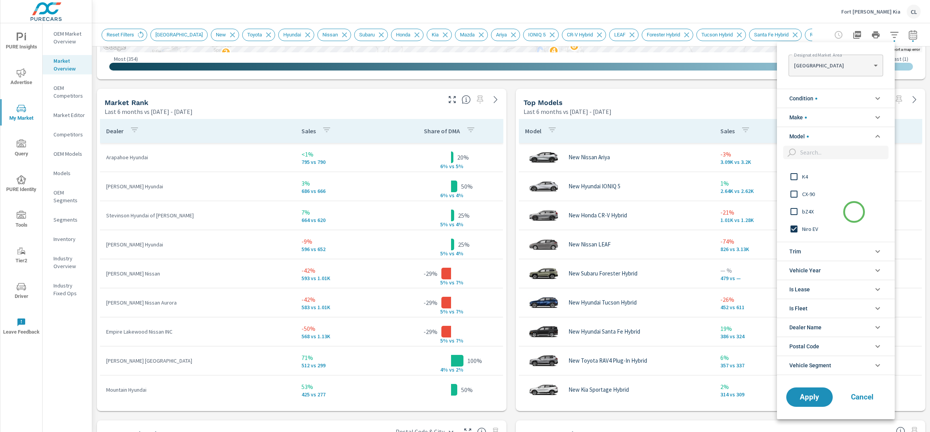
scroll to position [1268, 0]
click at [822, 212] on span "Accord Hybrid" at bounding box center [844, 211] width 85 height 9
click at [822, 226] on span "Civic Sedan Hybrid" at bounding box center [844, 228] width 85 height 9
click at [819, 199] on span "Carnival Hybrid" at bounding box center [844, 199] width 85 height 9
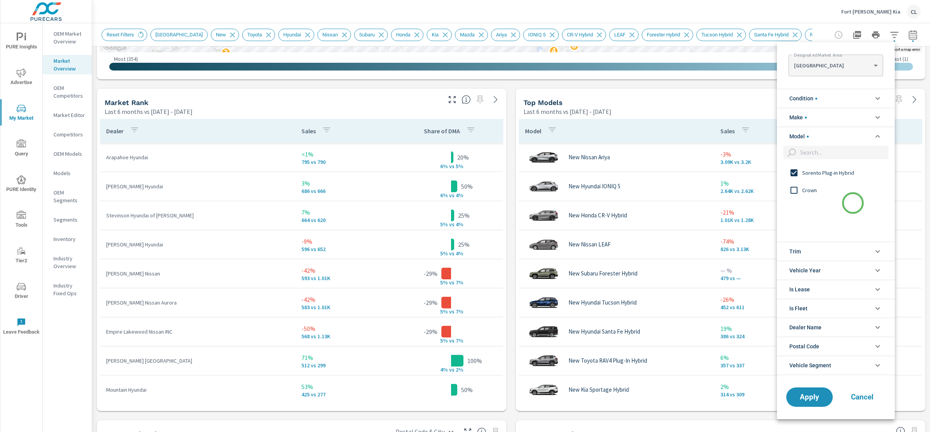
scroll to position [1520, 0]
click at [832, 169] on span "Sorento Plug-in Hybrid" at bounding box center [844, 169] width 85 height 9
click at [830, 219] on span "Civic Hatchback Hybrid" at bounding box center [844, 221] width 85 height 9
click at [816, 217] on span "Elantra Hybrid" at bounding box center [844, 213] width 85 height 9
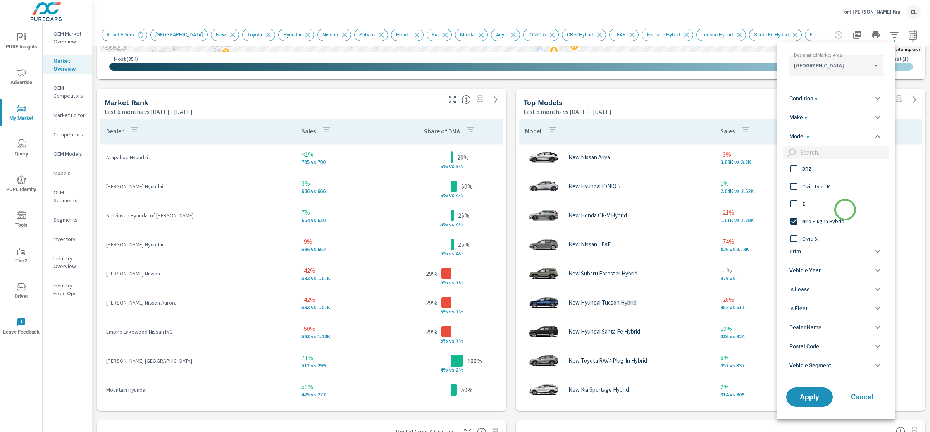
scroll to position [1857, 0]
click at [834, 214] on span "Niro Plug-In Hybrid" at bounding box center [844, 216] width 85 height 9
click at [806, 400] on span "Apply" at bounding box center [810, 396] width 32 height 7
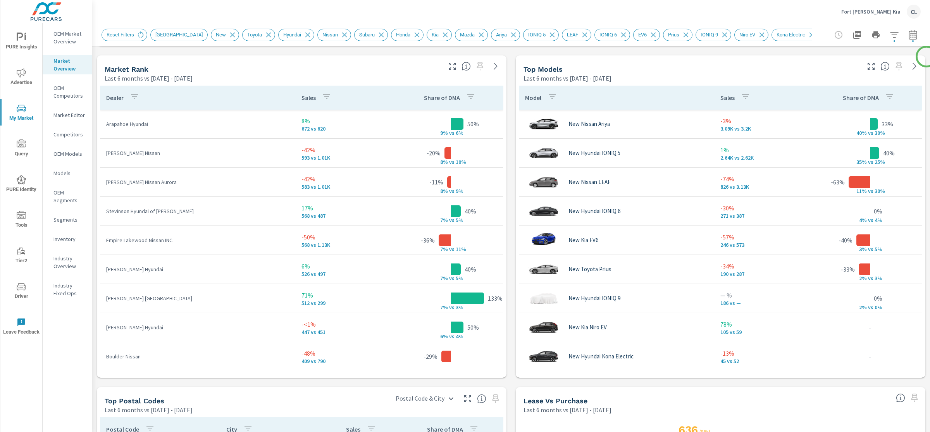
scroll to position [492, 0]
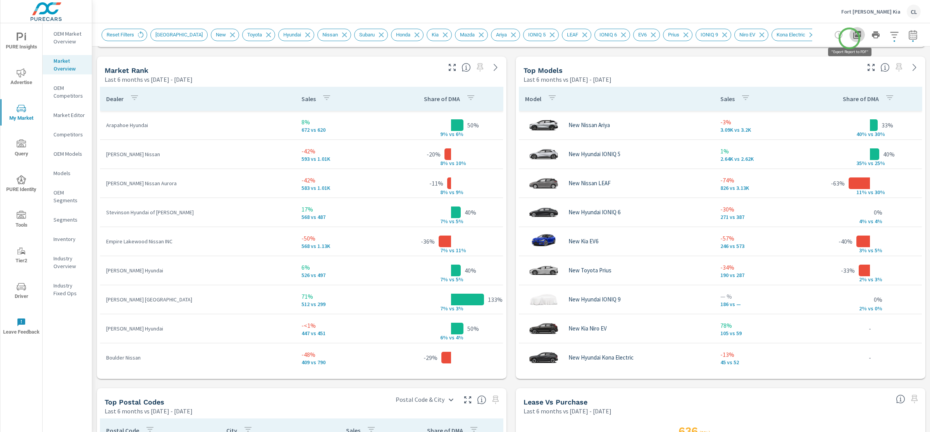
click at [853, 38] on icon "button" at bounding box center [857, 34] width 9 height 9
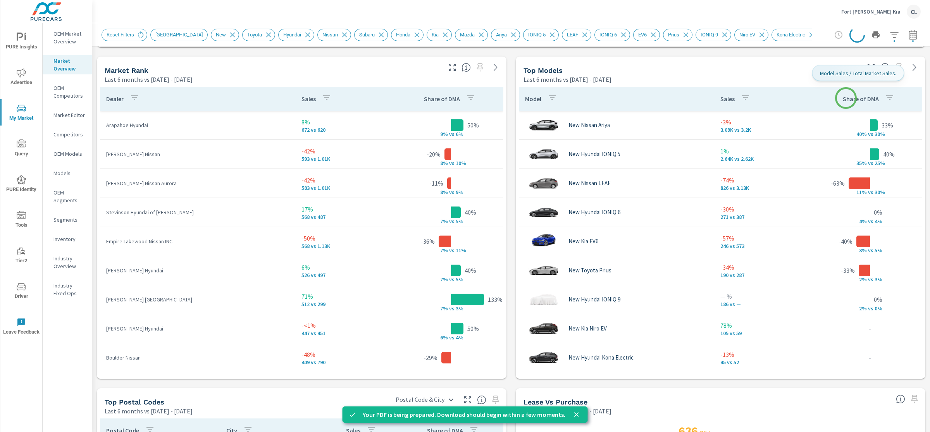
click at [846, 98] on p "Share of DMA" at bounding box center [861, 99] width 36 height 8
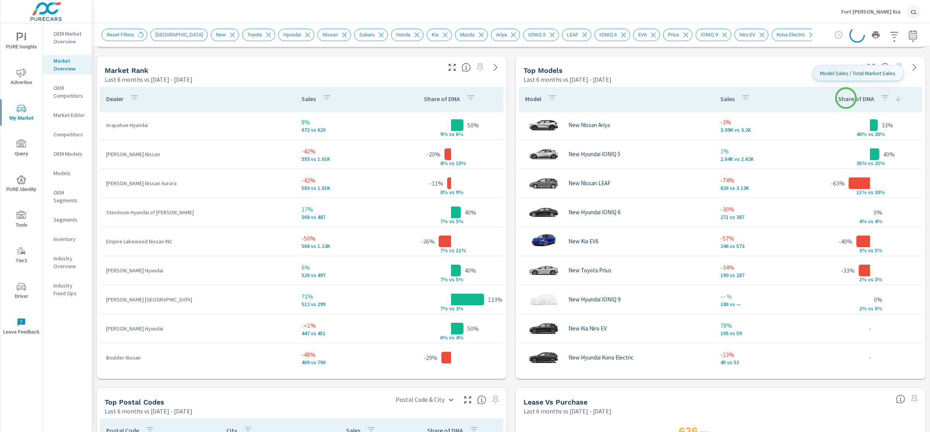
click at [846, 98] on p "Share of DMA" at bounding box center [856, 99] width 36 height 8
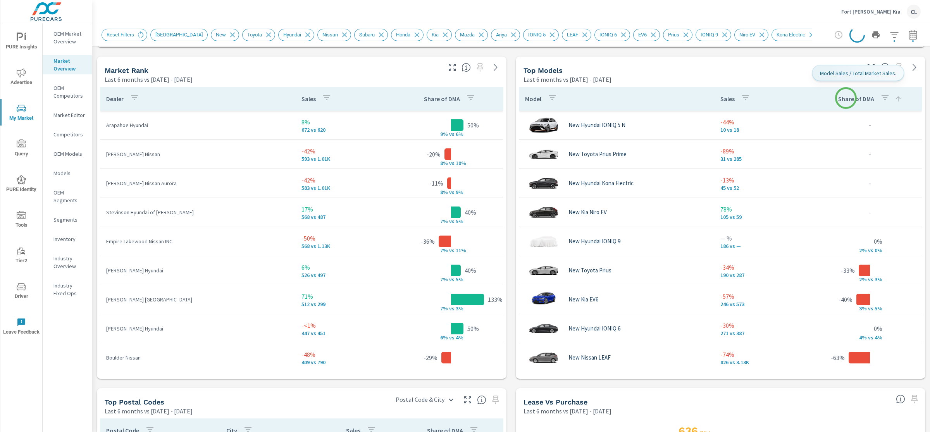
click at [846, 98] on p "Share of DMA" at bounding box center [856, 99] width 36 height 8
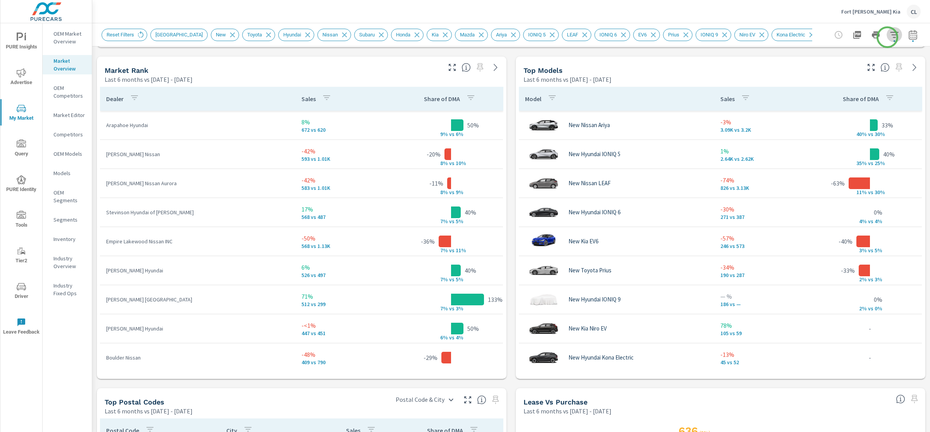
click at [890, 37] on icon "button" at bounding box center [894, 35] width 8 height 6
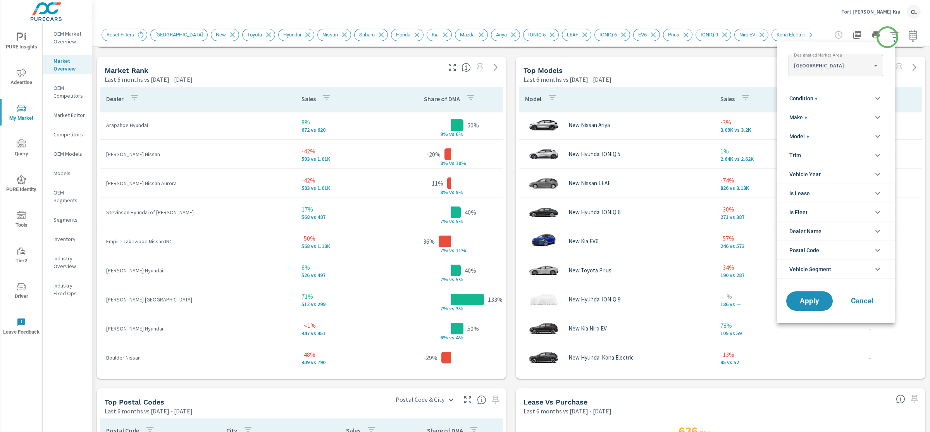
scroll to position [52, 0]
click at [887, 37] on div at bounding box center [465, 216] width 930 height 432
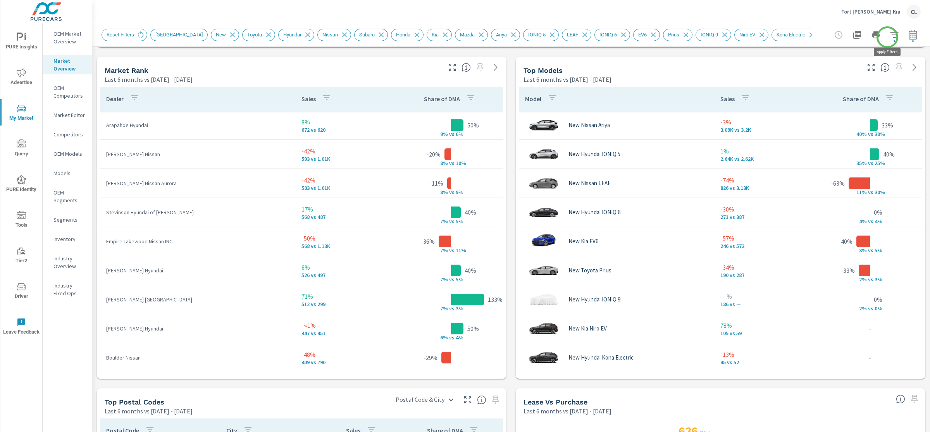
click at [890, 37] on icon "button" at bounding box center [894, 35] width 8 height 6
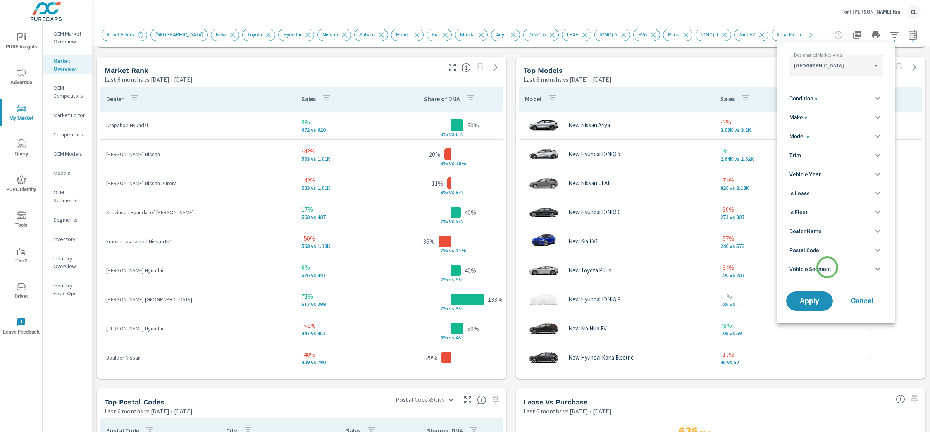
click at [827, 271] on span "Vehicle Segment" at bounding box center [810, 269] width 42 height 19
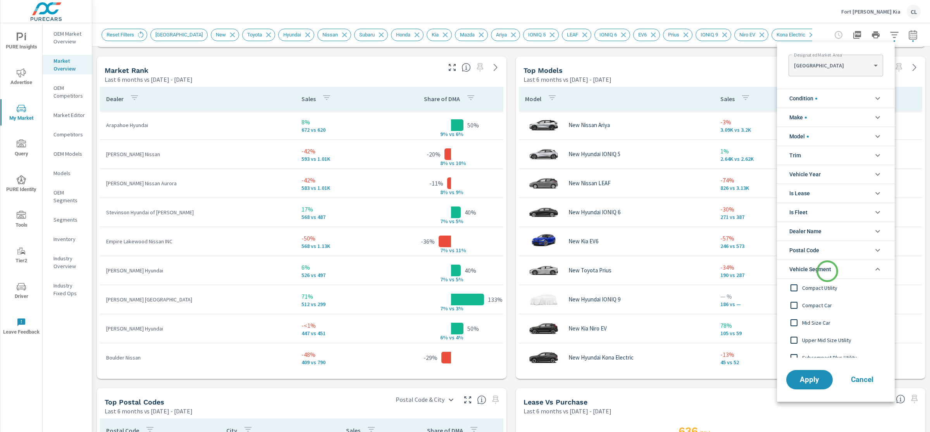
click at [827, 271] on span "Vehicle Segment" at bounding box center [810, 269] width 42 height 19
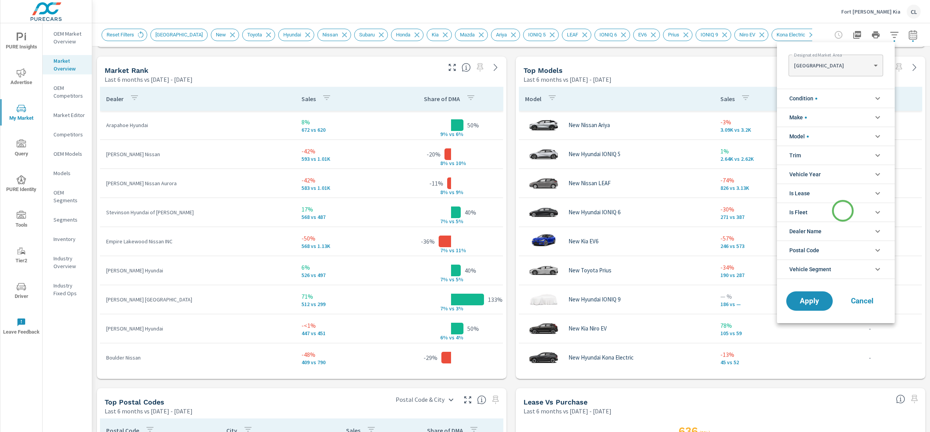
click at [843, 211] on li "Is Fleet" at bounding box center [836, 212] width 118 height 19
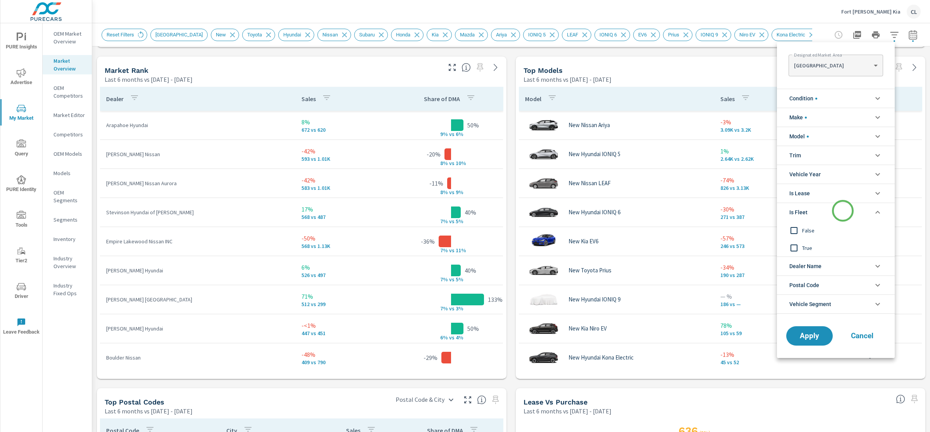
click at [843, 211] on li "Is Fleet" at bounding box center [836, 212] width 118 height 19
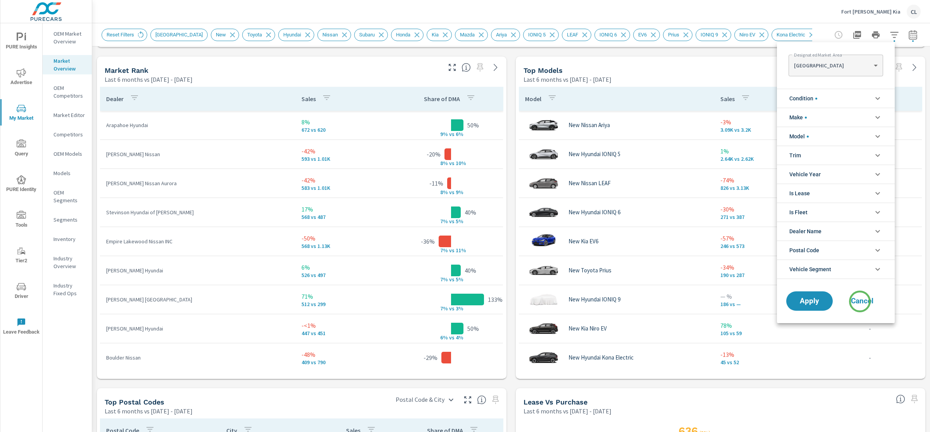
click at [860, 301] on span "Cancel" at bounding box center [862, 301] width 31 height 7
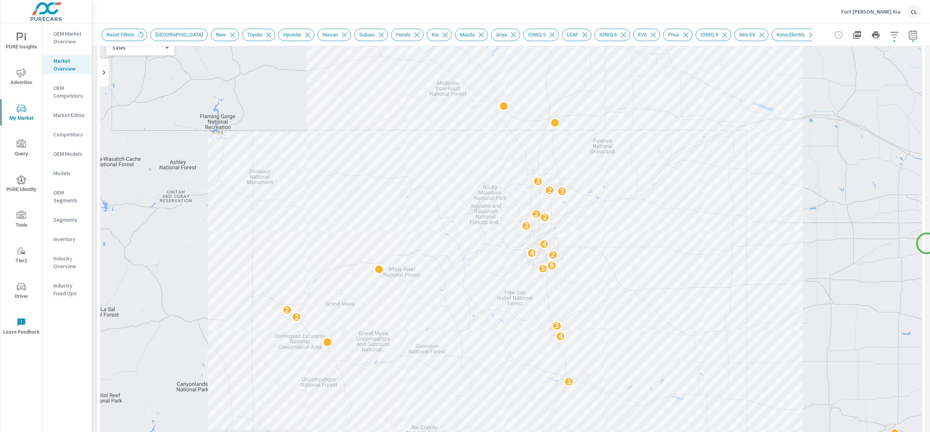
scroll to position [51, 0]
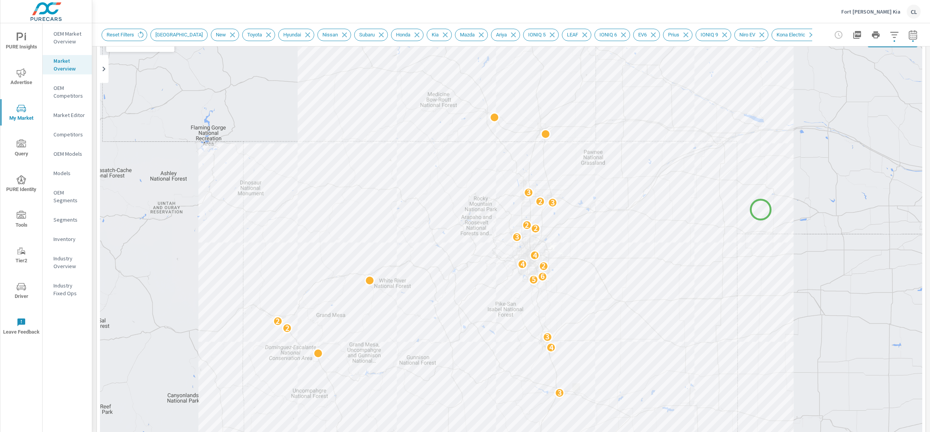
drag, startPoint x: 771, startPoint y: 193, endPoint x: 761, endPoint y: 210, distance: 19.5
click at [761, 210] on div "2 2 3 4 3 2 2 5 6 2 4 4 3 2 2 3 2 3 2" at bounding box center [511, 245] width 822 height 431
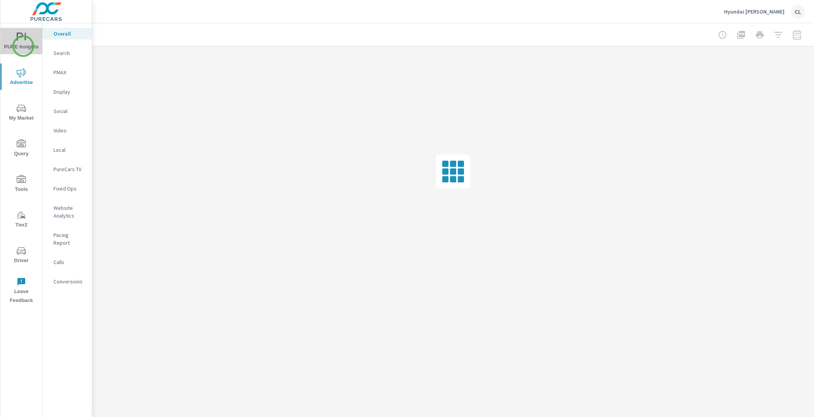
click at [23, 46] on span "PURE Insights" at bounding box center [21, 42] width 37 height 19
click at [14, 111] on span "My Market" at bounding box center [21, 113] width 37 height 19
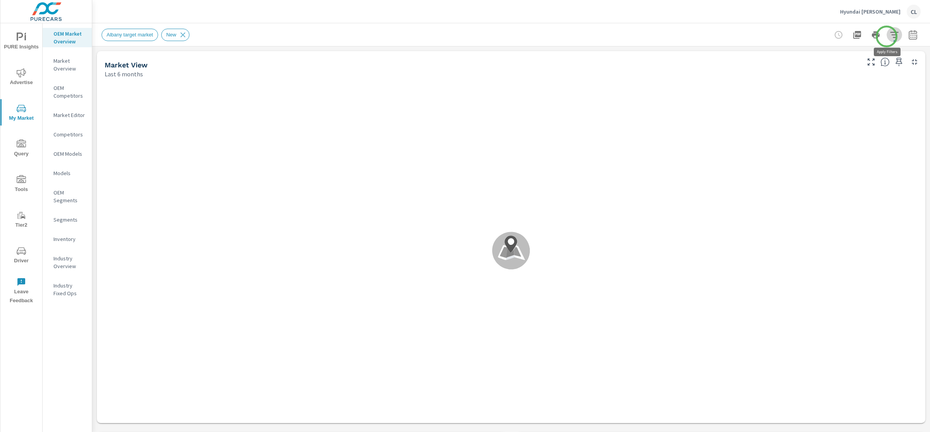
click at [813, 36] on icon "button" at bounding box center [894, 34] width 9 height 9
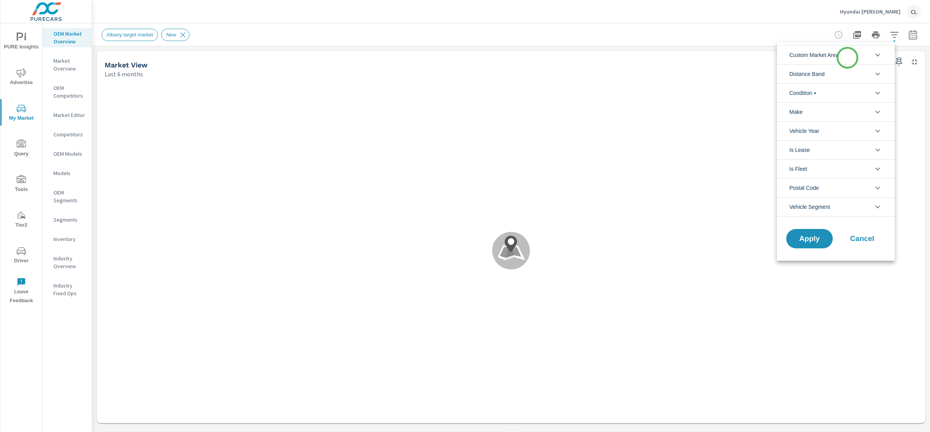
click at [813, 58] on li "Custom Market Area" at bounding box center [836, 54] width 118 height 19
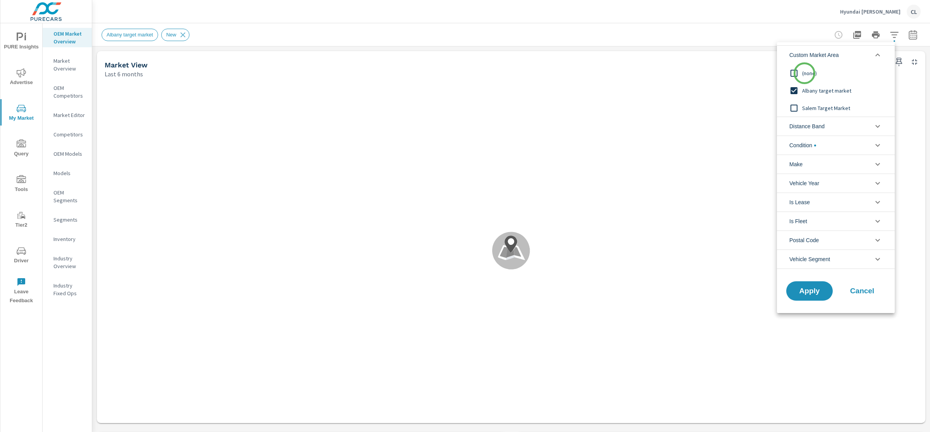
click at [805, 73] on span "(none)" at bounding box center [844, 73] width 85 height 9
click at [813, 129] on span "Distance Band" at bounding box center [806, 126] width 35 height 19
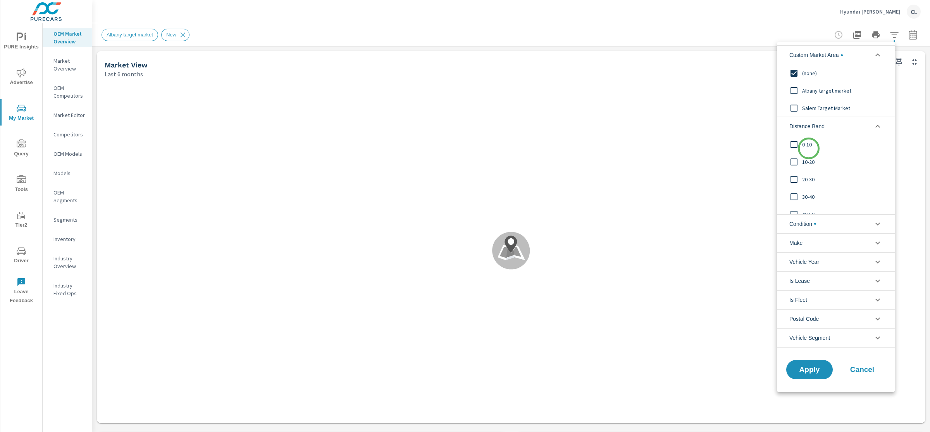
click at [808, 147] on span "0-10" at bounding box center [844, 144] width 85 height 9
click at [808, 164] on span "10-20" at bounding box center [844, 161] width 85 height 9
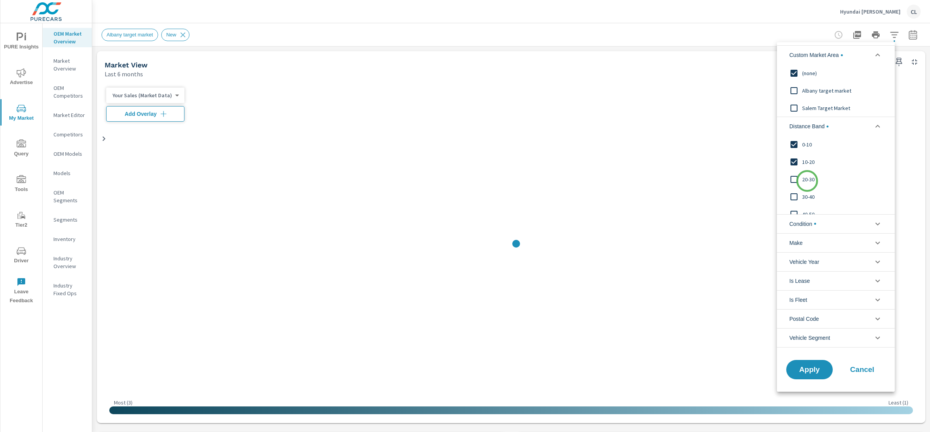
click at [807, 181] on span "20-30" at bounding box center [844, 179] width 85 height 9
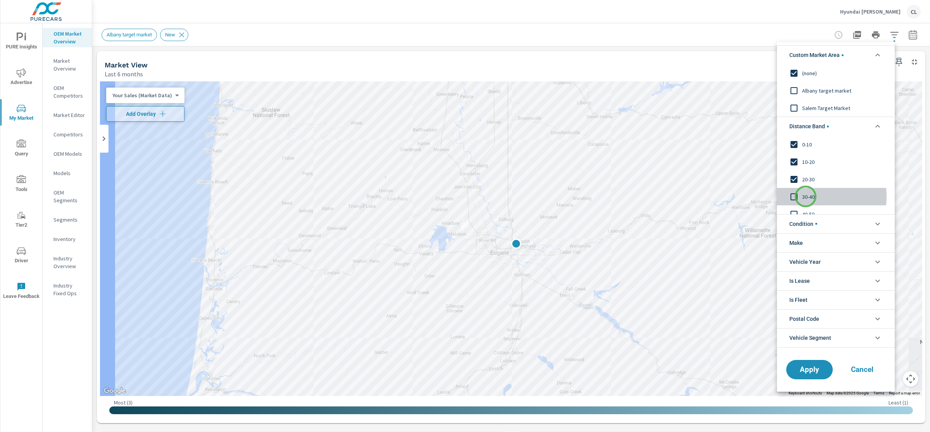
click at [806, 196] on span "30-40" at bounding box center [844, 196] width 85 height 9
click at [805, 188] on span "40-50" at bounding box center [844, 188] width 85 height 9
click at [806, 202] on span "50-60" at bounding box center [844, 205] width 85 height 9
click at [807, 224] on span "Condition" at bounding box center [803, 224] width 28 height 19
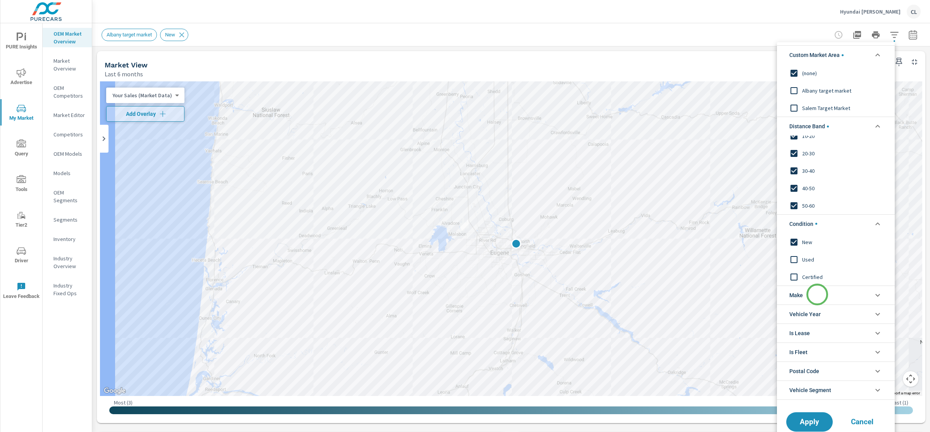
click at [813, 295] on li "Make" at bounding box center [836, 295] width 118 height 19
click at [813, 312] on span "Hyundai" at bounding box center [844, 312] width 85 height 9
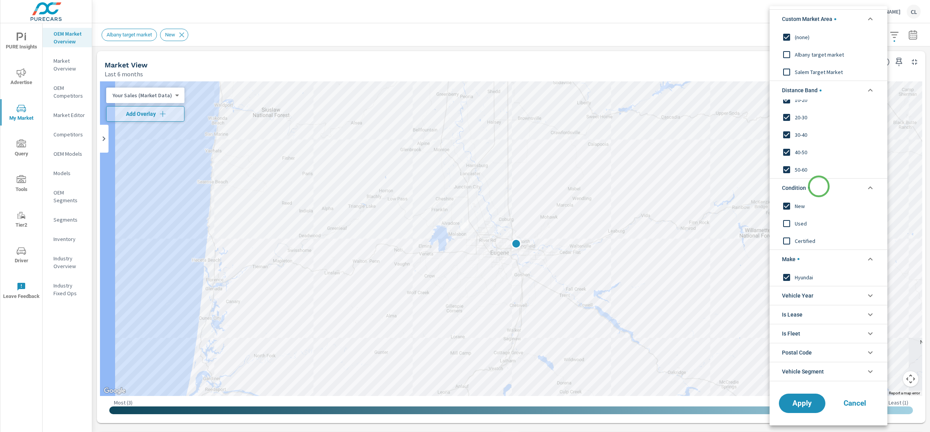
click at [813, 186] on li "Condition" at bounding box center [829, 187] width 118 height 19
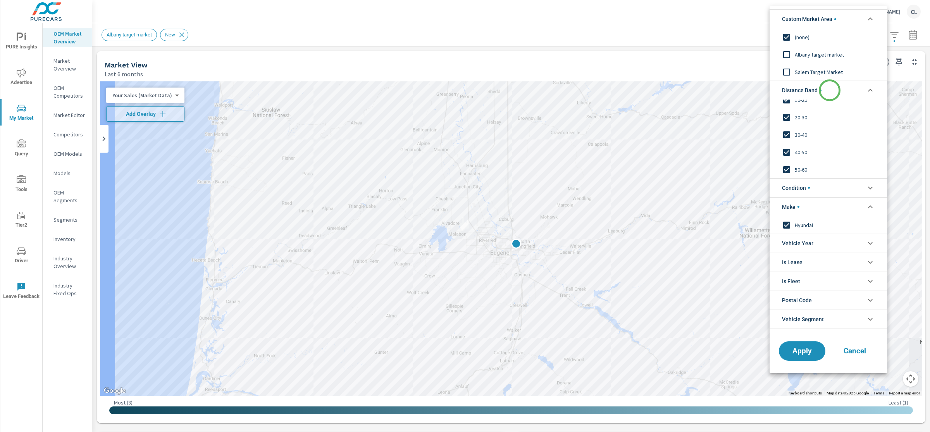
click at [813, 89] on li "Distance Band" at bounding box center [829, 90] width 118 height 19
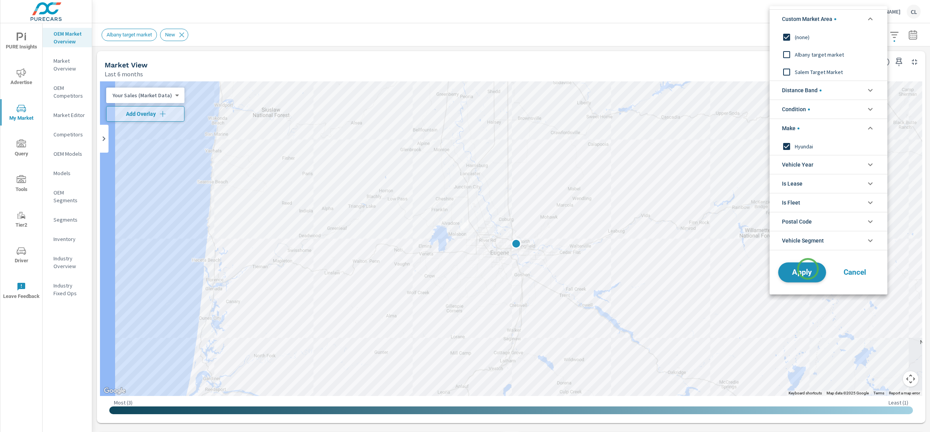
click at [808, 271] on span "Apply" at bounding box center [802, 272] width 32 height 7
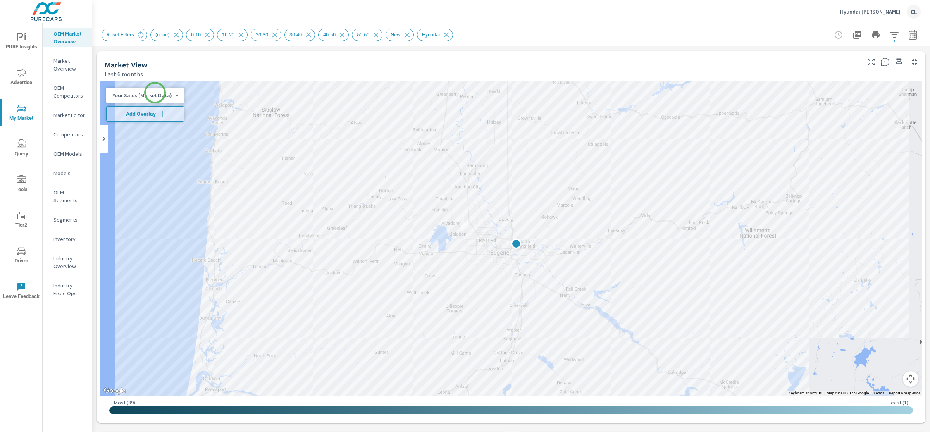
click at [155, 93] on body "PURE Insights Advertise My Market Query Tools Tier2 Driver Leave Feedback OEM M…" at bounding box center [465, 216] width 930 height 432
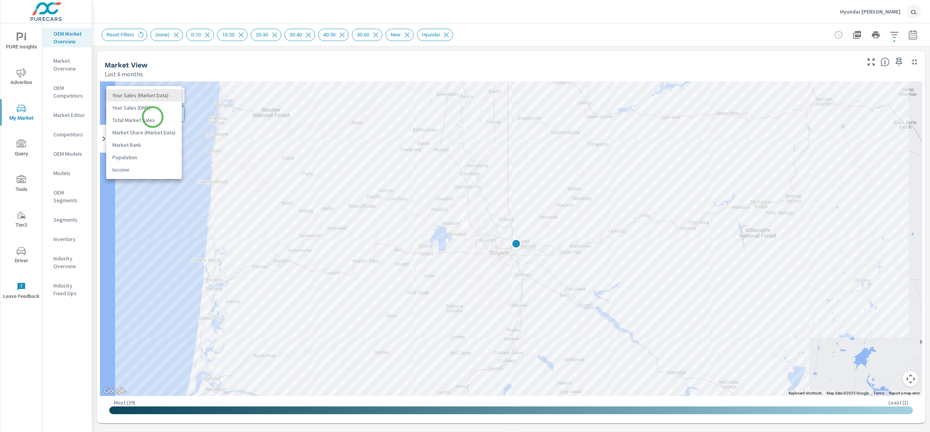
click at [152, 119] on li "Total Market Sales" at bounding box center [144, 120] width 76 height 12
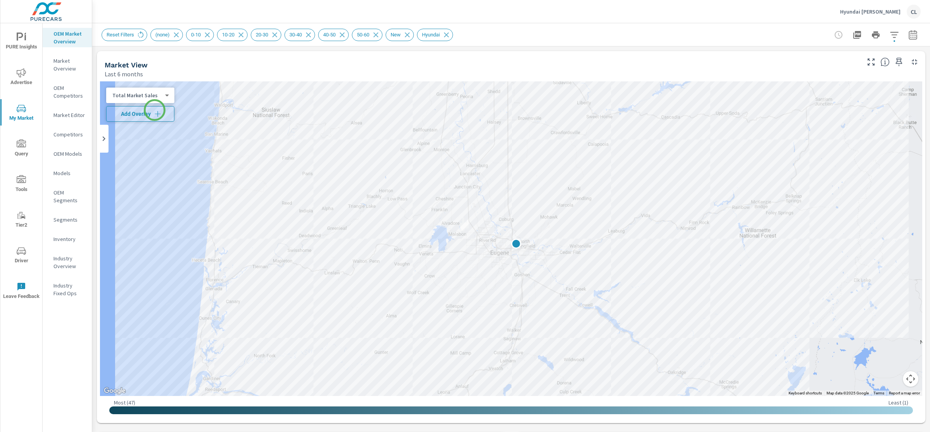
click at [155, 110] on icon "button" at bounding box center [158, 114] width 8 height 8
click at [813, 36] on icon "button" at bounding box center [894, 34] width 9 height 9
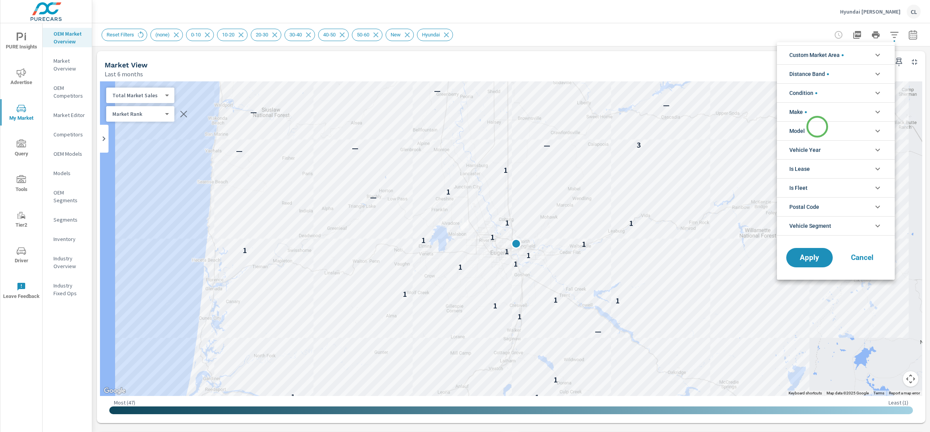
click at [813, 127] on li "Model" at bounding box center [836, 130] width 118 height 19
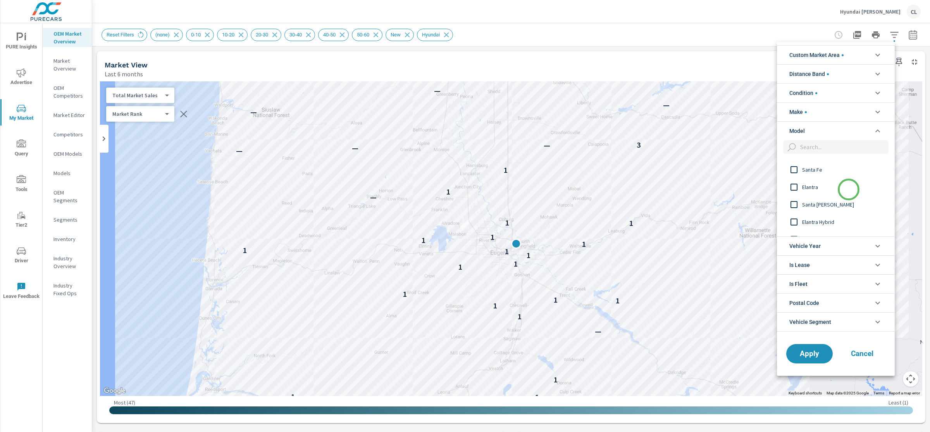
scroll to position [102, 0]
click at [808, 186] on span "Santa Cruz" at bounding box center [844, 186] width 85 height 9
click at [808, 353] on span "Apply" at bounding box center [810, 353] width 32 height 7
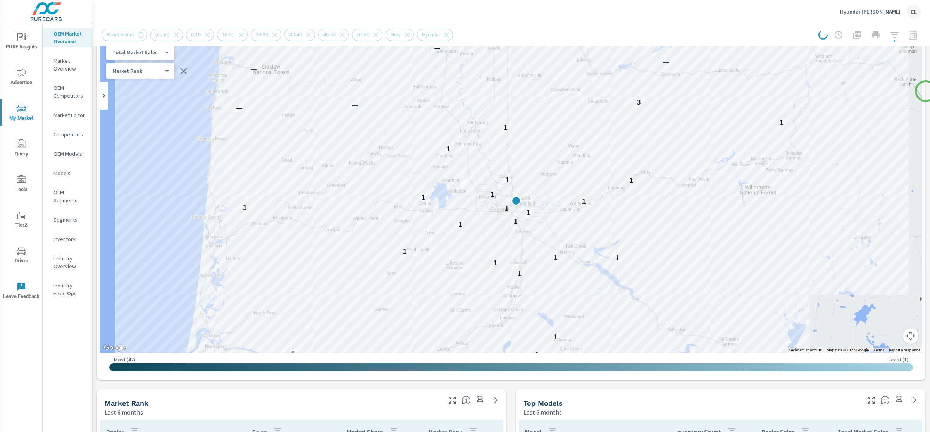
scroll to position [0, 0]
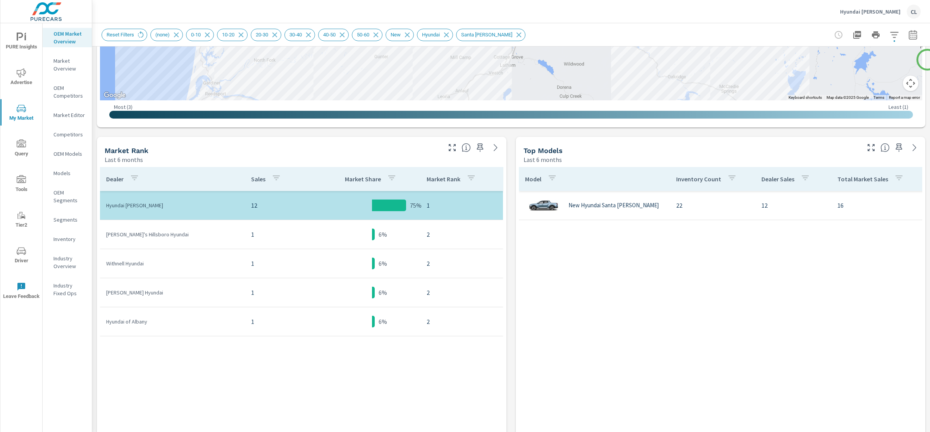
scroll to position [318, 0]
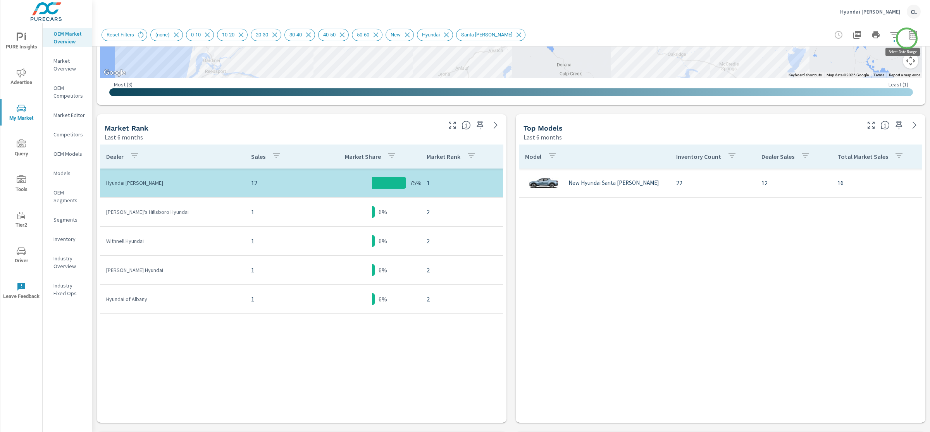
click at [813, 38] on icon "button" at bounding box center [912, 34] width 9 height 9
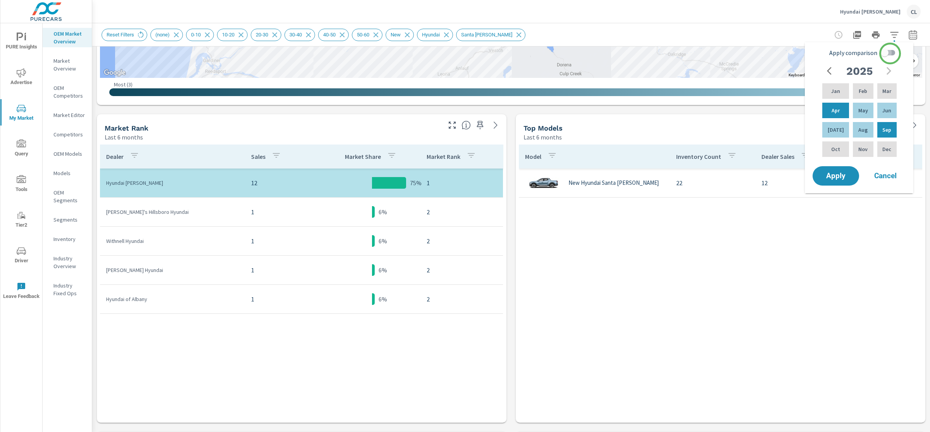
click at [813, 53] on input "Apply comparison" at bounding box center [885, 52] width 44 height 15
checkbox input "true"
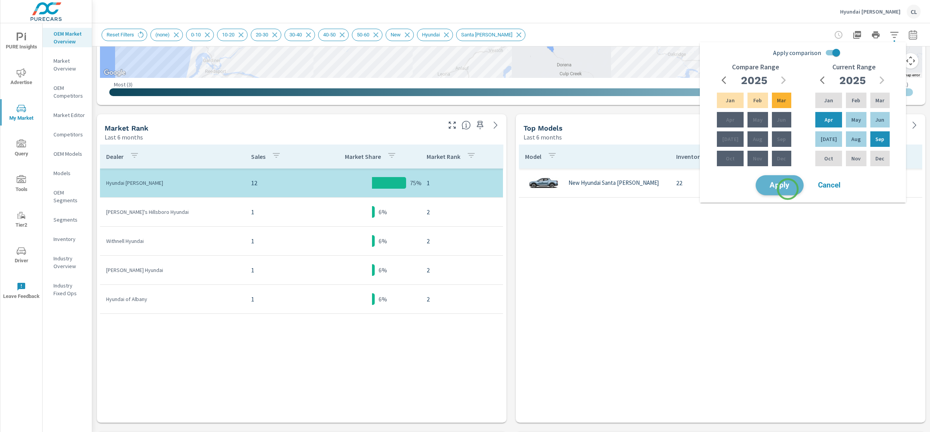
click at [788, 189] on span "Apply" at bounding box center [780, 185] width 32 height 7
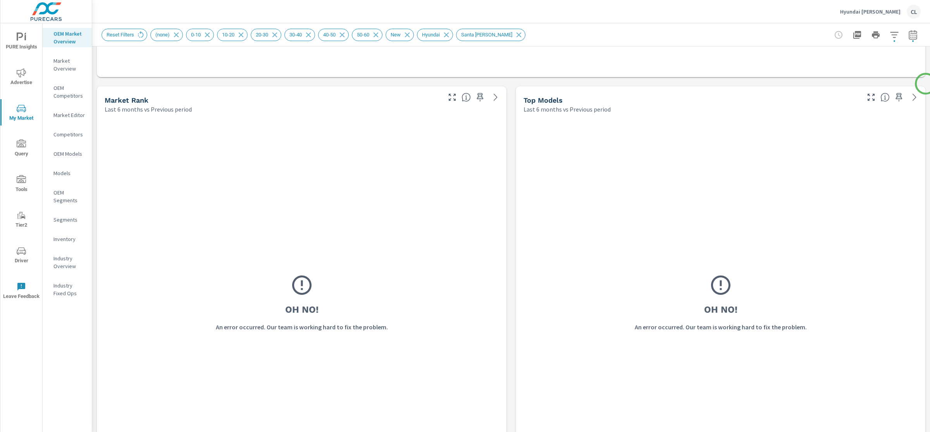
scroll to position [459, 0]
click at [813, 37] on icon "button" at bounding box center [912, 34] width 9 height 9
